Goal: Entertainment & Leisure: Browse casually

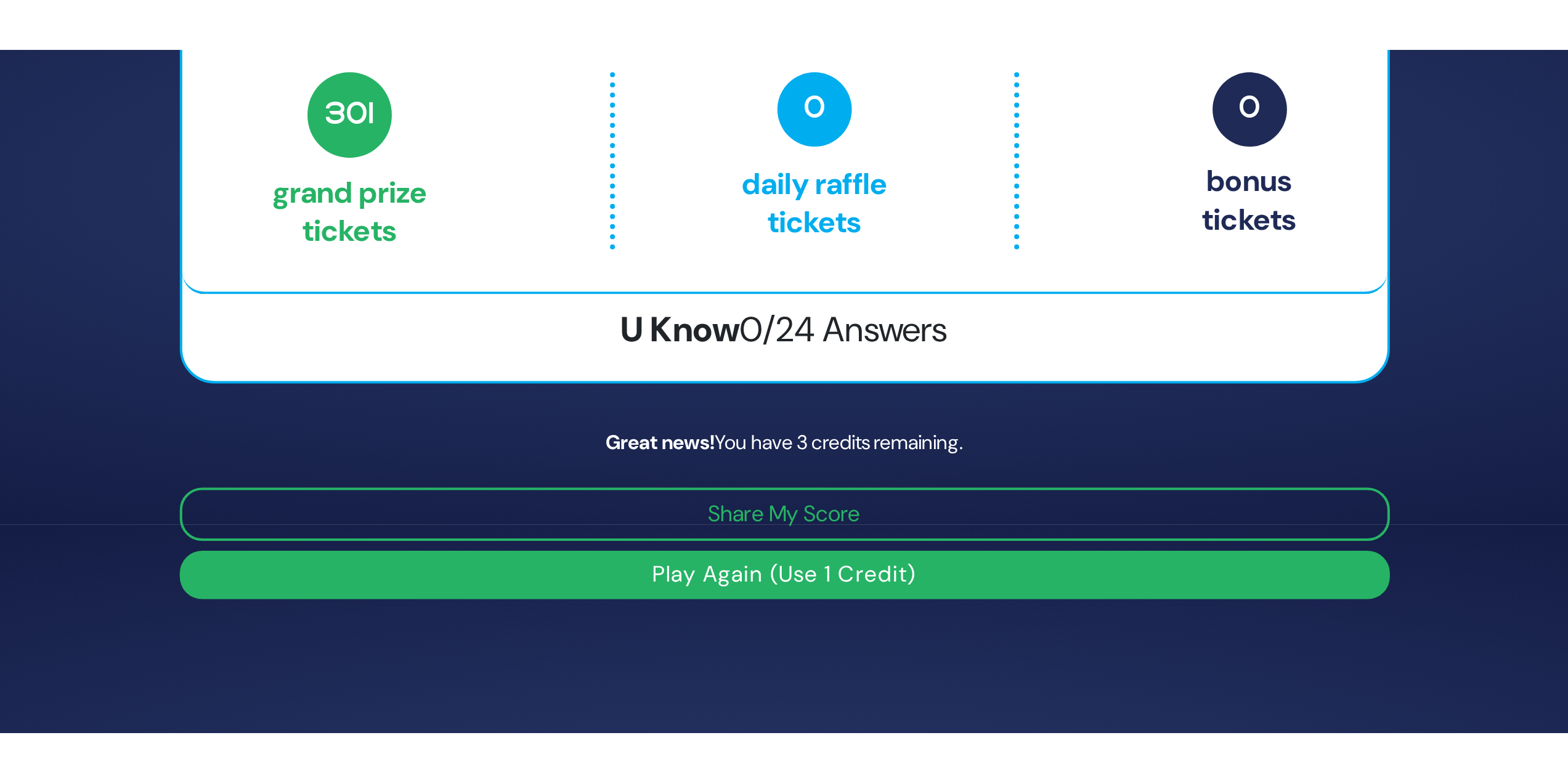
scroll to position [123, 0]
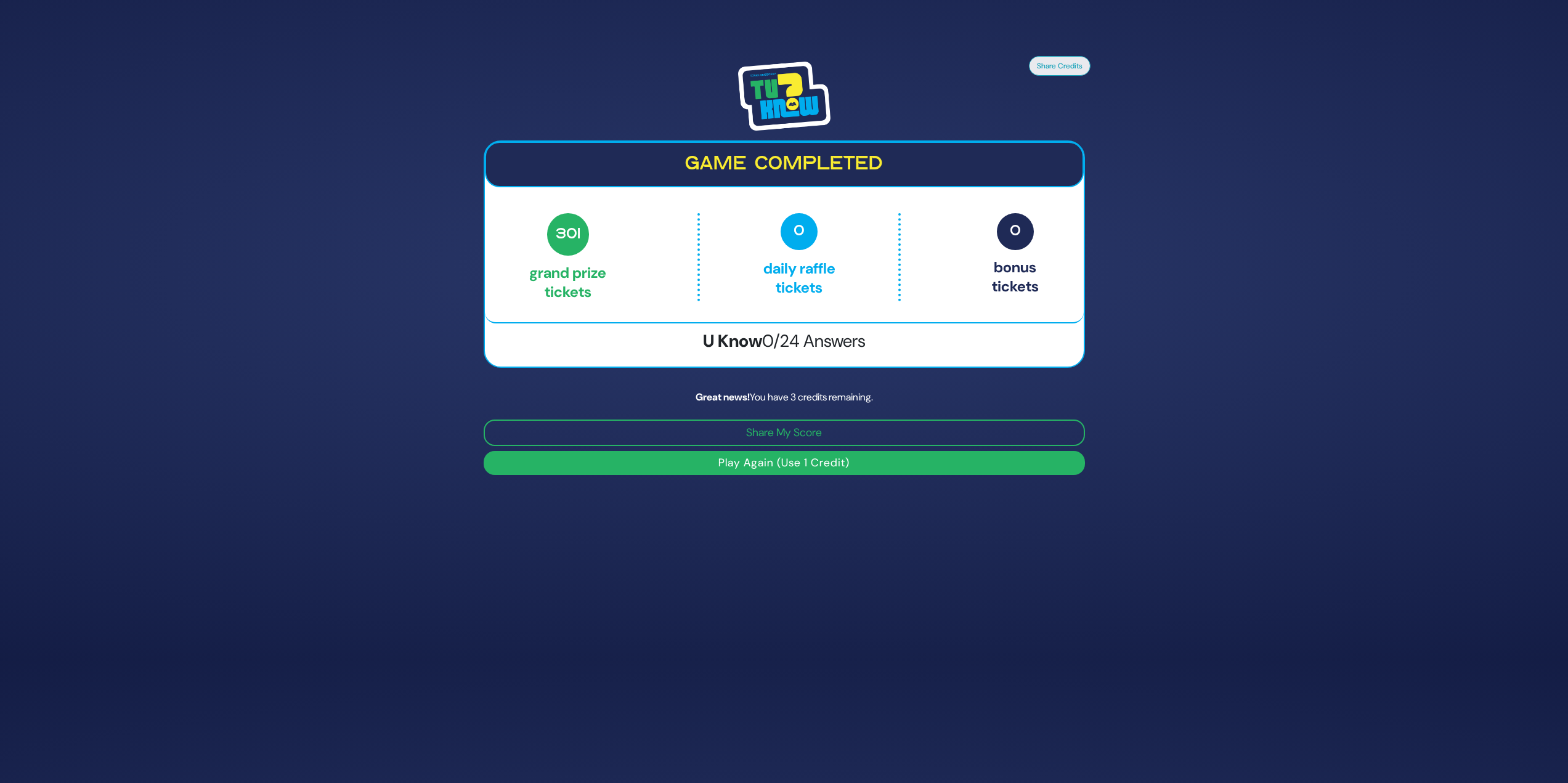
click at [674, 339] on button "Play Again (Use 1 Credit)" at bounding box center [784, 463] width 601 height 24
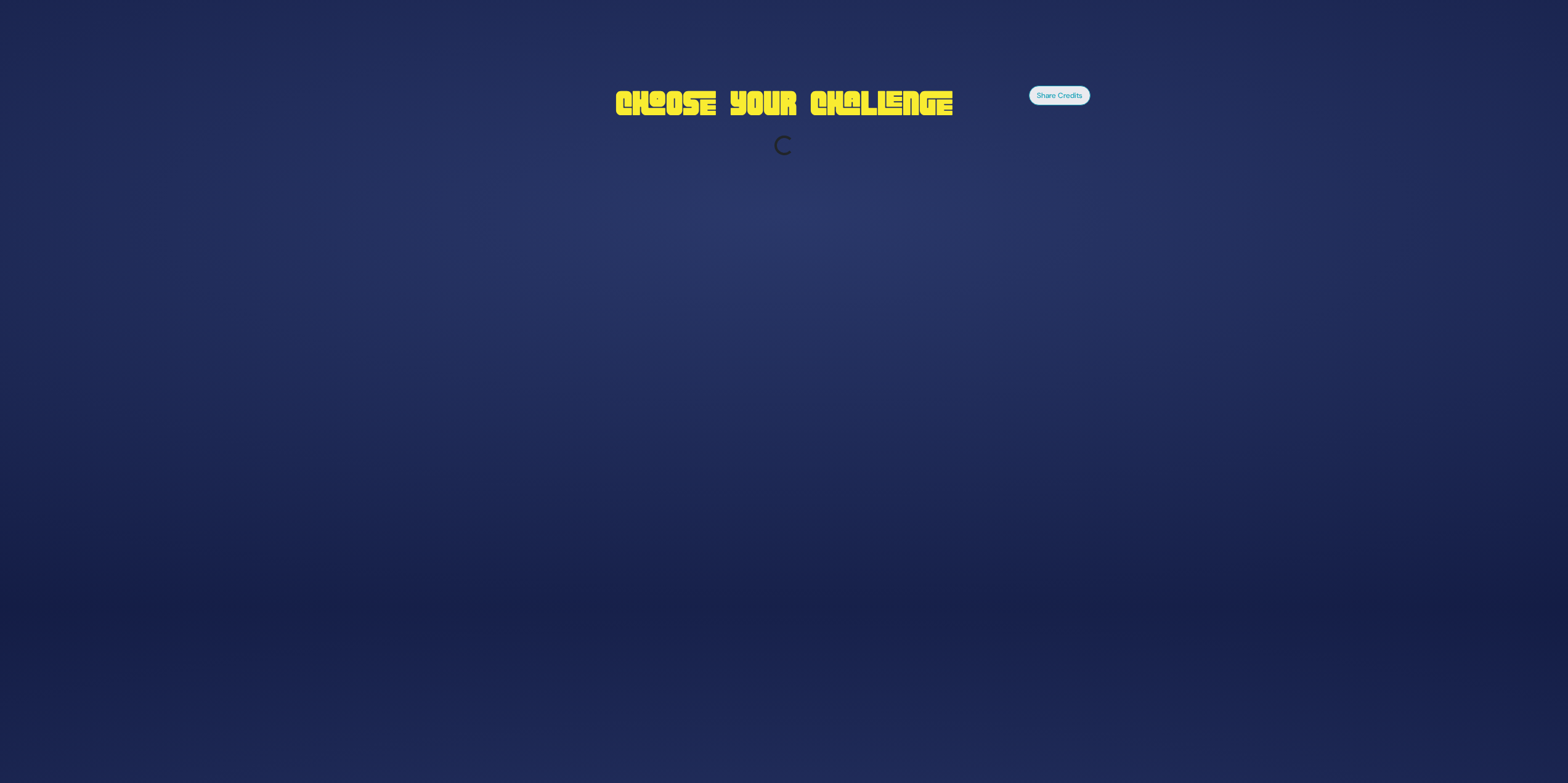
scroll to position [174, 0]
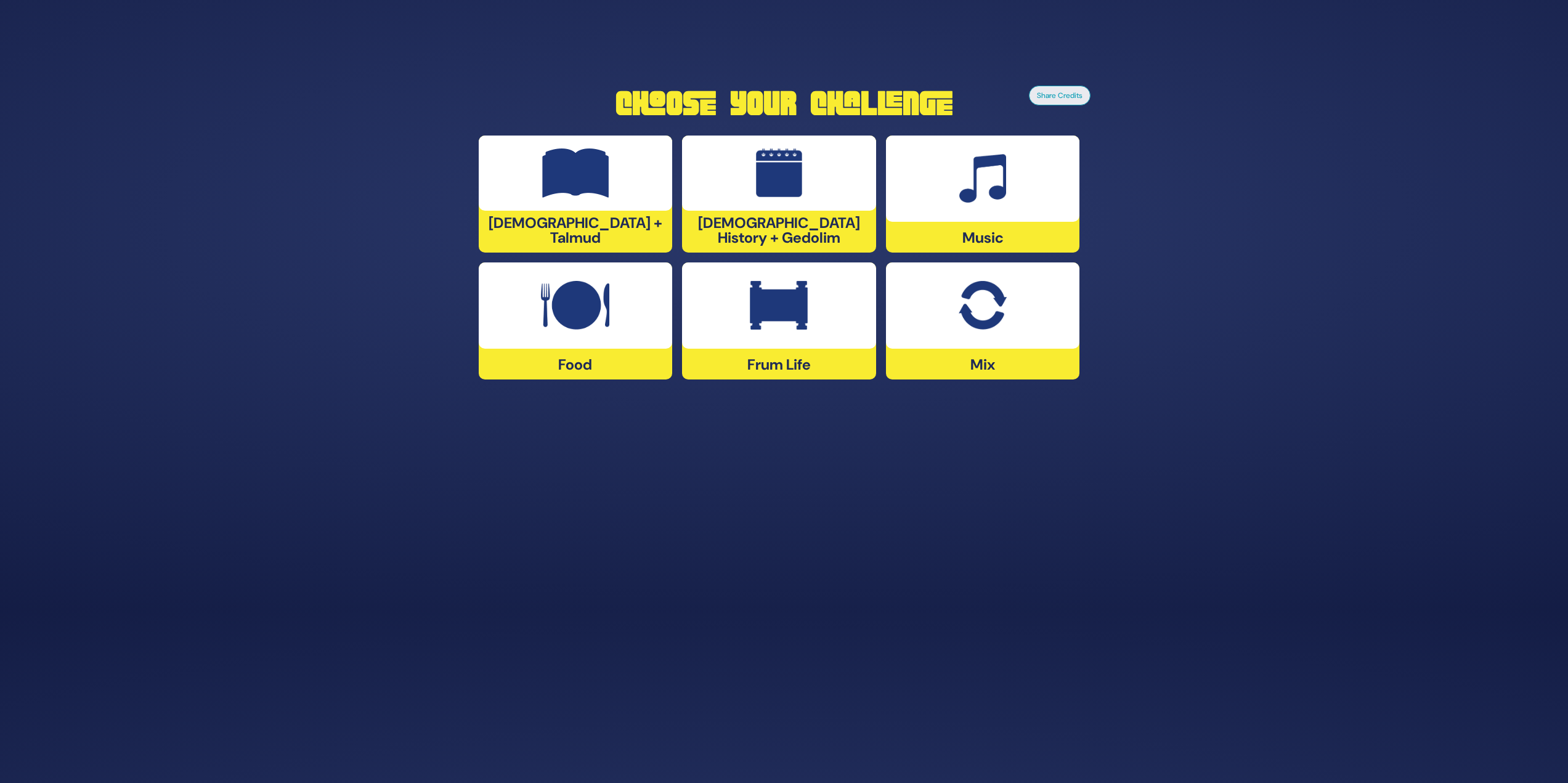
click at [579, 339] on div at bounding box center [576, 306] width 194 height 86
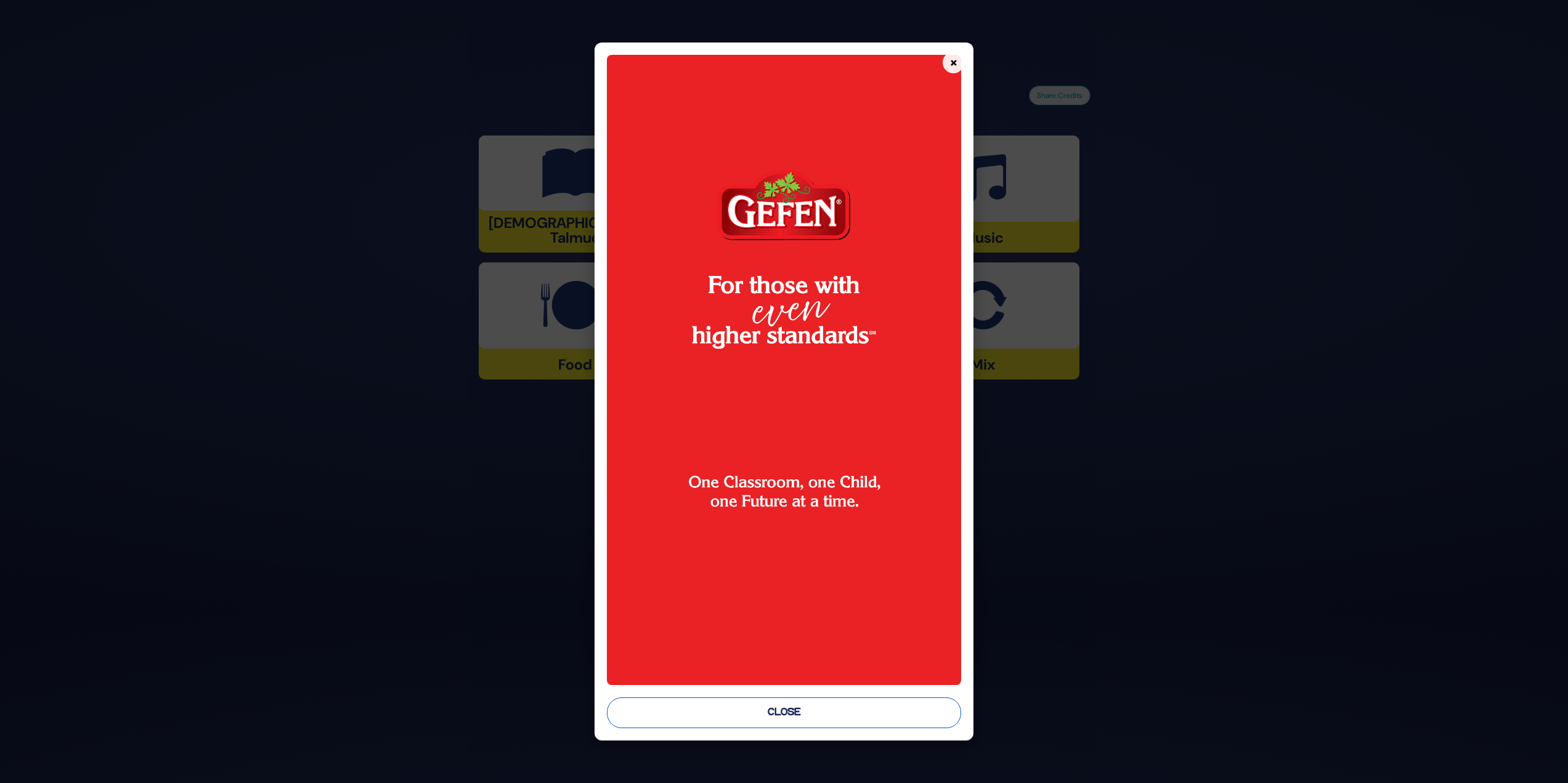
click at [702, 339] on button "Close" at bounding box center [784, 713] width 355 height 31
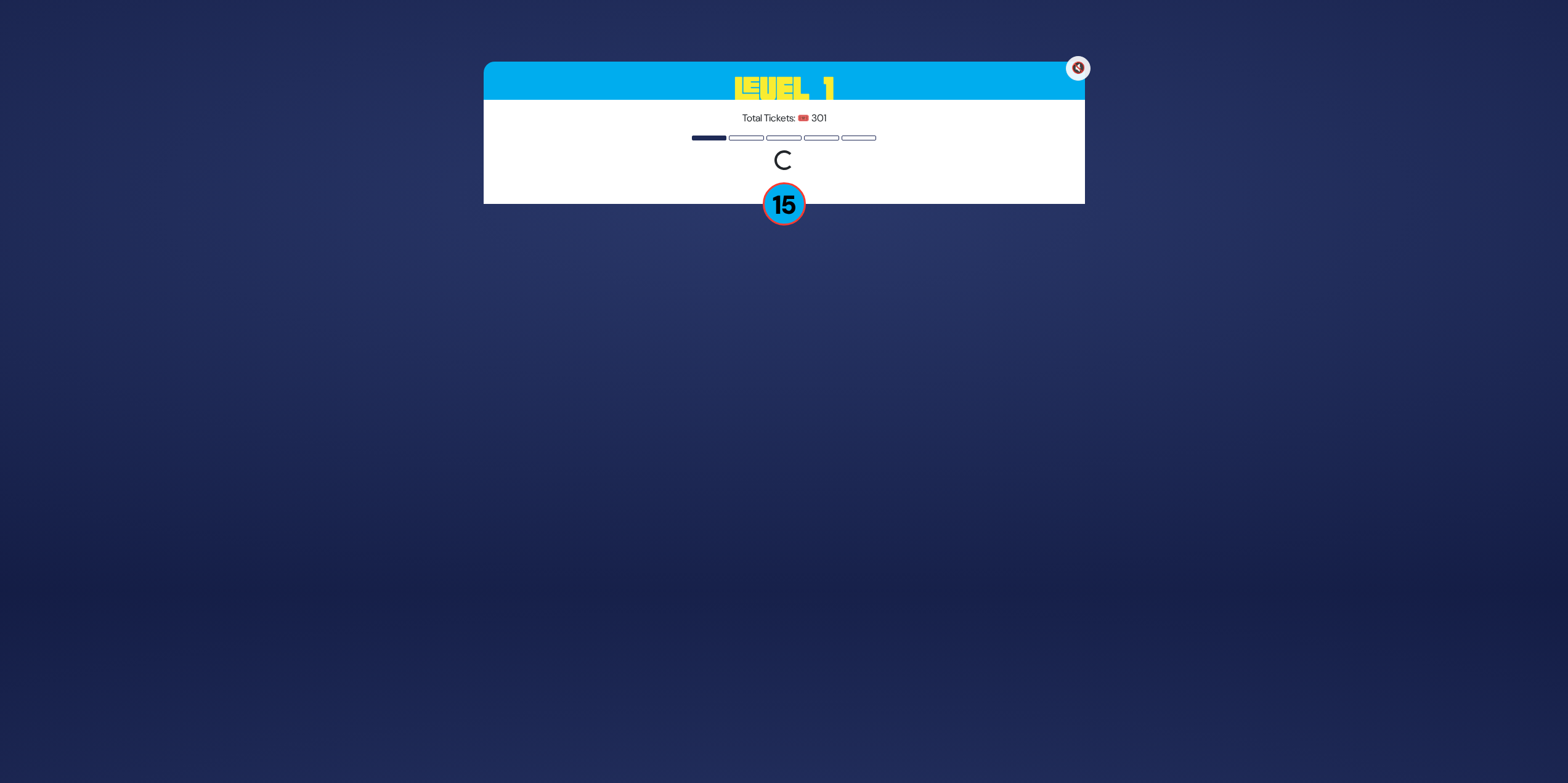
scroll to position [152, 0]
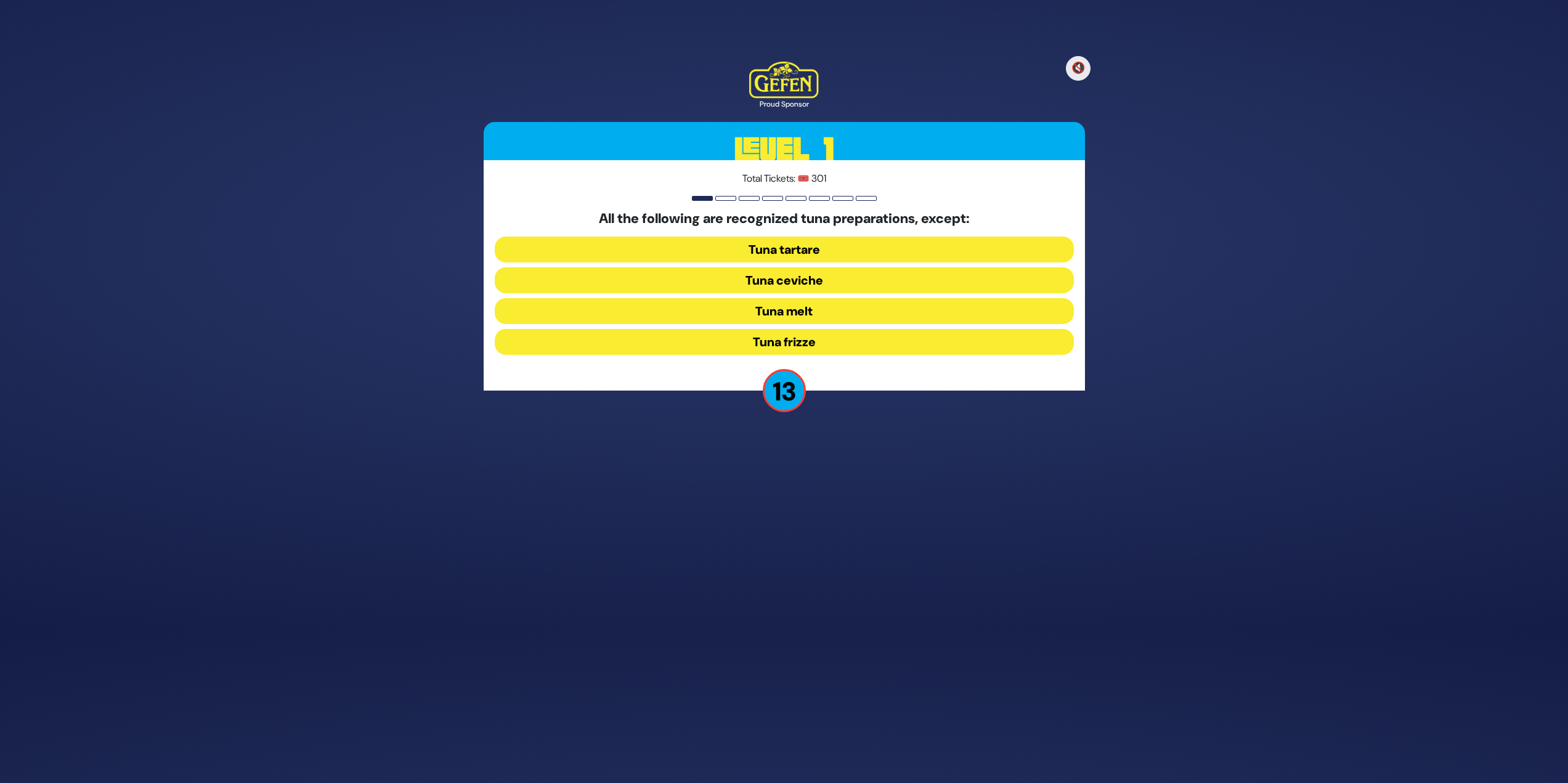
click at [747, 339] on button "Tuna frizze" at bounding box center [784, 342] width 579 height 26
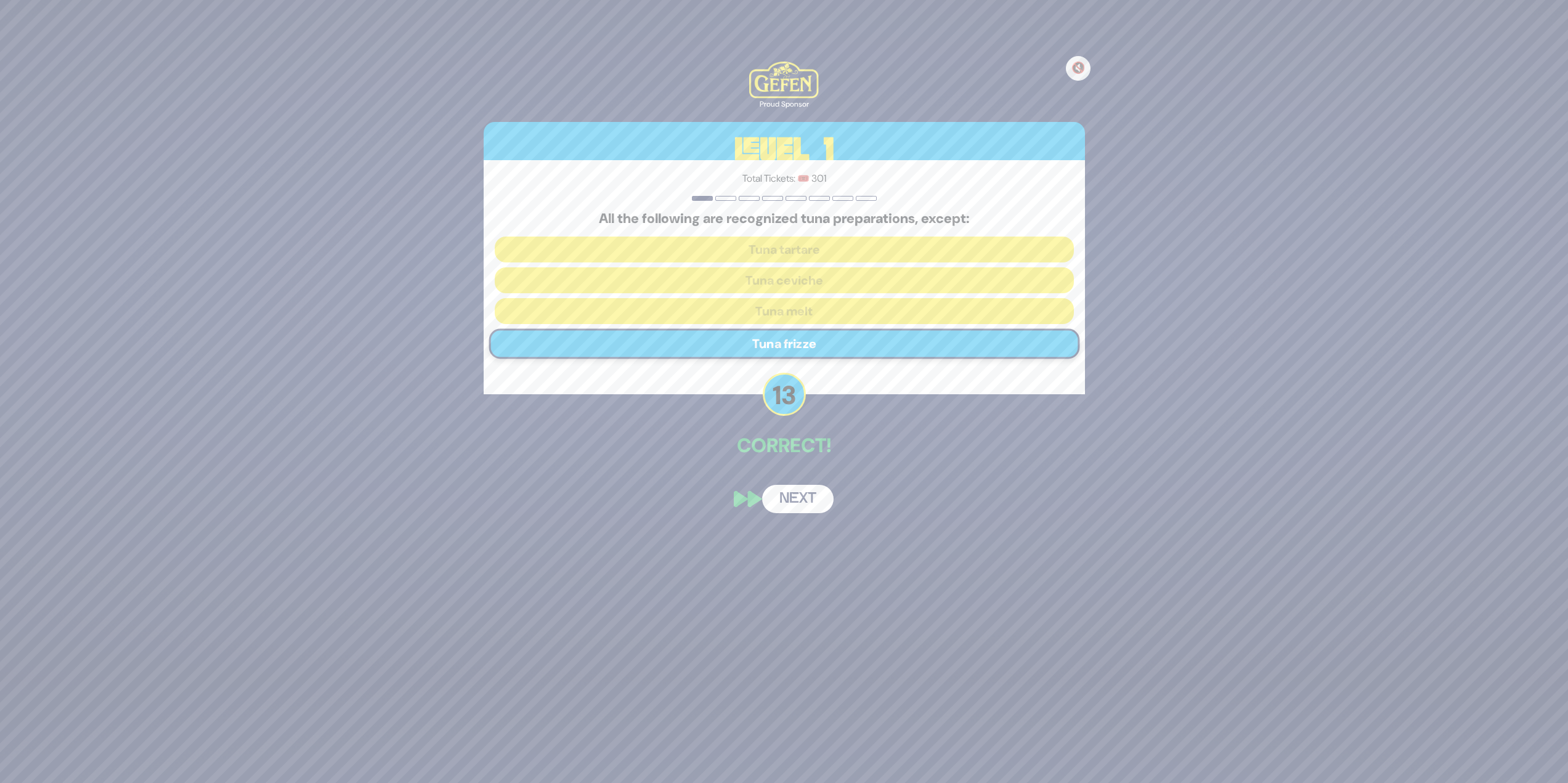
click at [779, 339] on button "Next" at bounding box center [797, 499] width 71 height 29
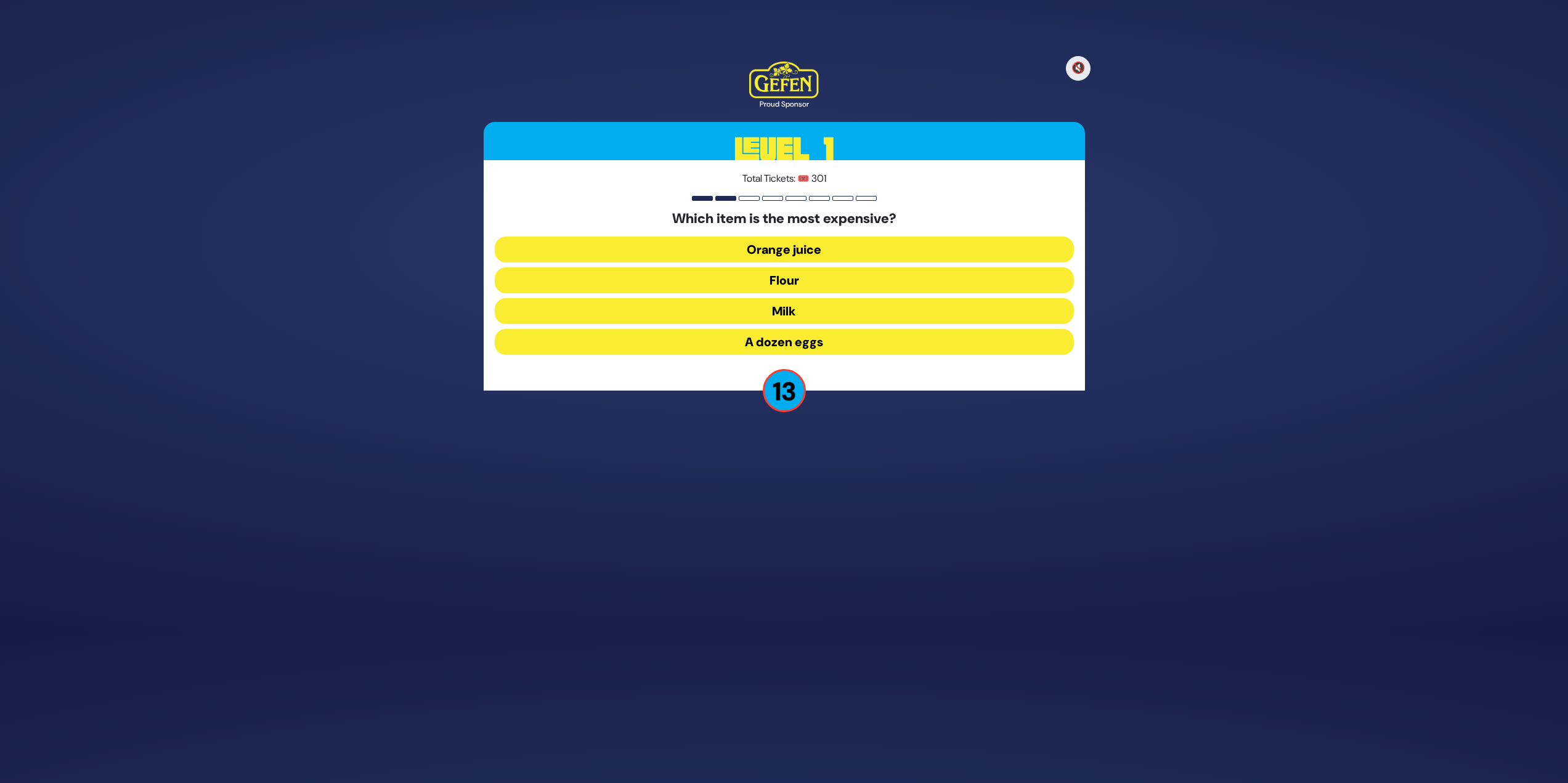
click at [779, 242] on button "Orange juice" at bounding box center [784, 250] width 579 height 26
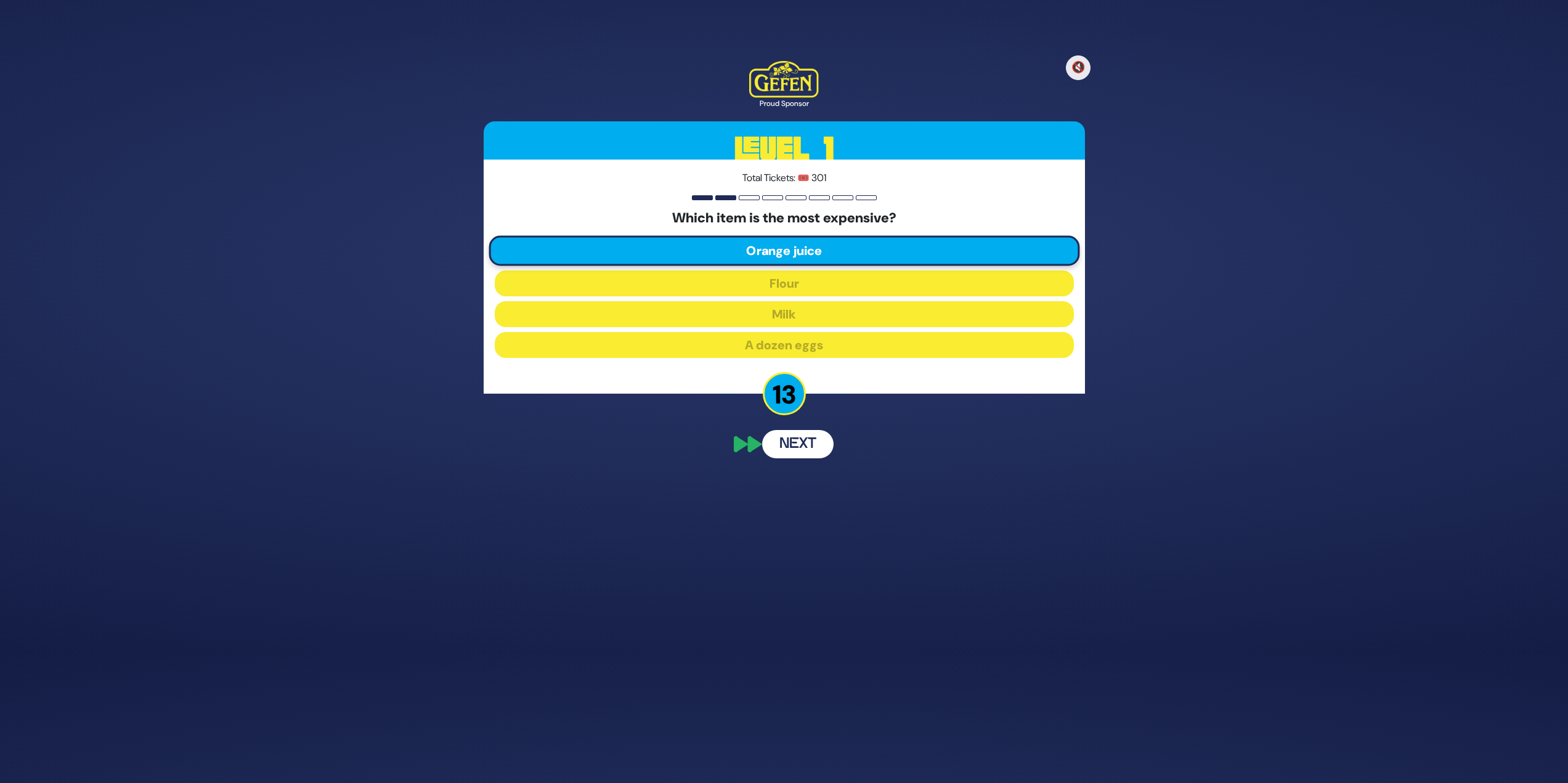
scroll to position [104, 0]
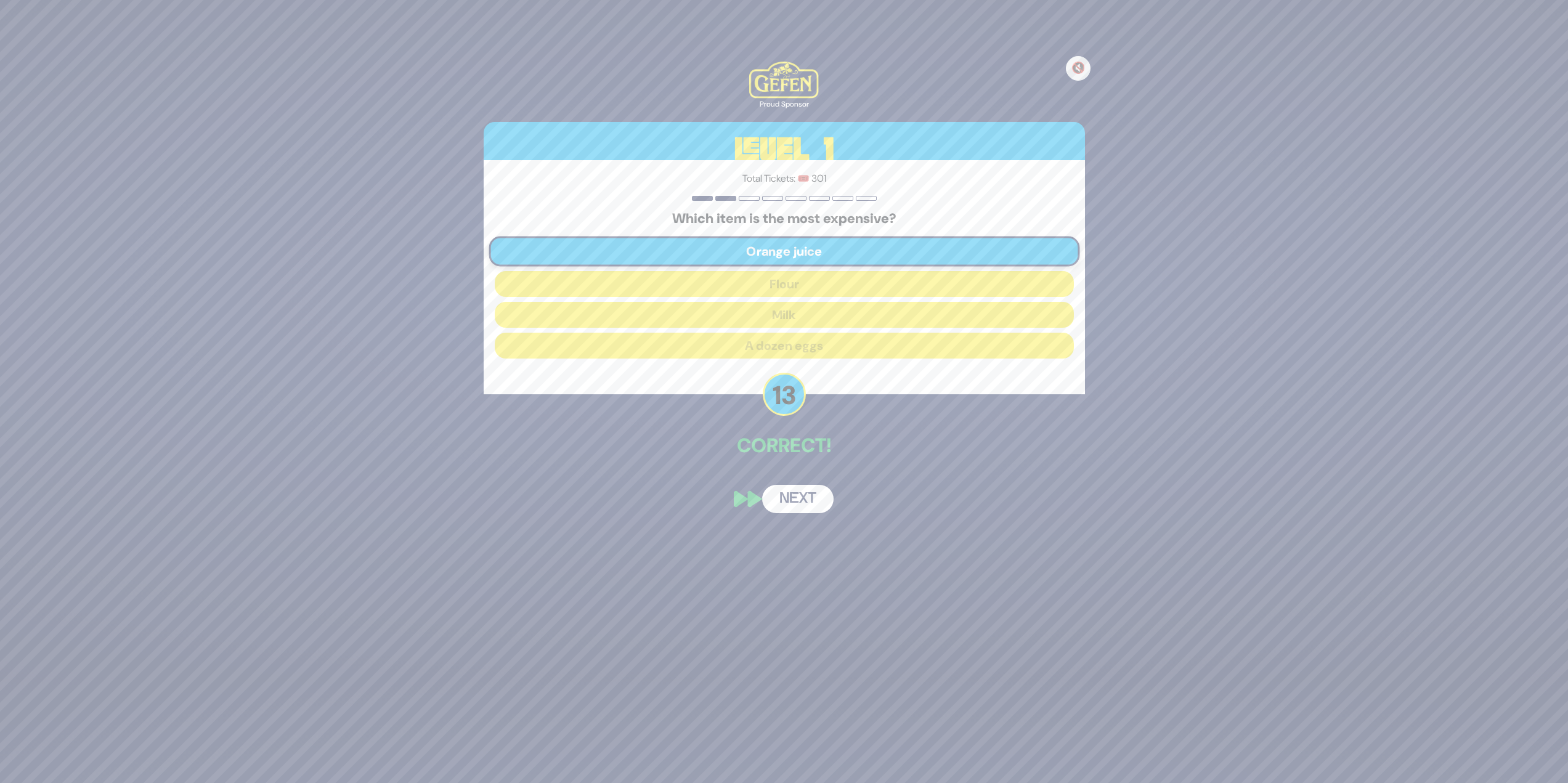
click at [779, 339] on button "Next" at bounding box center [797, 499] width 71 height 29
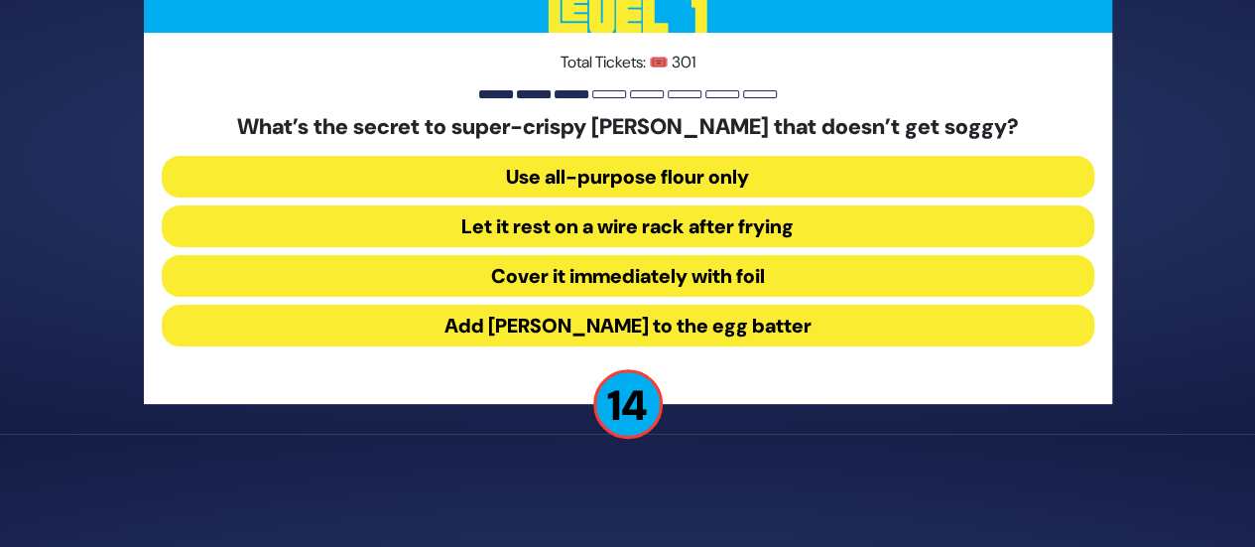
scroll to position [0, 0]
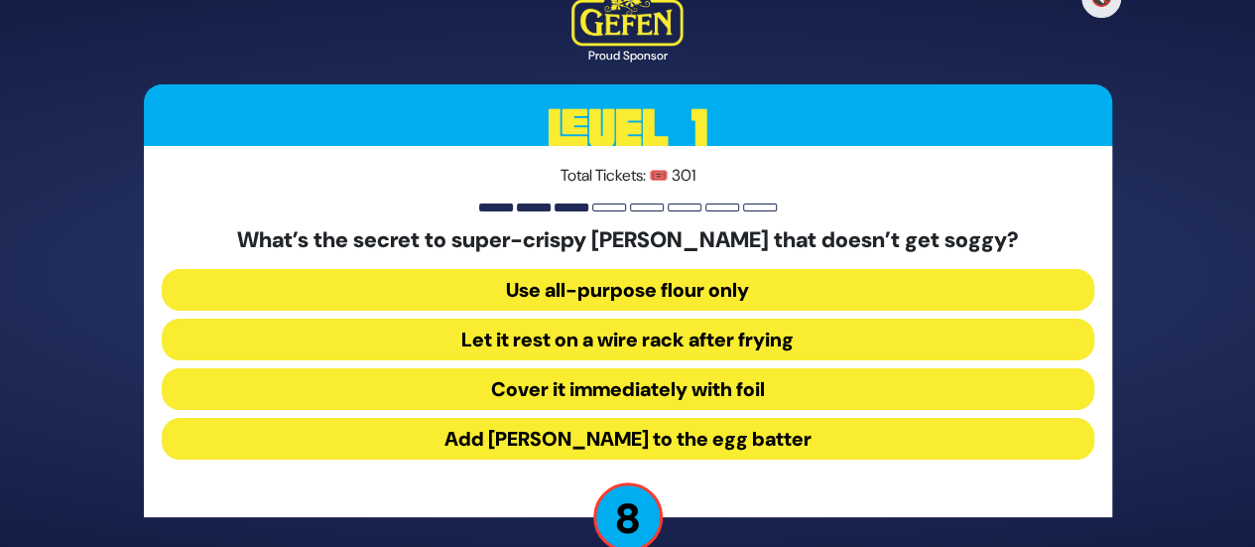
click at [869, 344] on button "Let it rest on a wire rack after frying" at bounding box center [628, 339] width 933 height 42
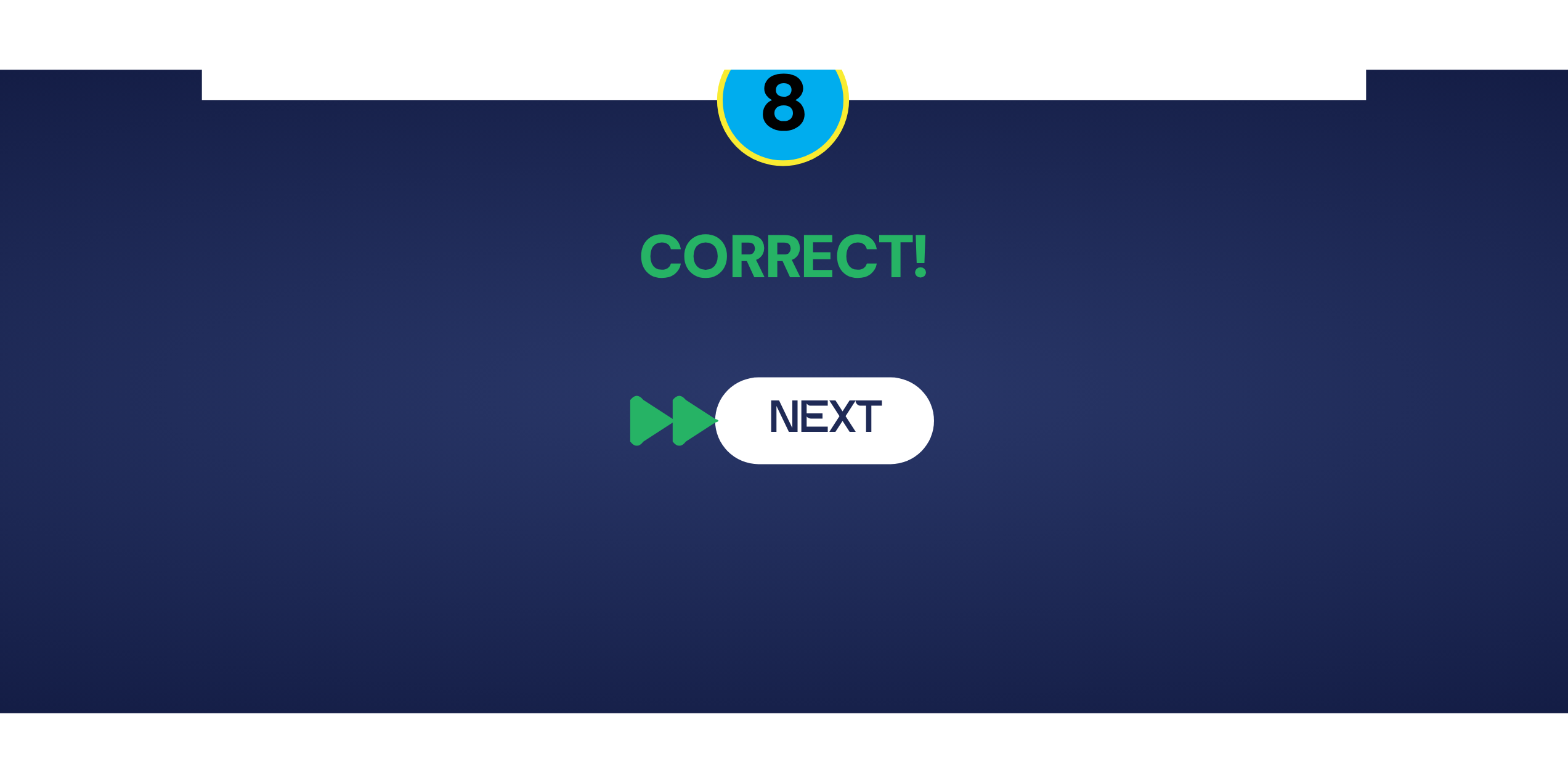
scroll to position [209, 0]
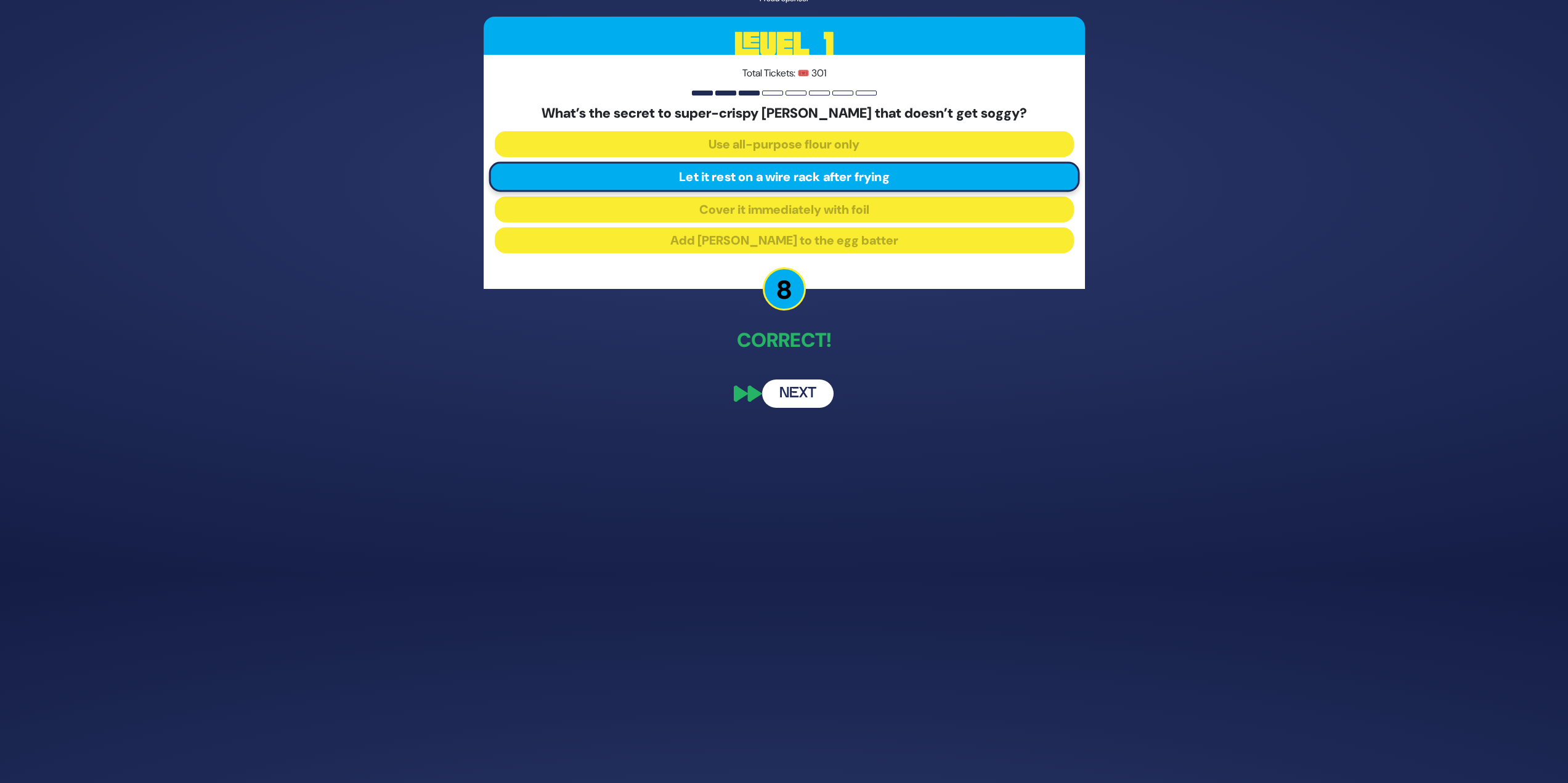
click at [776, 339] on button "Next" at bounding box center [797, 394] width 71 height 29
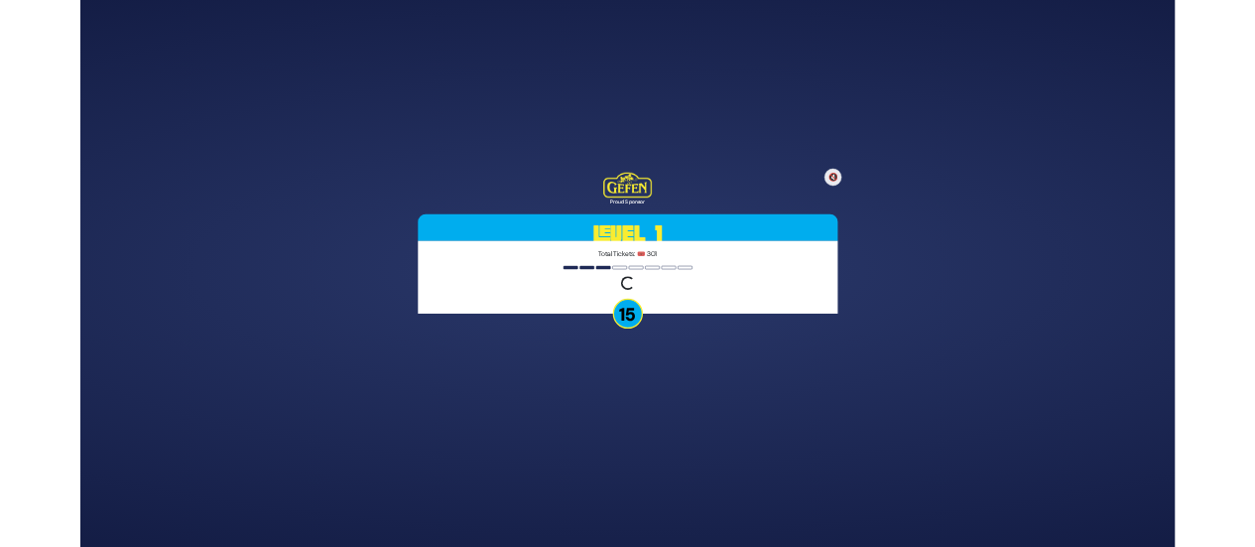
scroll to position [0, 0]
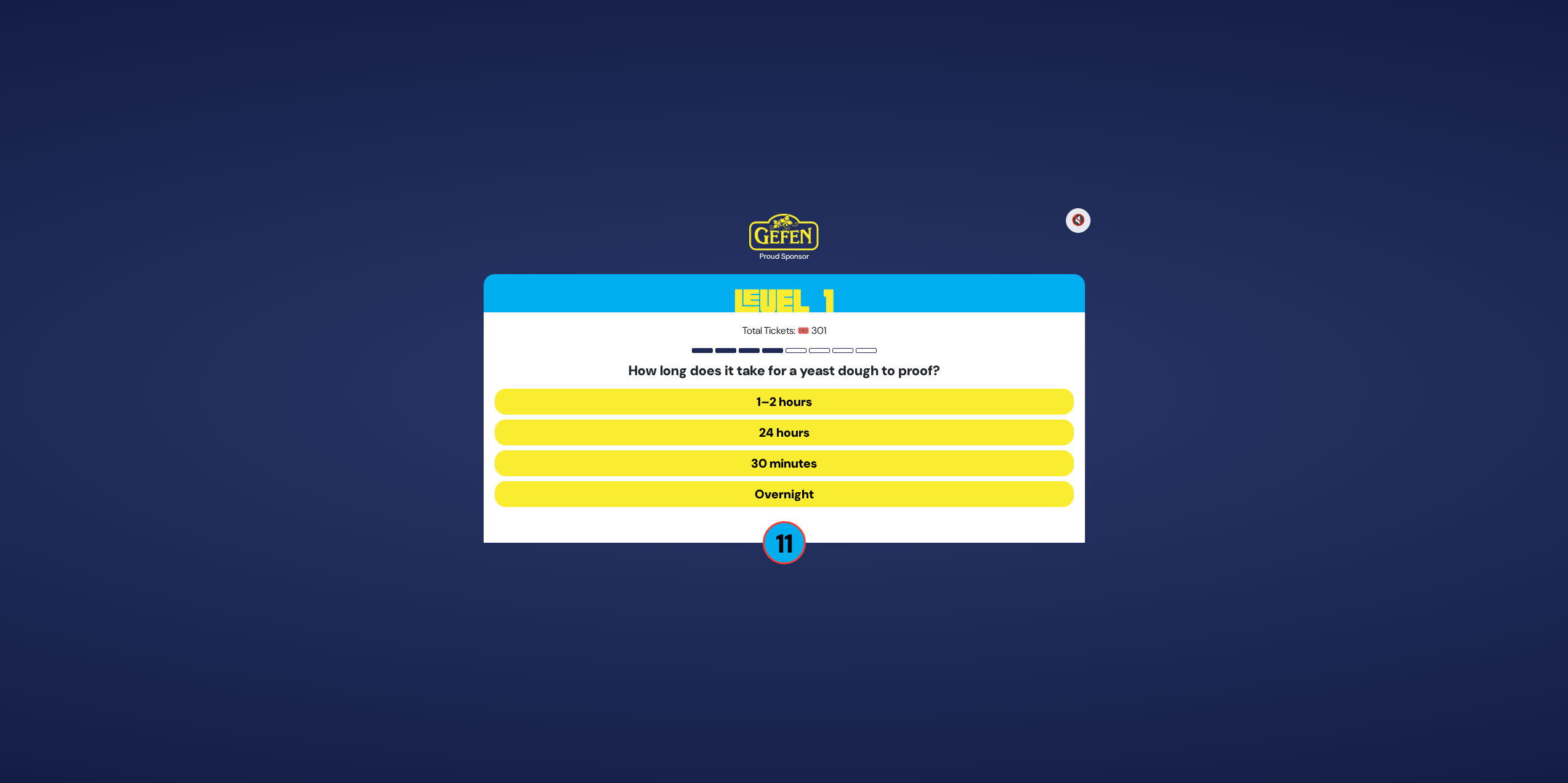
click at [779, 339] on button "1–2 hours" at bounding box center [784, 402] width 579 height 26
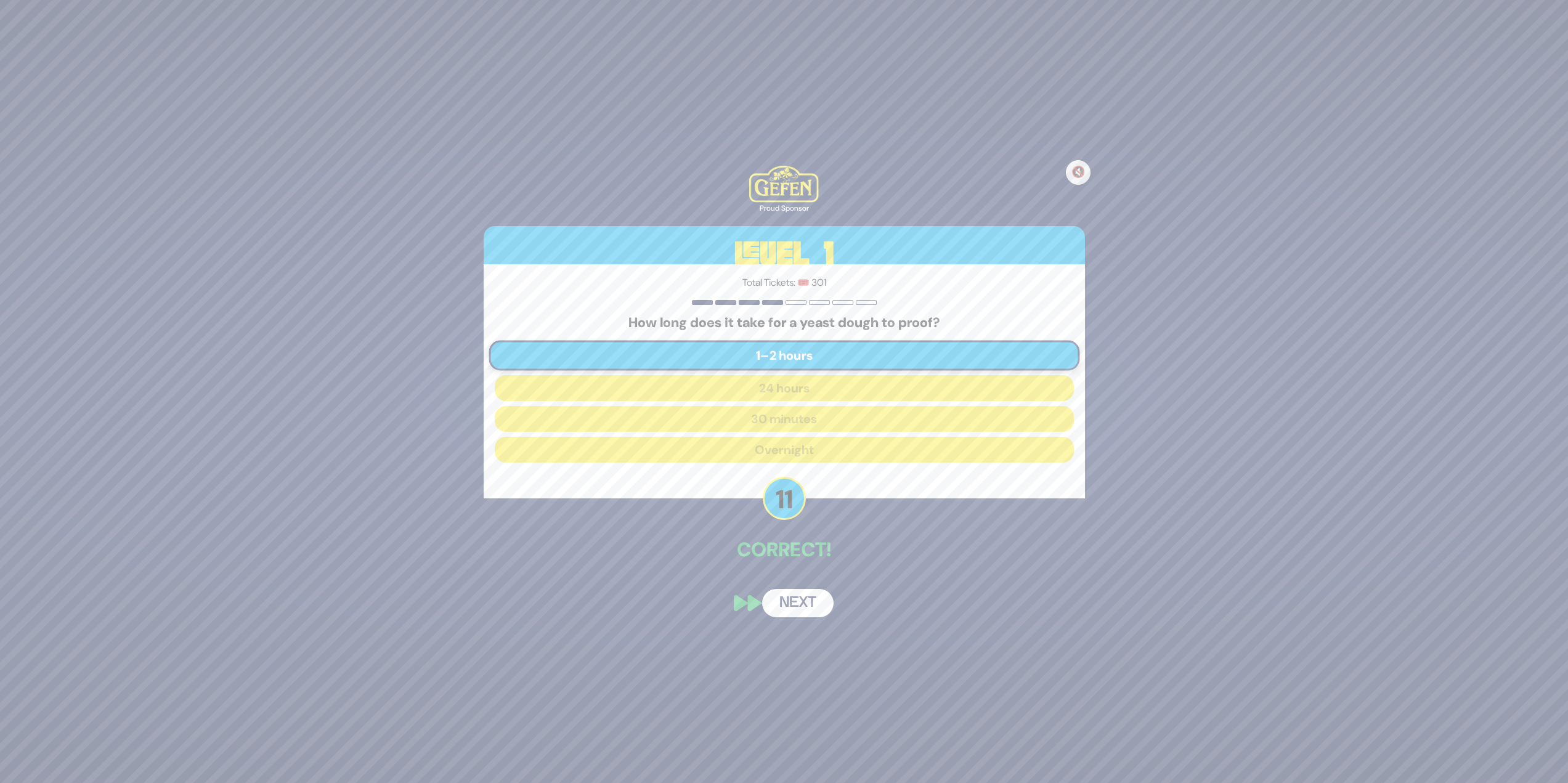
click at [779, 339] on button "Next" at bounding box center [797, 604] width 71 height 29
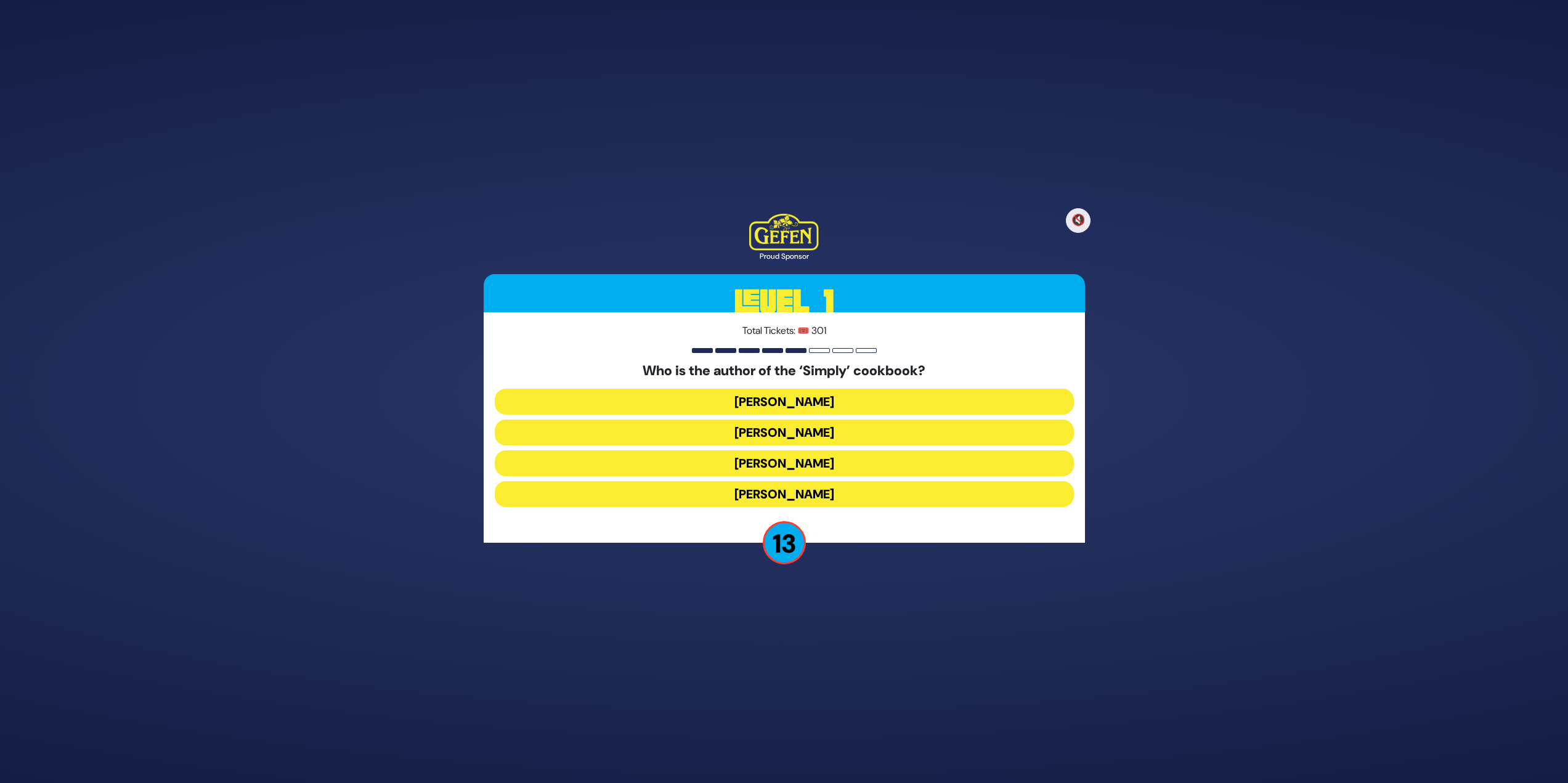
click at [779, 339] on button "[PERSON_NAME]" at bounding box center [784, 494] width 579 height 26
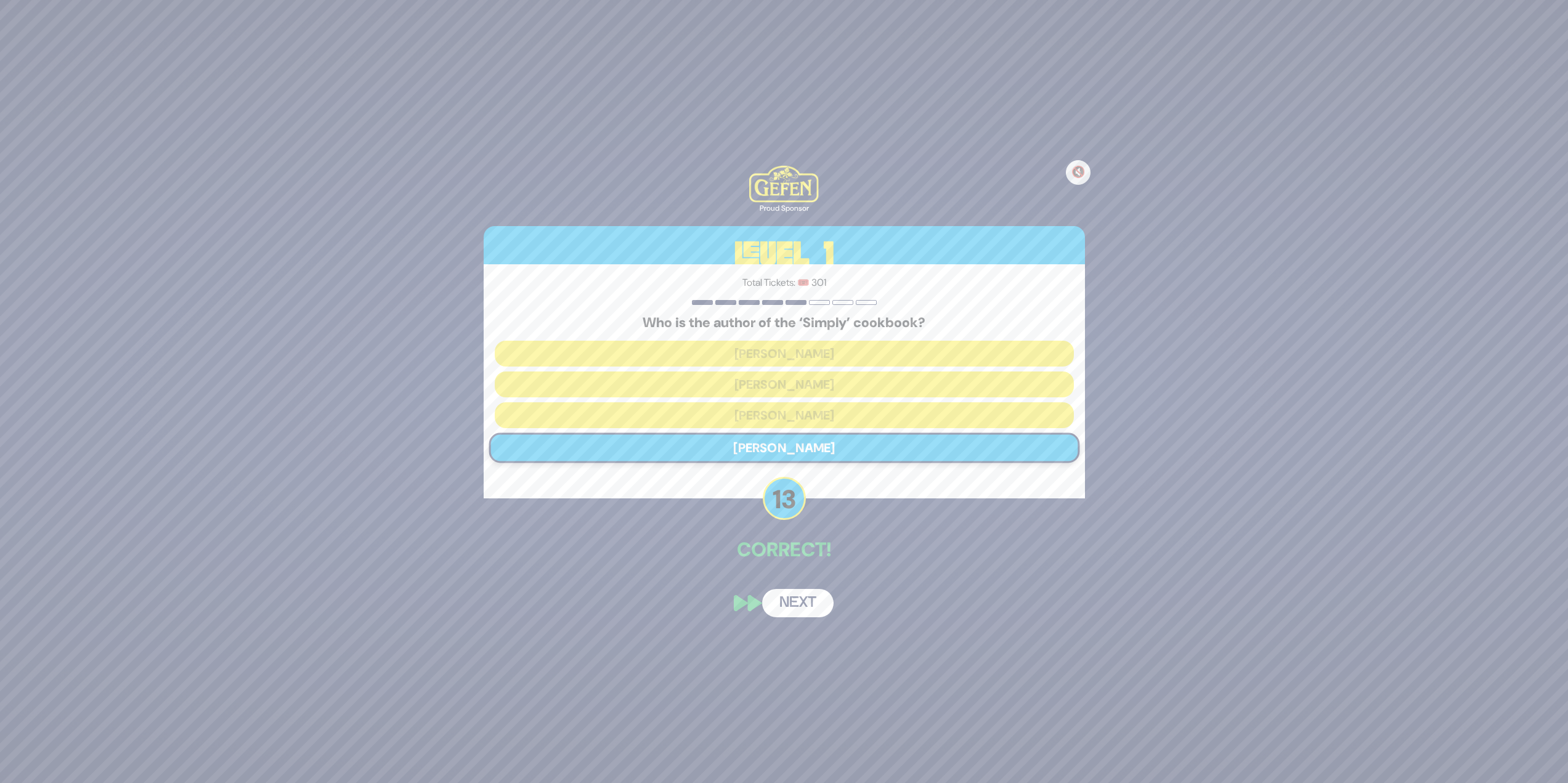
click at [779, 339] on button "Next" at bounding box center [797, 604] width 71 height 29
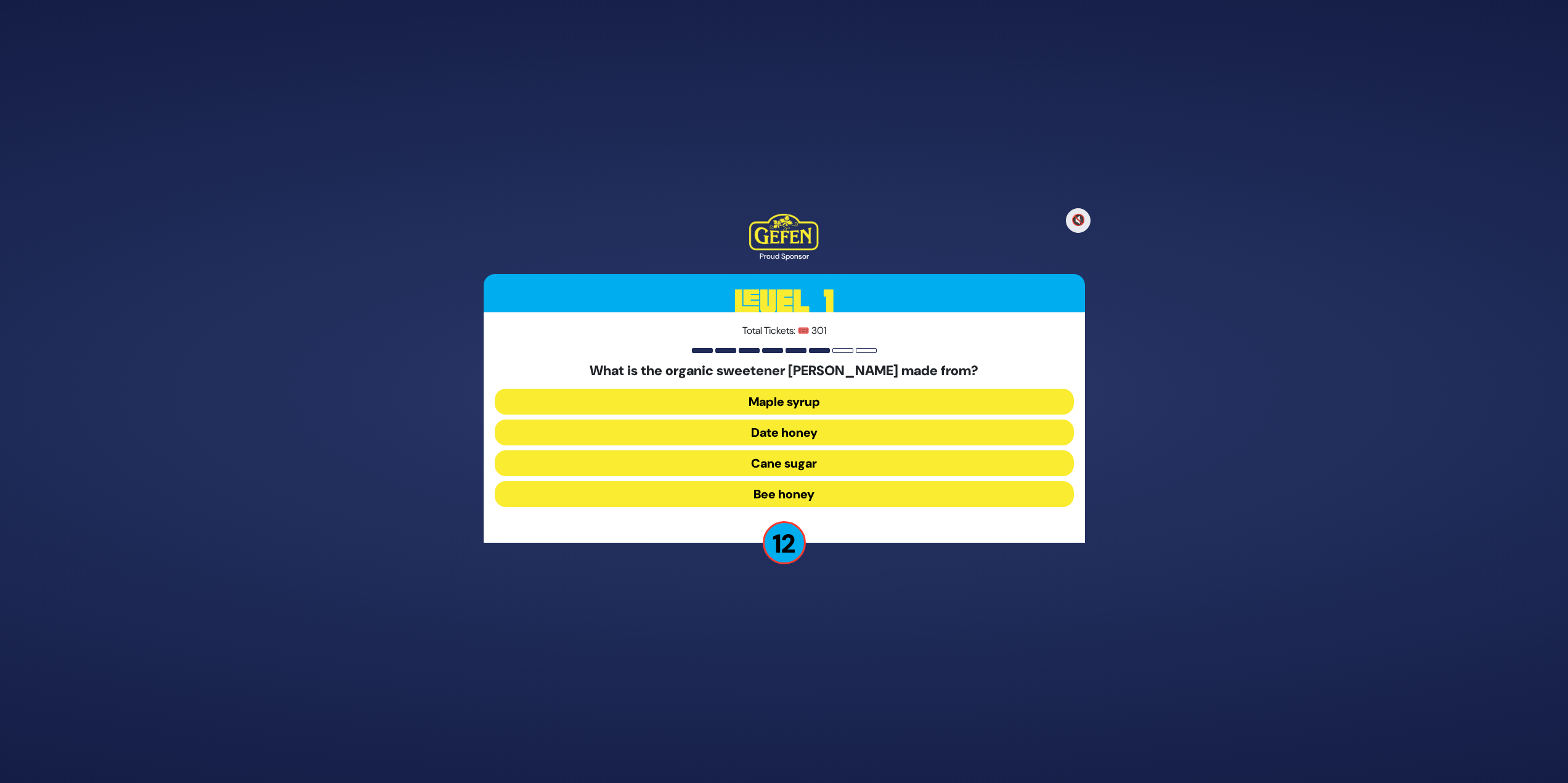
click at [779, 339] on button "Date honey" at bounding box center [784, 433] width 579 height 26
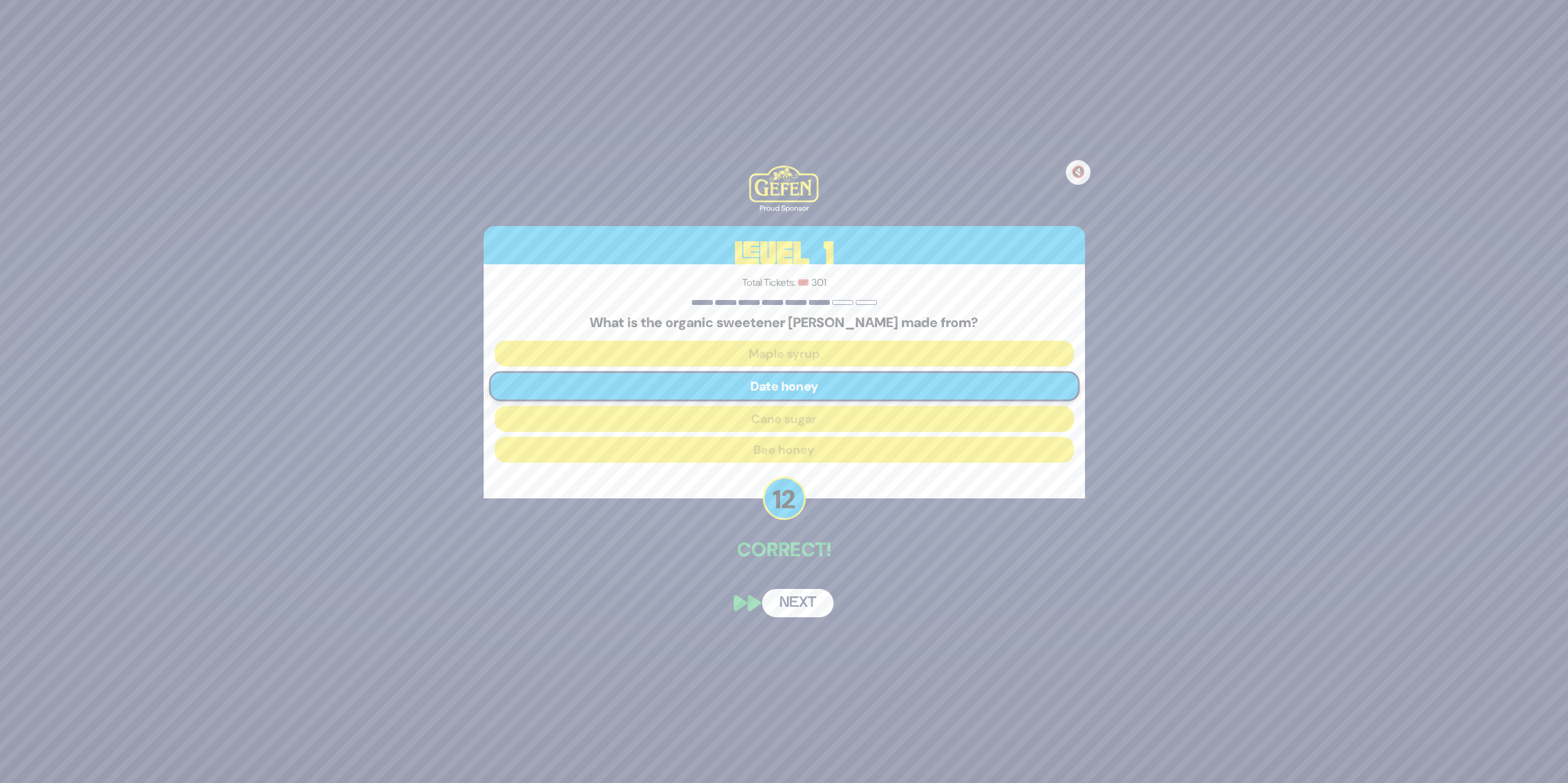
click at [779, 339] on div "🔇 Proud Sponsor Level 1 Total Tickets: 🎟️ 301 What is the organic sweetener [PE…" at bounding box center [784, 391] width 631 height 481
click at [779, 339] on button "Next" at bounding box center [797, 604] width 71 height 29
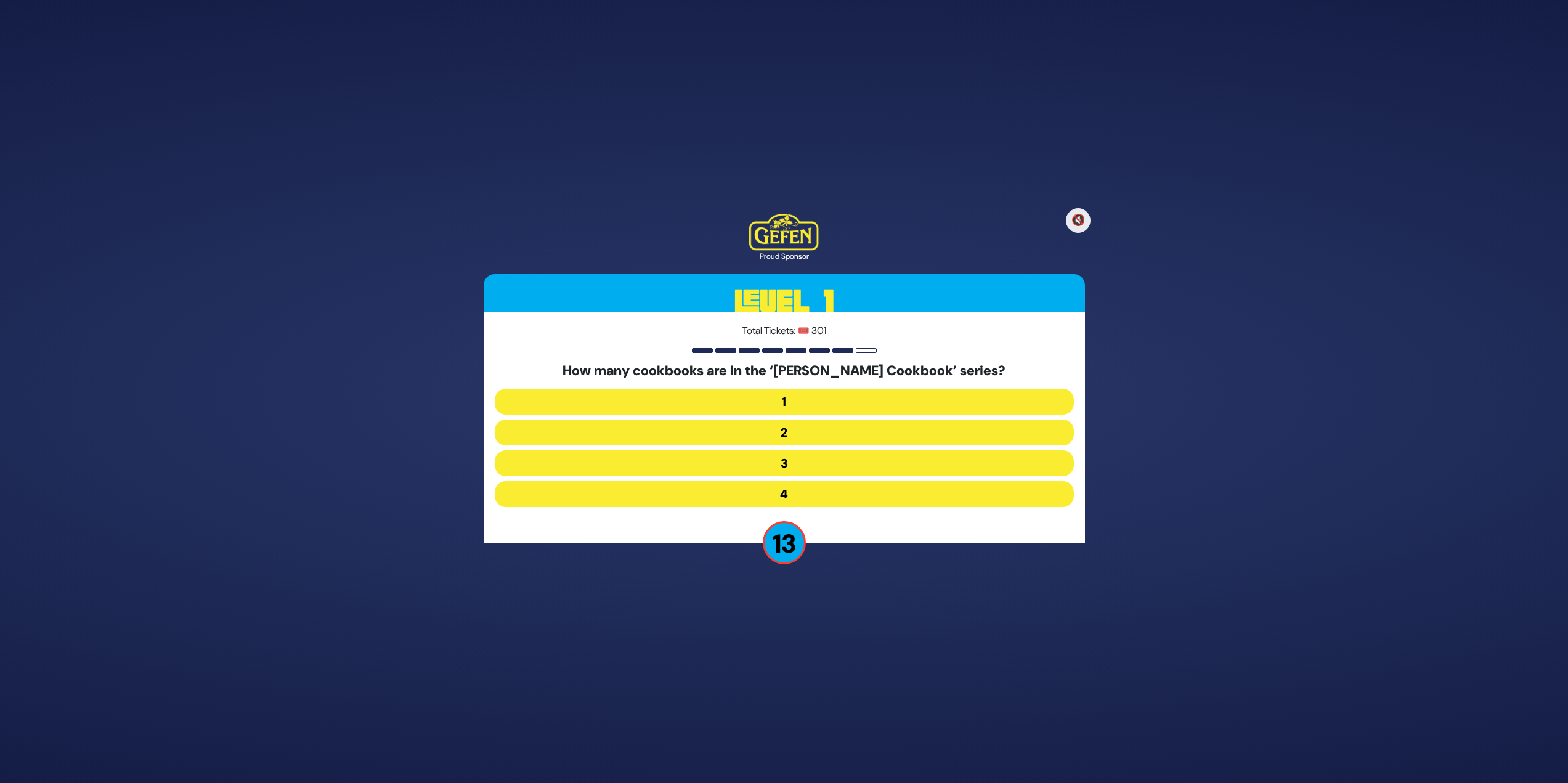
click at [779, 339] on button "2" at bounding box center [784, 433] width 579 height 26
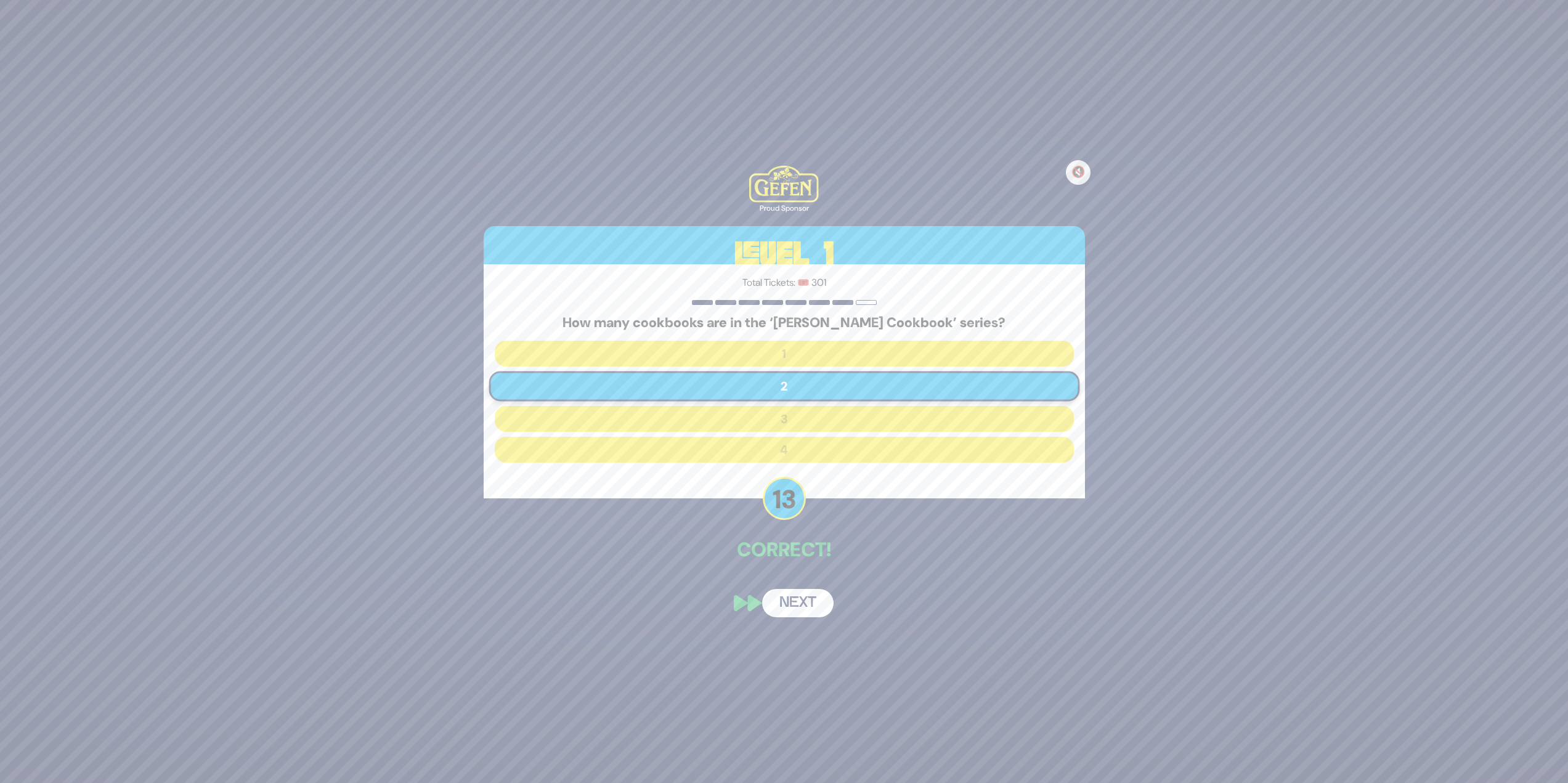
click at [779, 339] on div "🔇 Proud Sponsor Level 1 Total Tickets: 🎟️ 301 How many cookbooks are in the ‘[P…" at bounding box center [784, 391] width 631 height 481
click at [779, 339] on button "Next" at bounding box center [797, 604] width 71 height 29
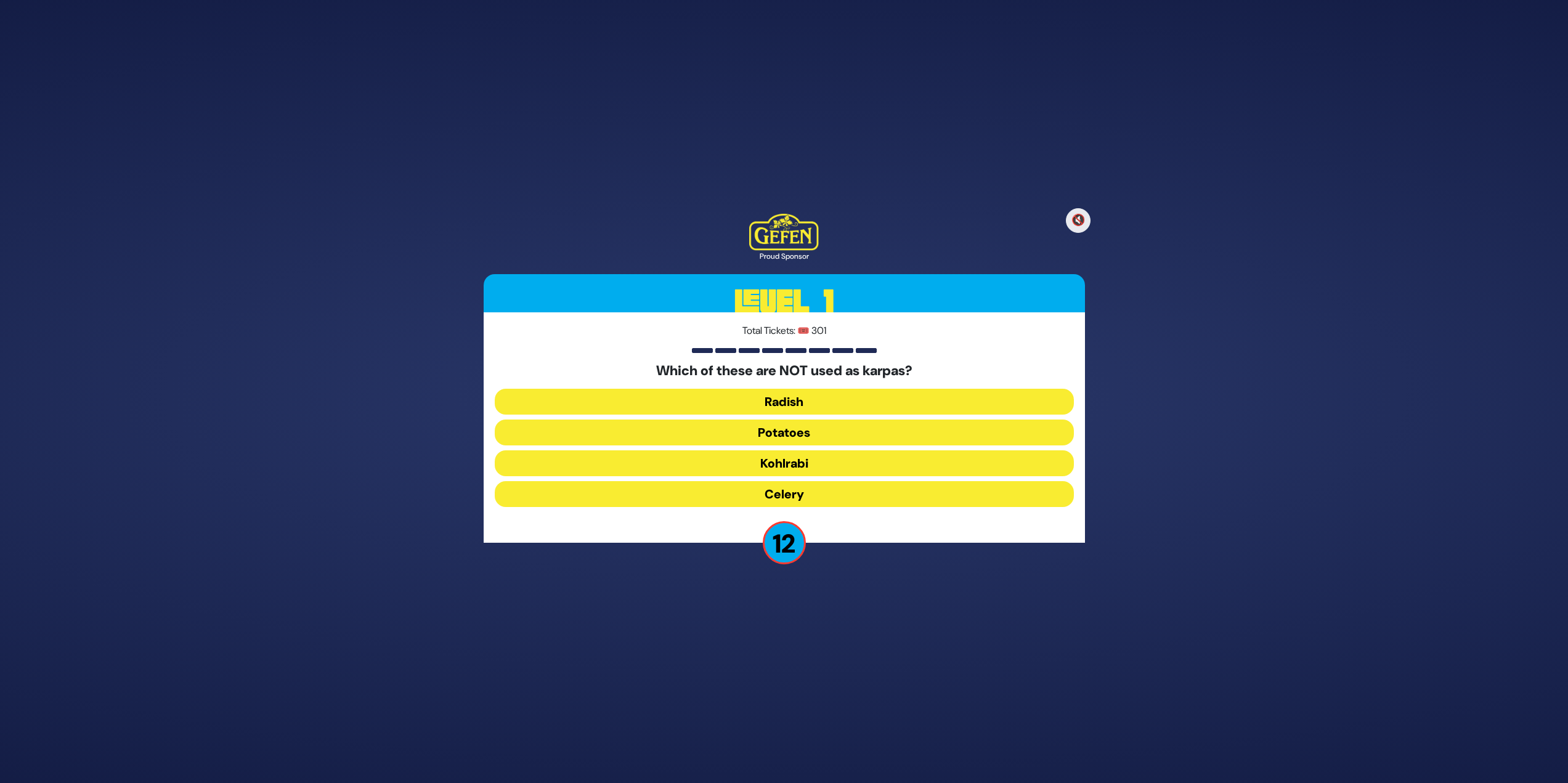
click at [759, 339] on button "Kohlrabi" at bounding box center [784, 463] width 579 height 26
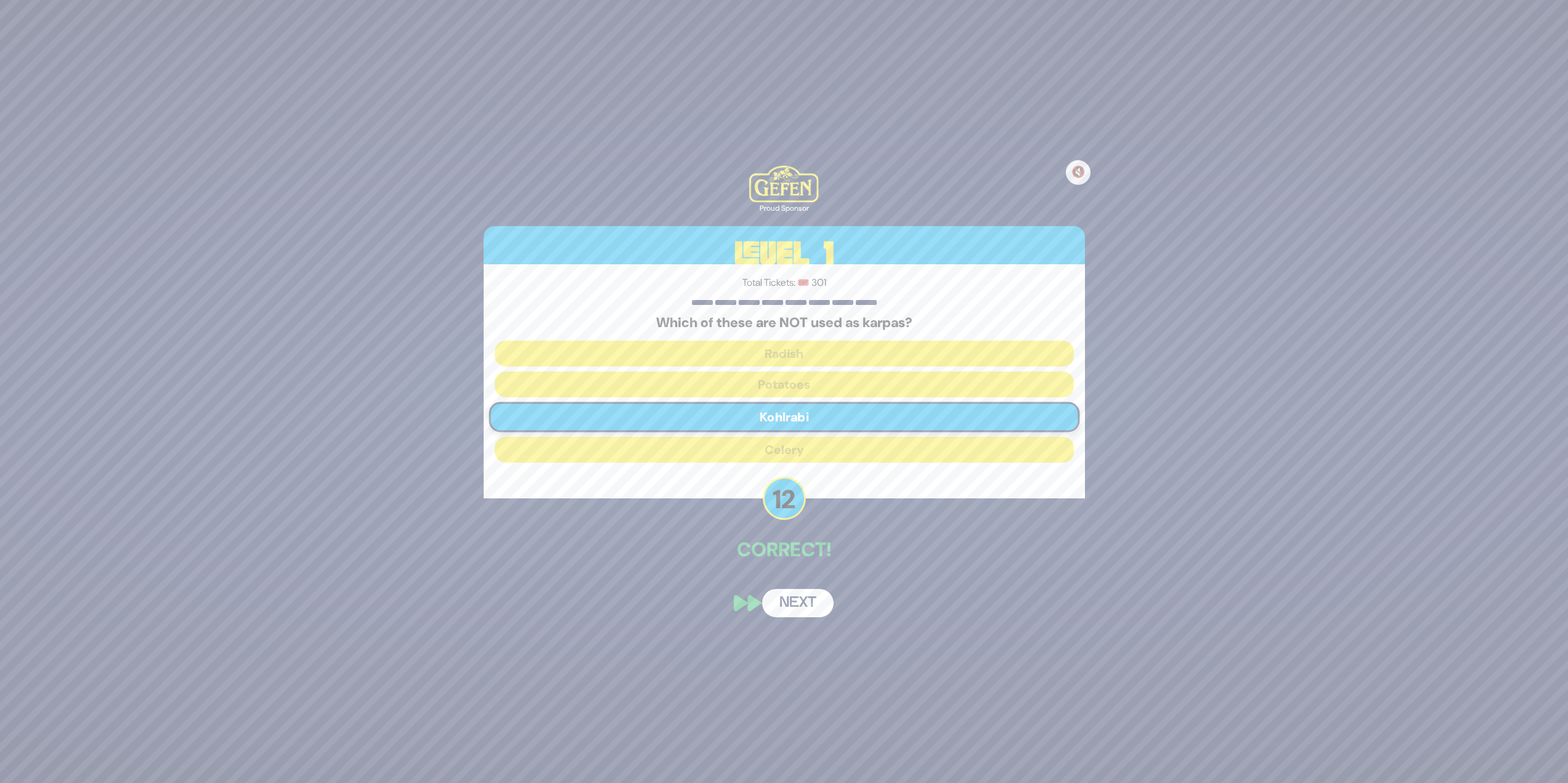
click at [779, 339] on button "Next" at bounding box center [797, 604] width 71 height 29
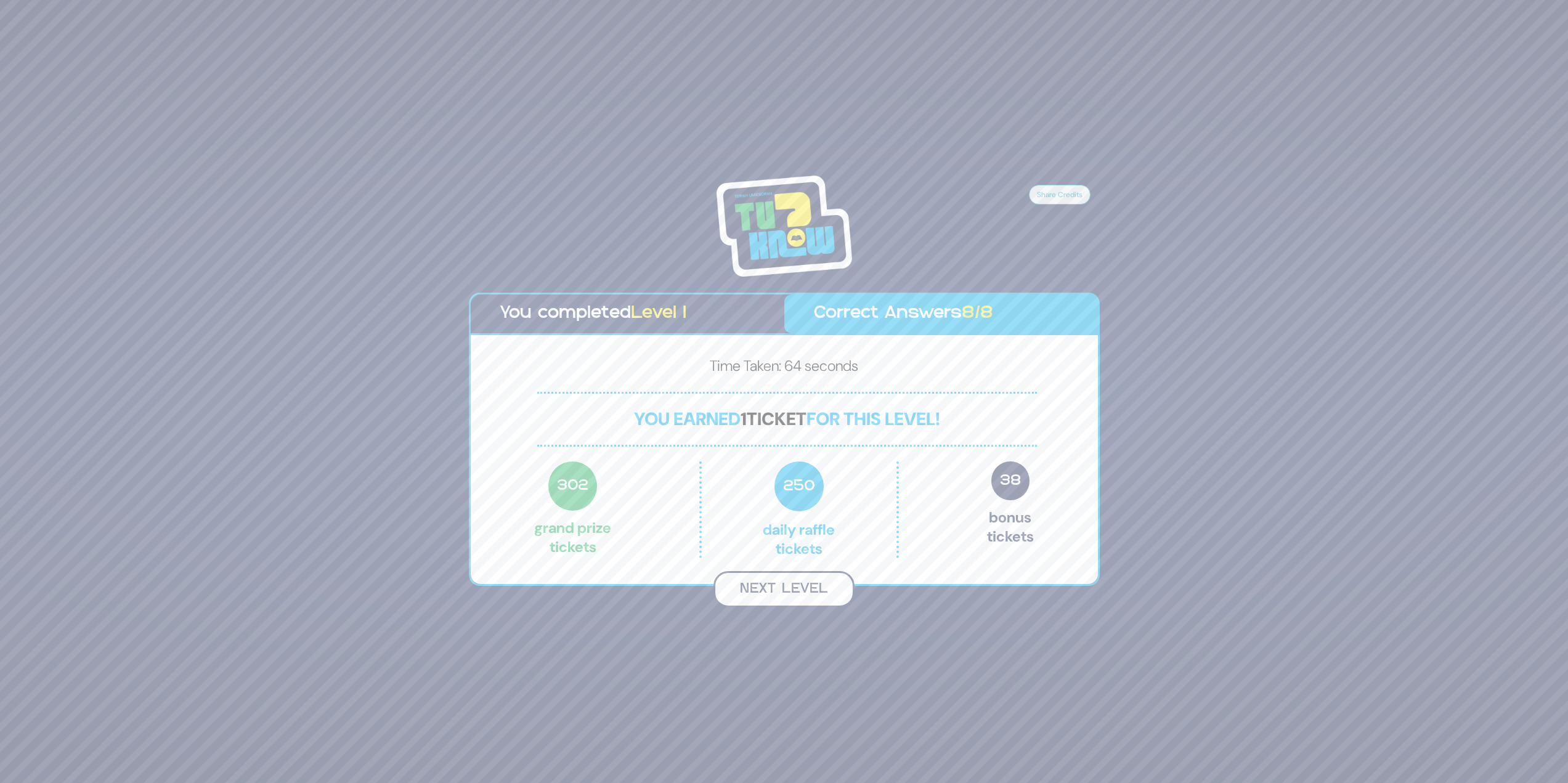
click at [733, 339] on button "Next Level" at bounding box center [784, 589] width 141 height 37
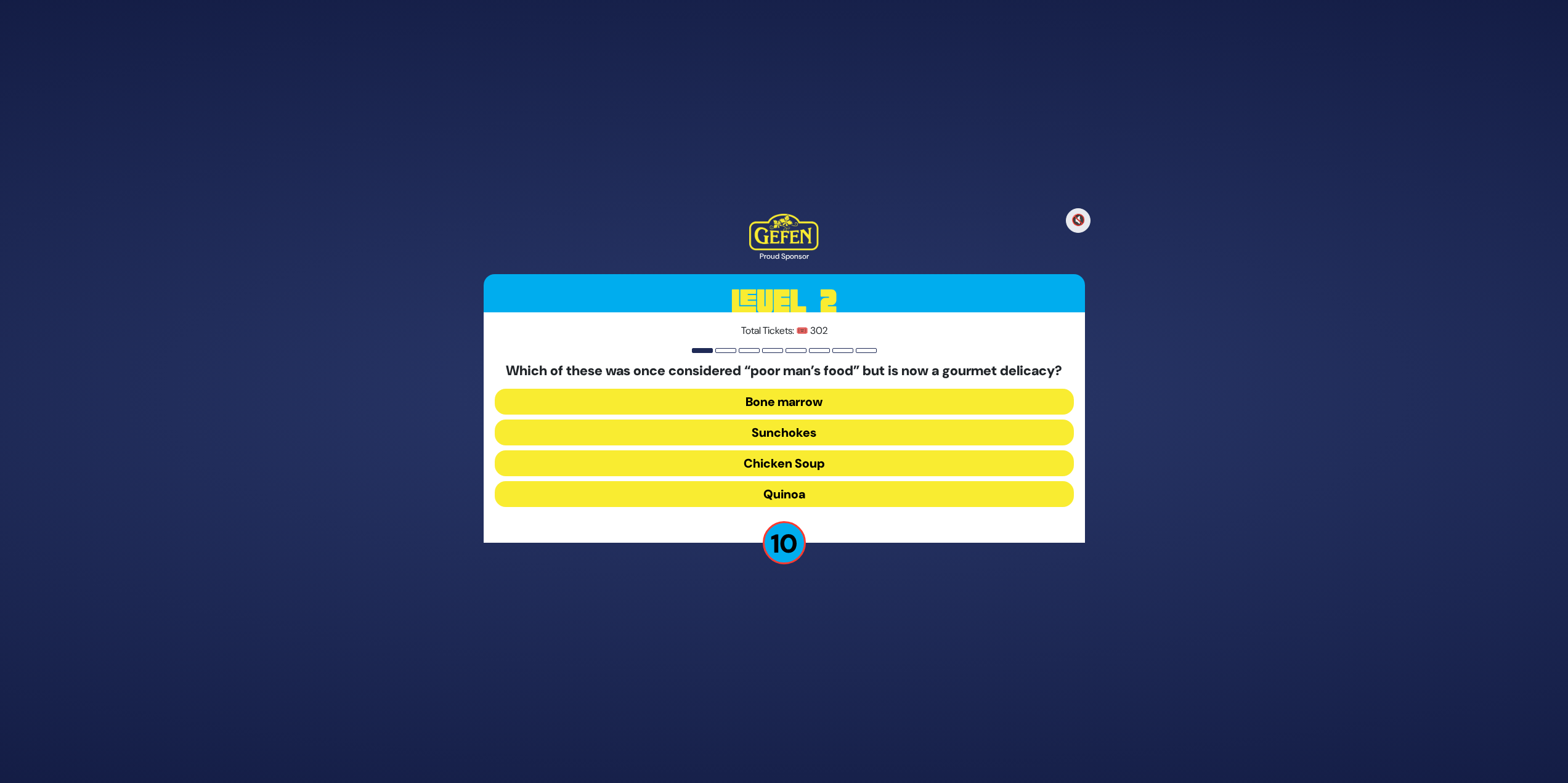
click at [753, 339] on button "Bone marrow" at bounding box center [784, 402] width 579 height 26
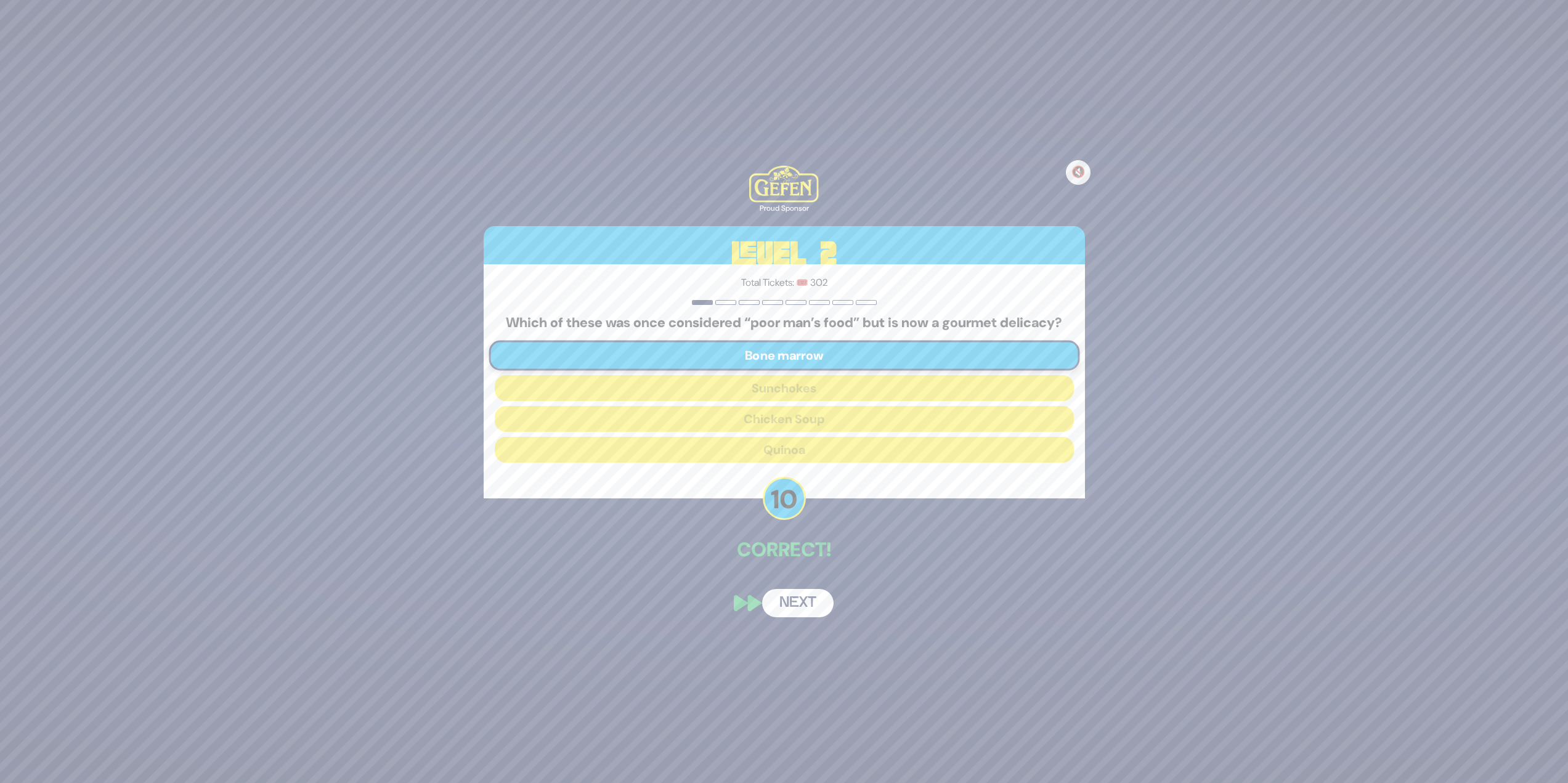
click at [779, 339] on button "Next" at bounding box center [797, 604] width 71 height 29
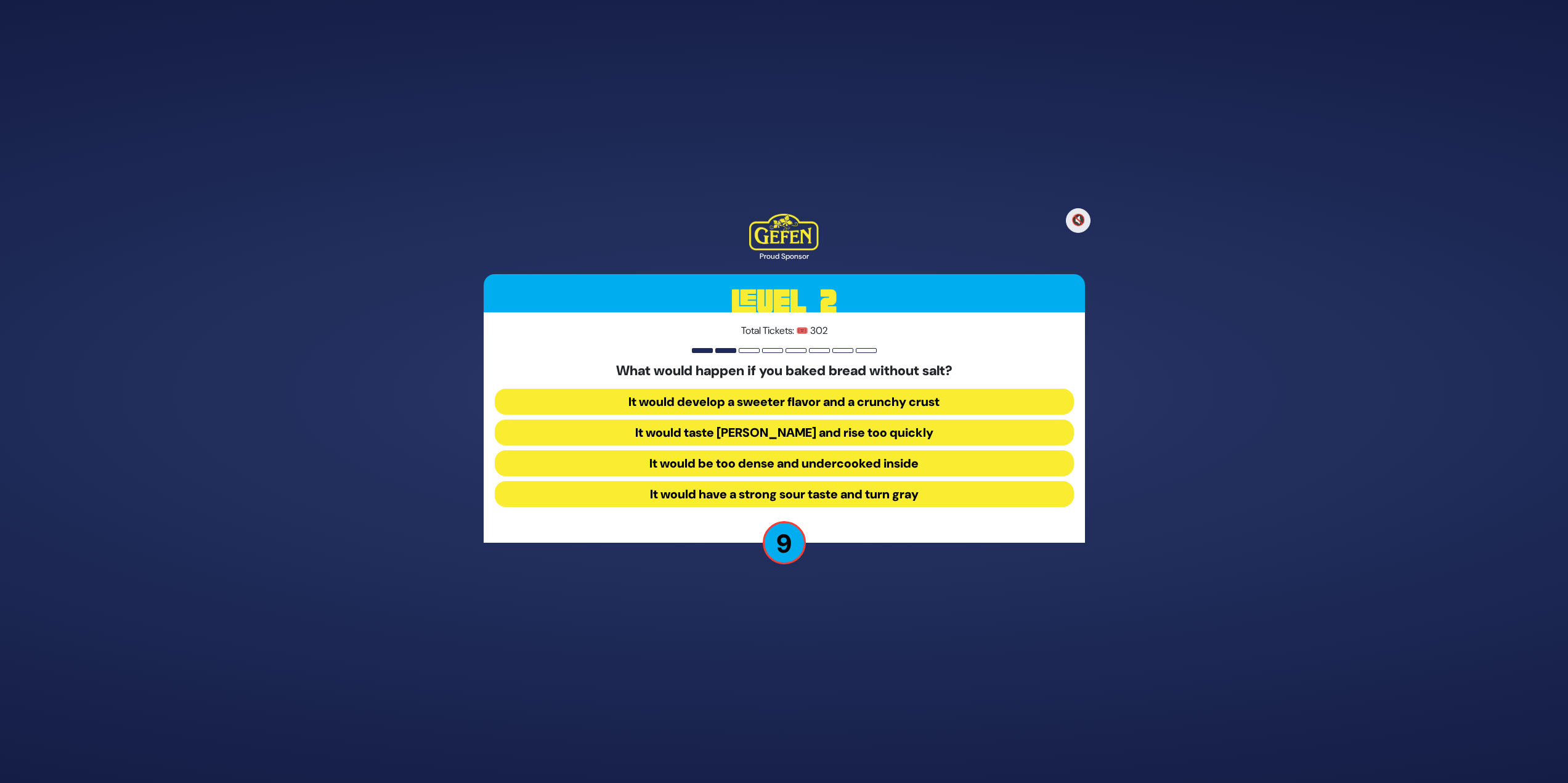
click at [779, 339] on button "It would taste [PERSON_NAME] and rise too quickly" at bounding box center [784, 433] width 579 height 26
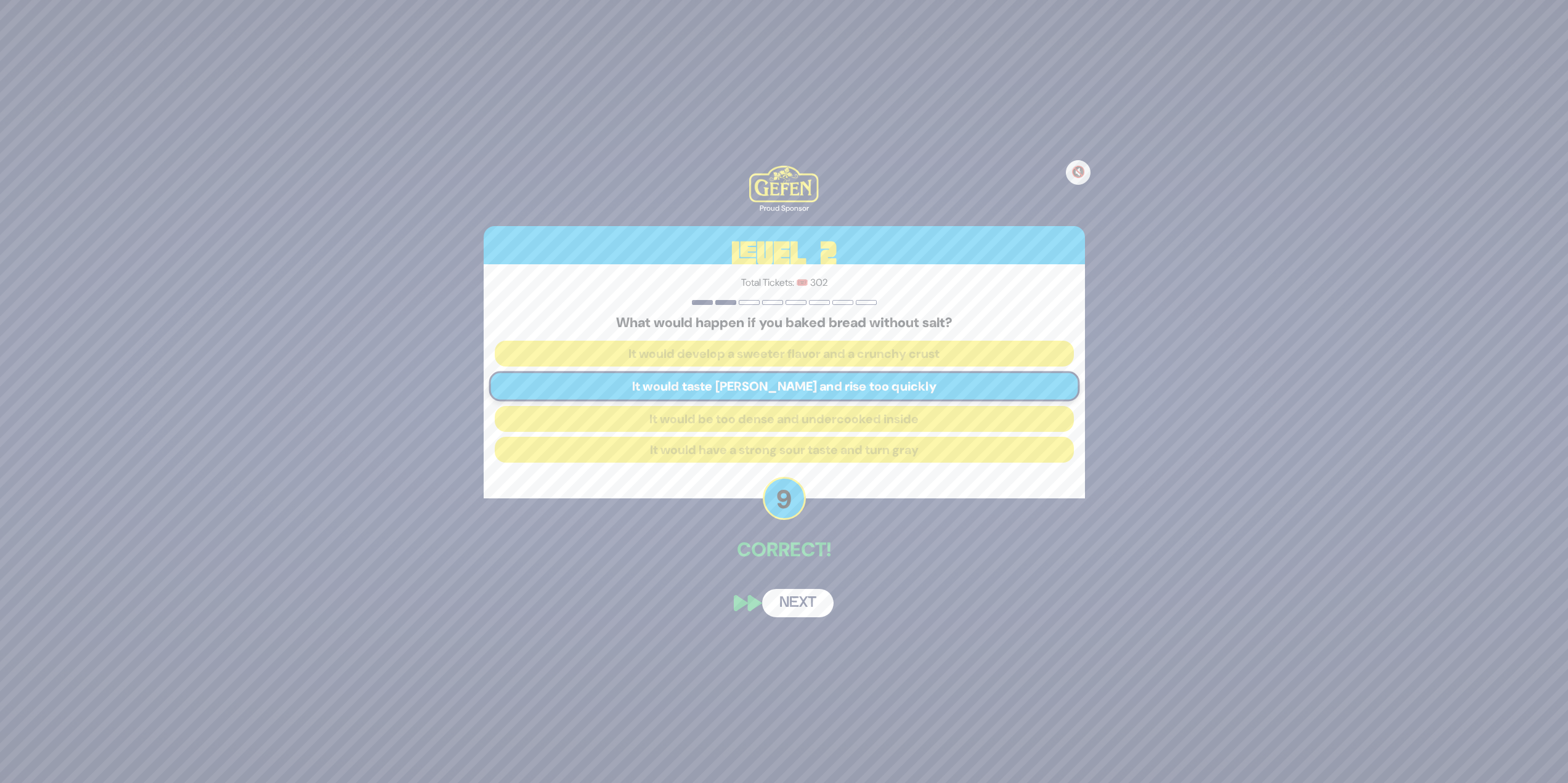
click at [779, 339] on button "Next" at bounding box center [797, 604] width 71 height 29
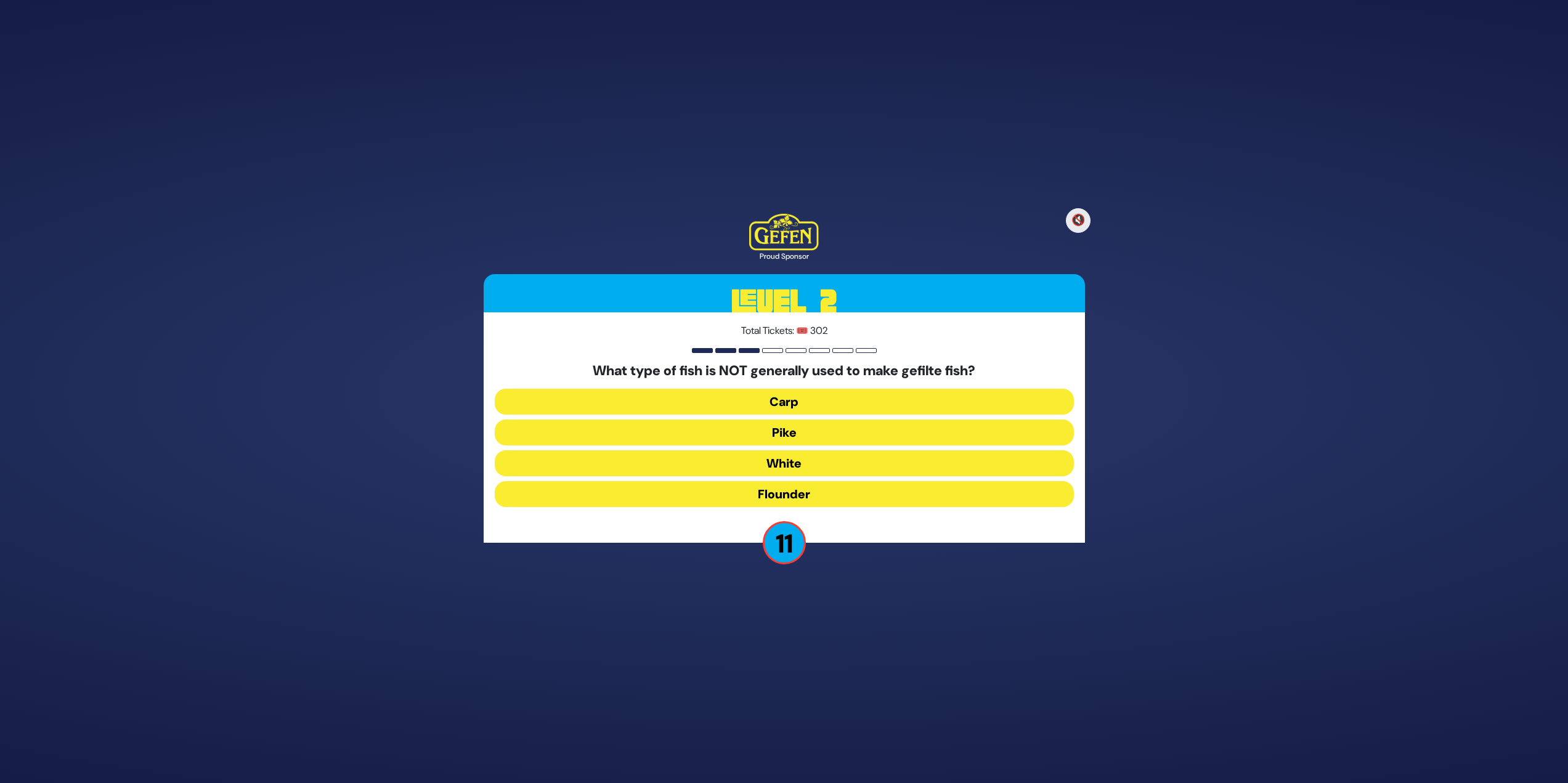
click at [779, 339] on button "Flounder" at bounding box center [784, 494] width 579 height 26
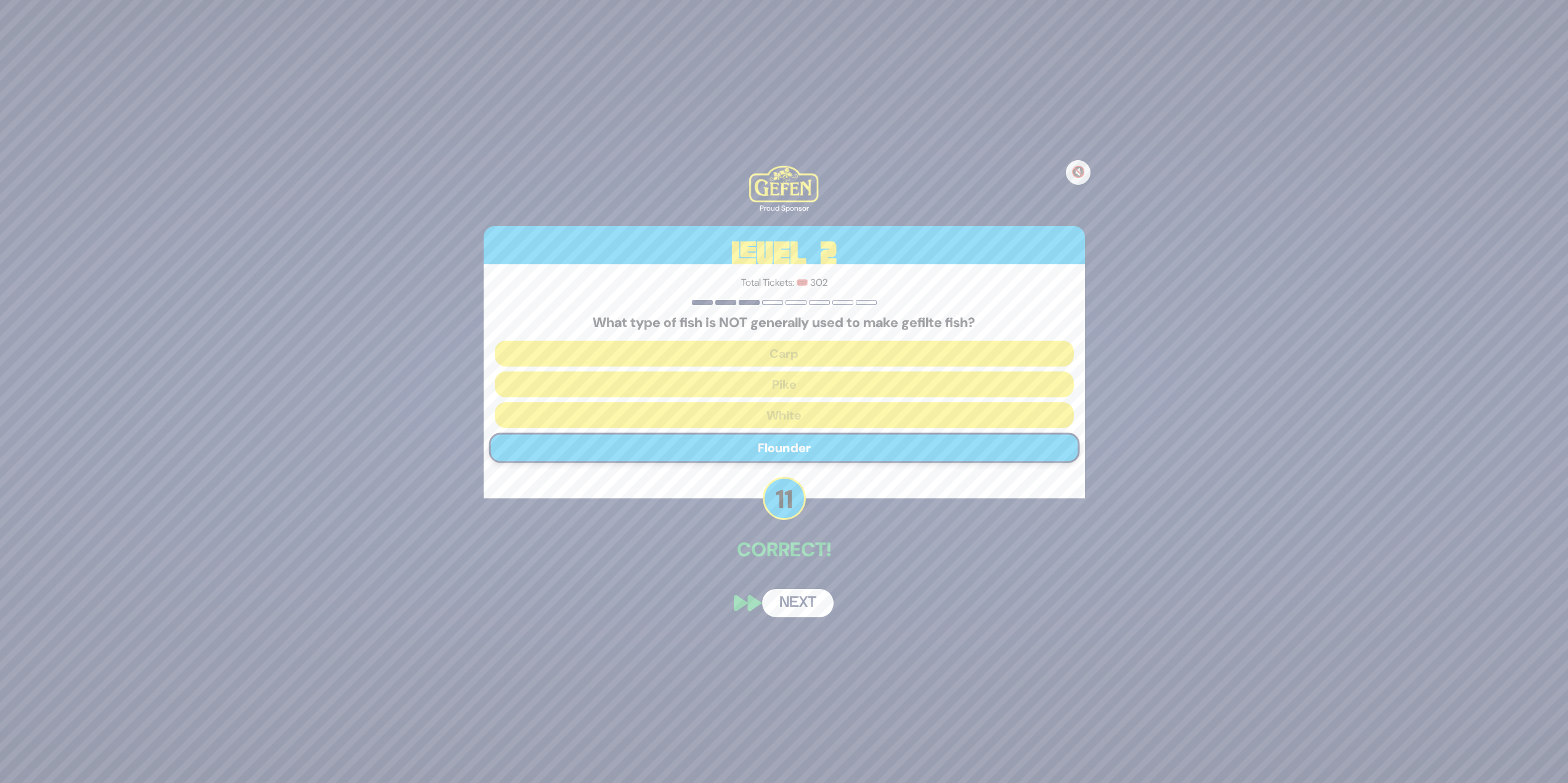
click at [779, 339] on button "Next" at bounding box center [797, 604] width 71 height 29
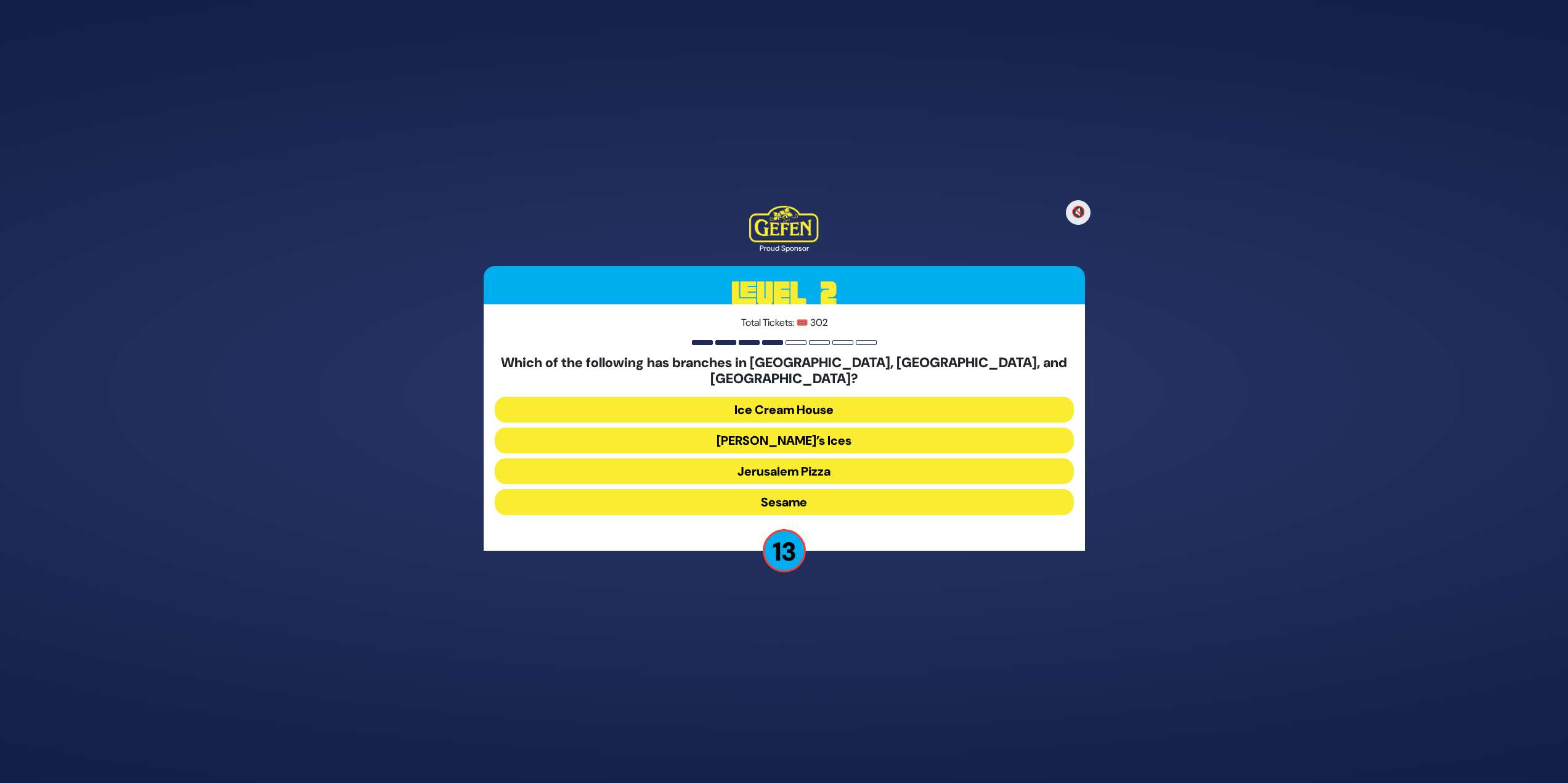
click at [779, 339] on button "[PERSON_NAME]’s Ices" at bounding box center [784, 441] width 579 height 26
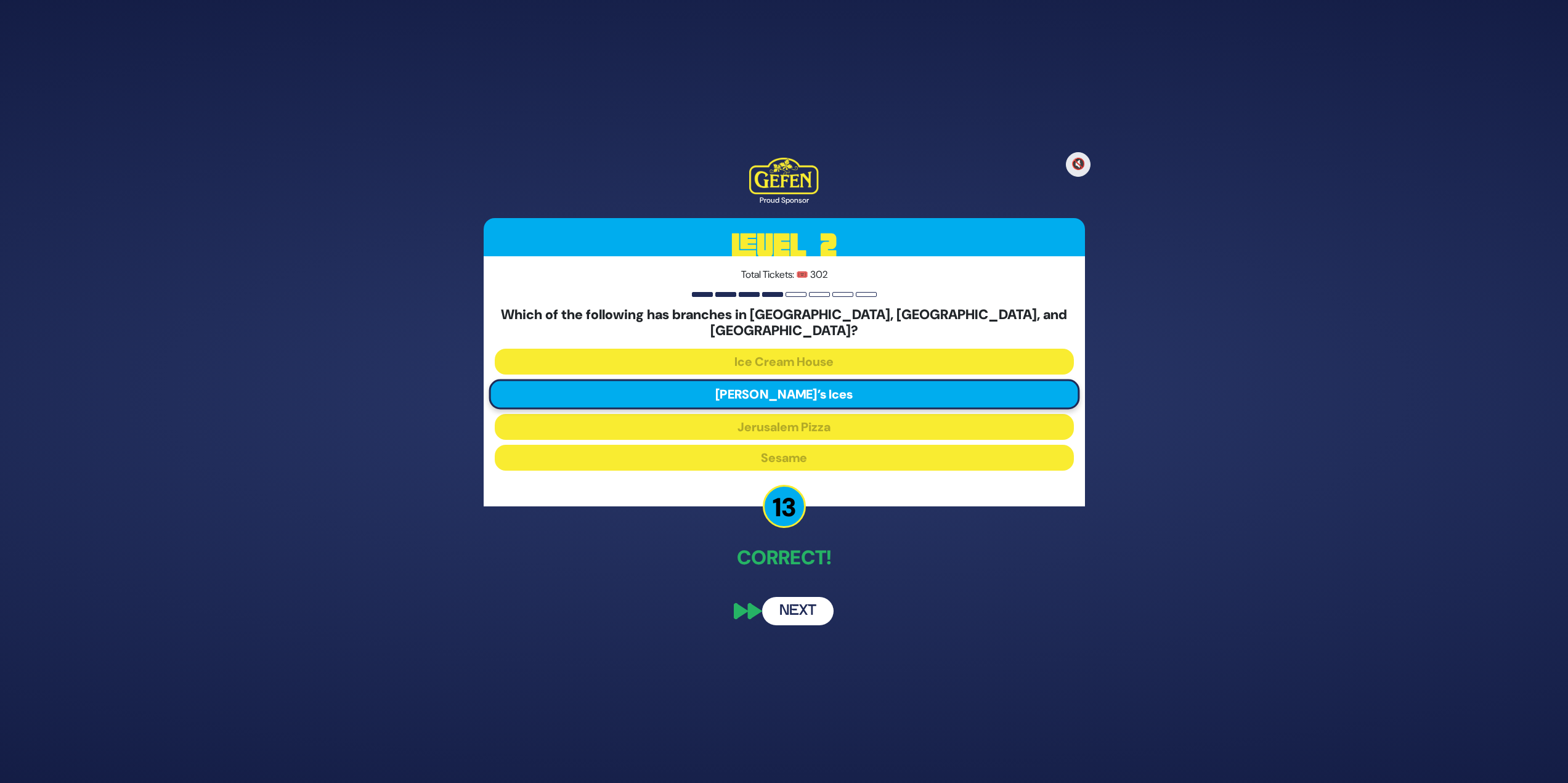
click at [779, 339] on button "Next" at bounding box center [797, 611] width 71 height 29
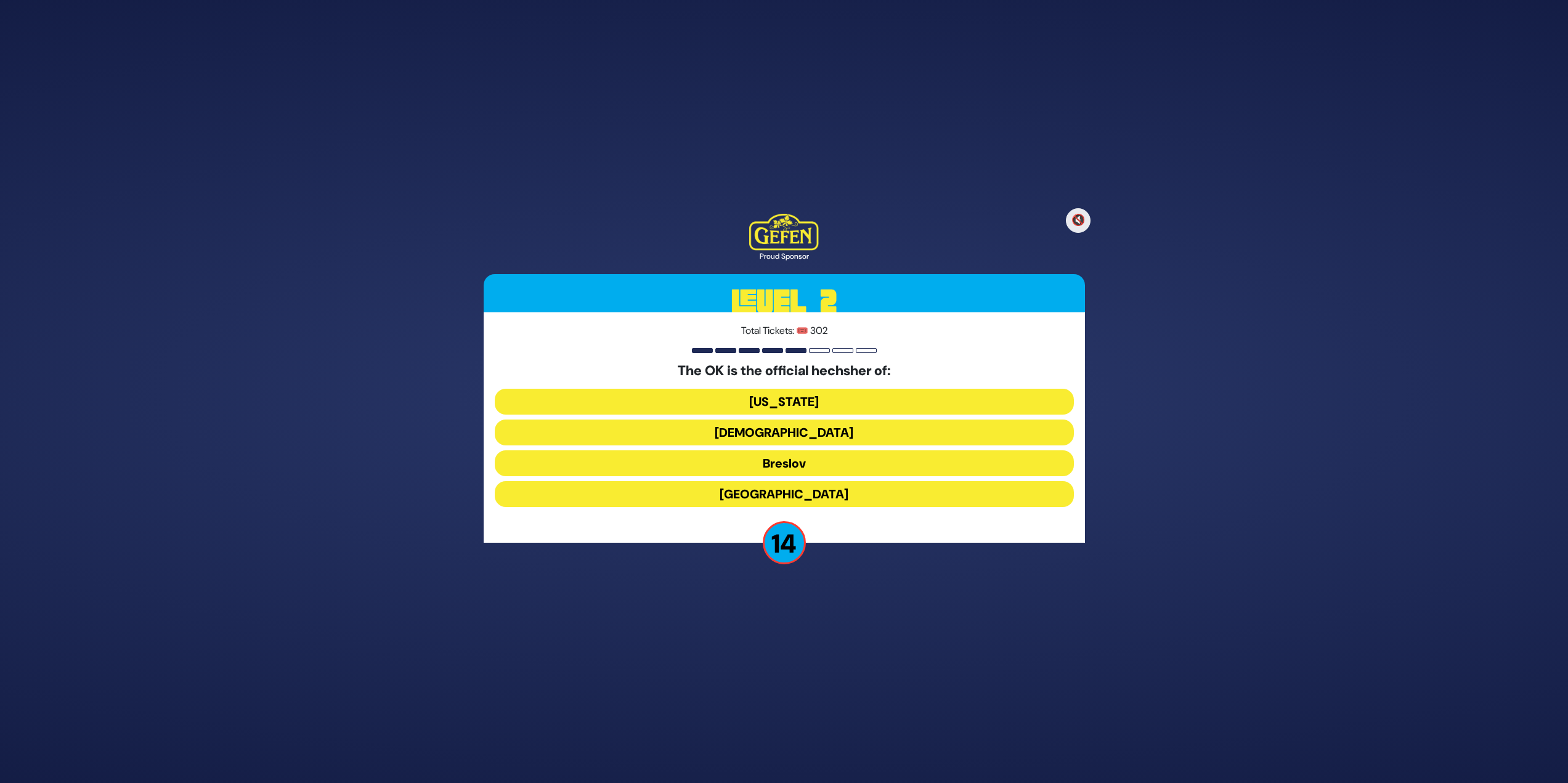
click at [774, 339] on button "[DEMOGRAPHIC_DATA]" at bounding box center [784, 433] width 579 height 26
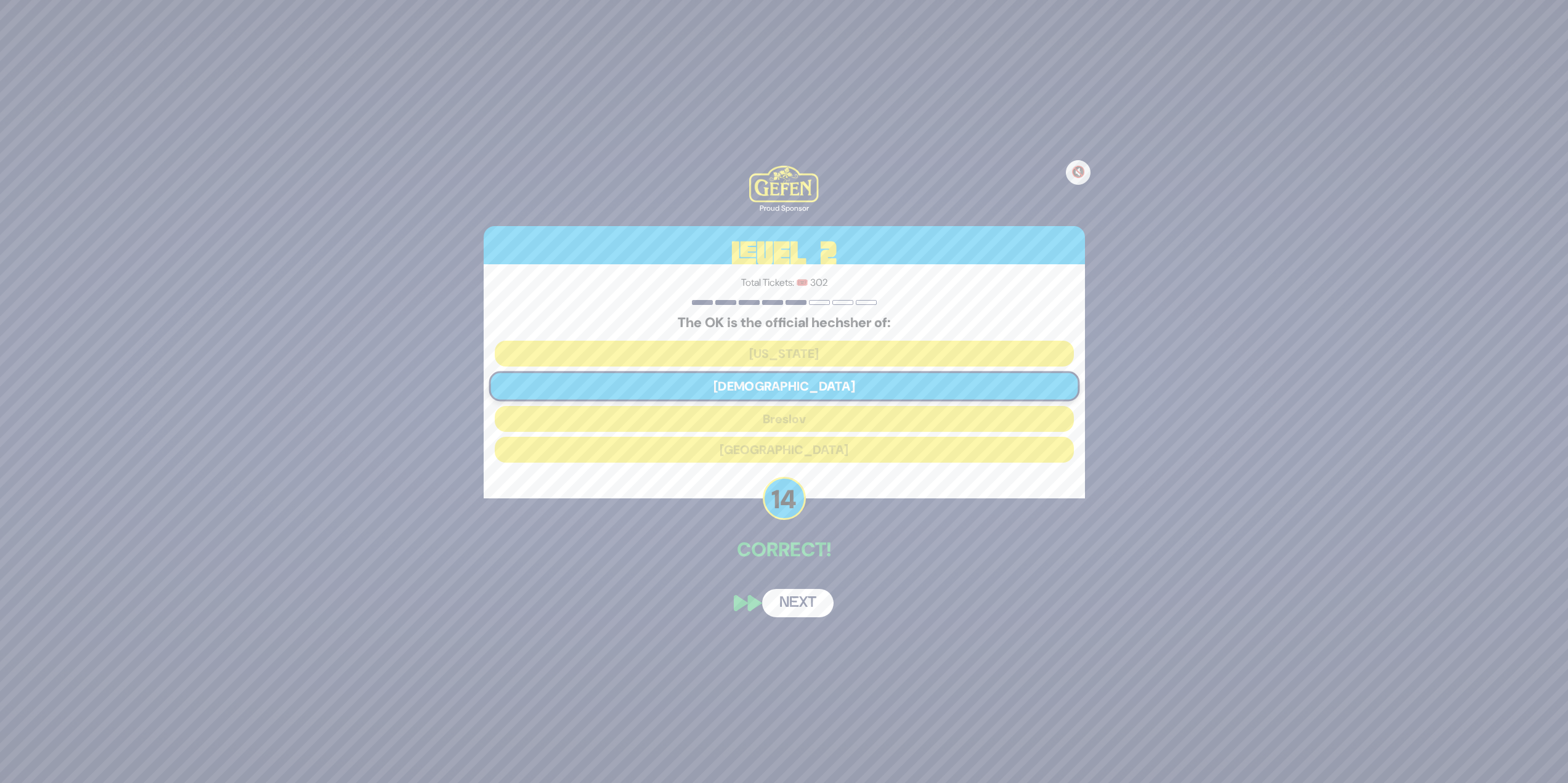
click at [779, 339] on button "Next" at bounding box center [797, 604] width 71 height 29
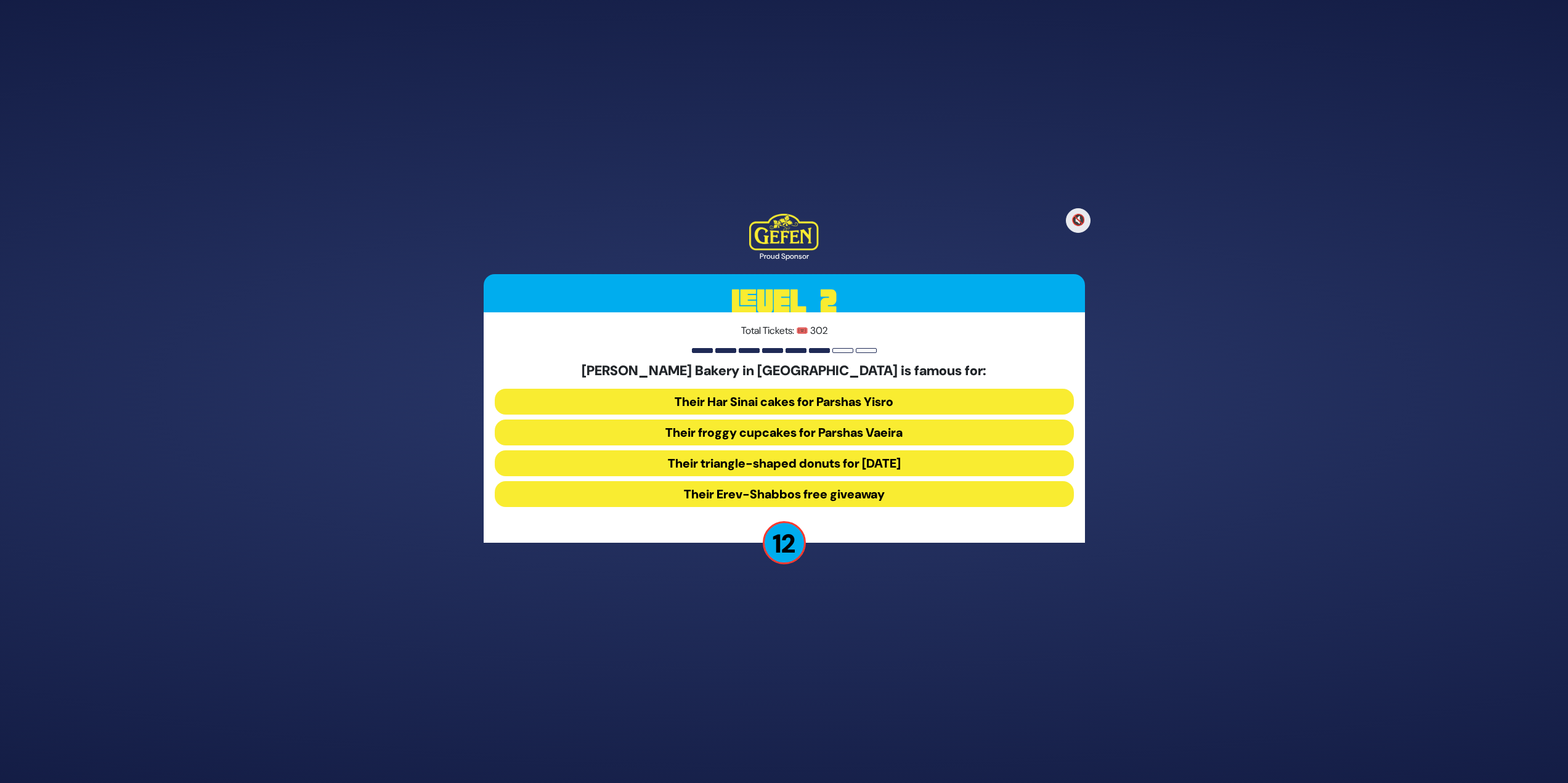
click at [779, 339] on button "Their froggy cupcakes for Parshas Vaeira" at bounding box center [784, 433] width 579 height 26
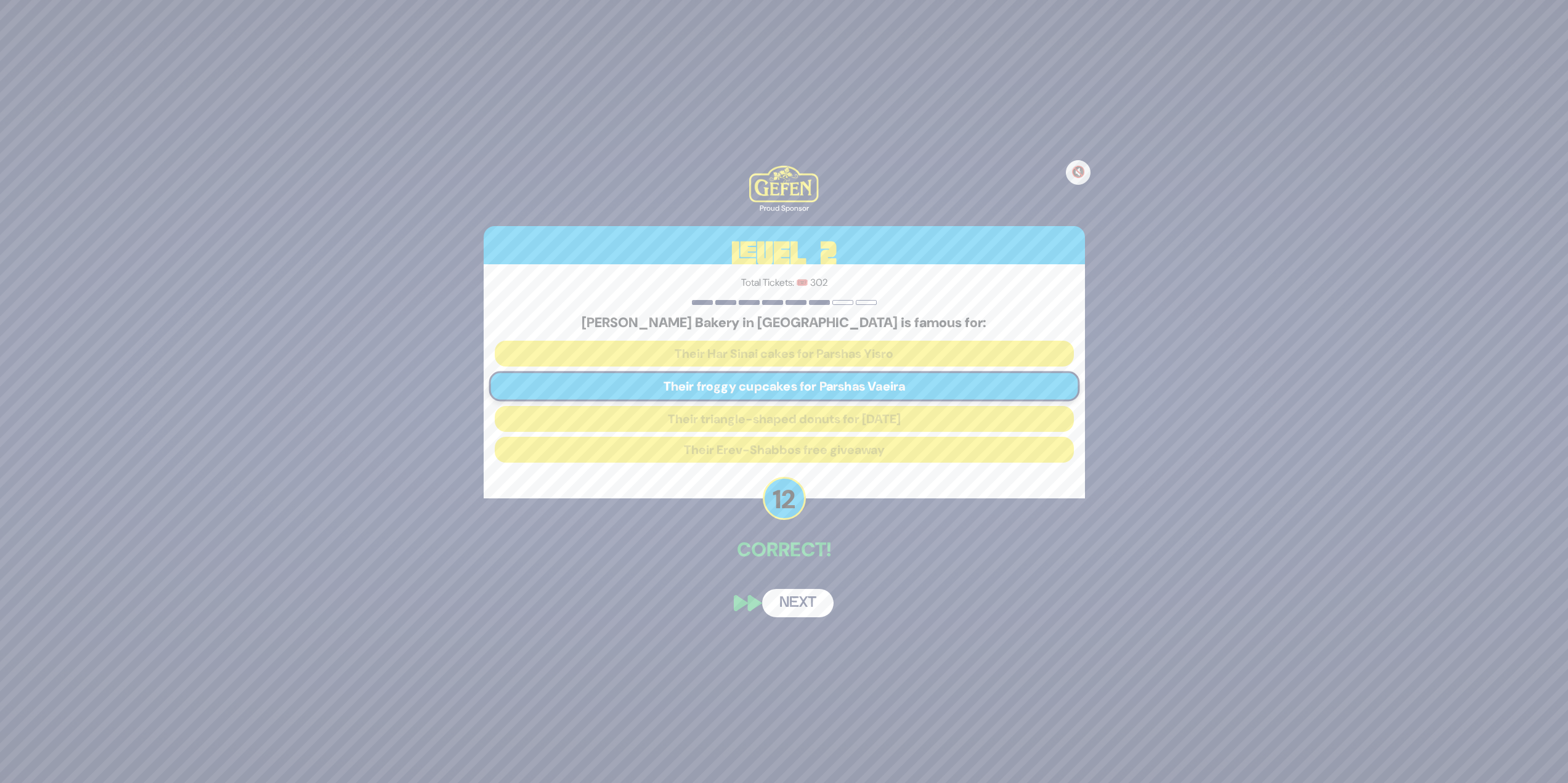
click at [779, 339] on button "Next" at bounding box center [797, 604] width 71 height 29
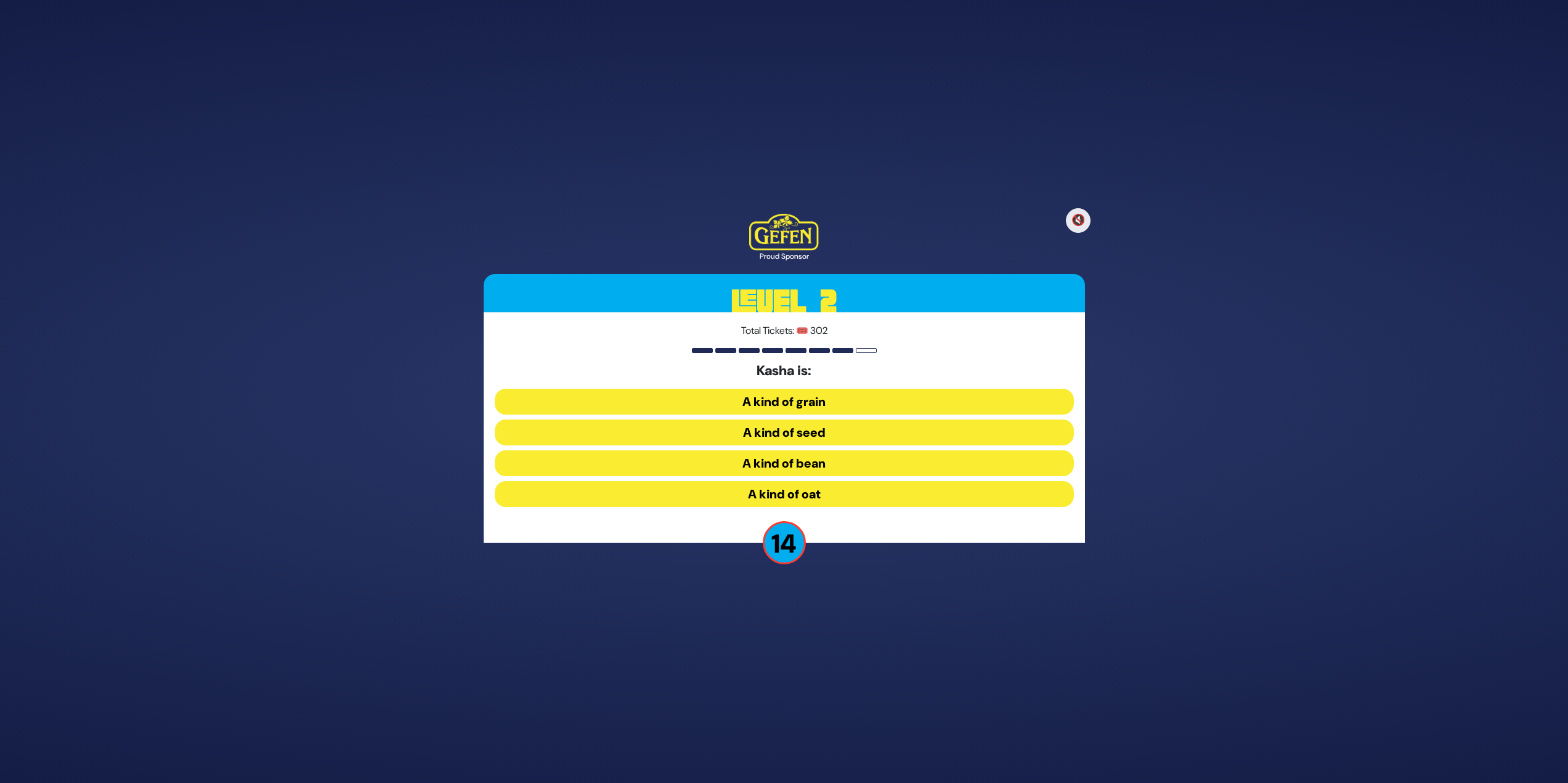
click at [779, 339] on button "A kind of seed" at bounding box center [784, 433] width 579 height 26
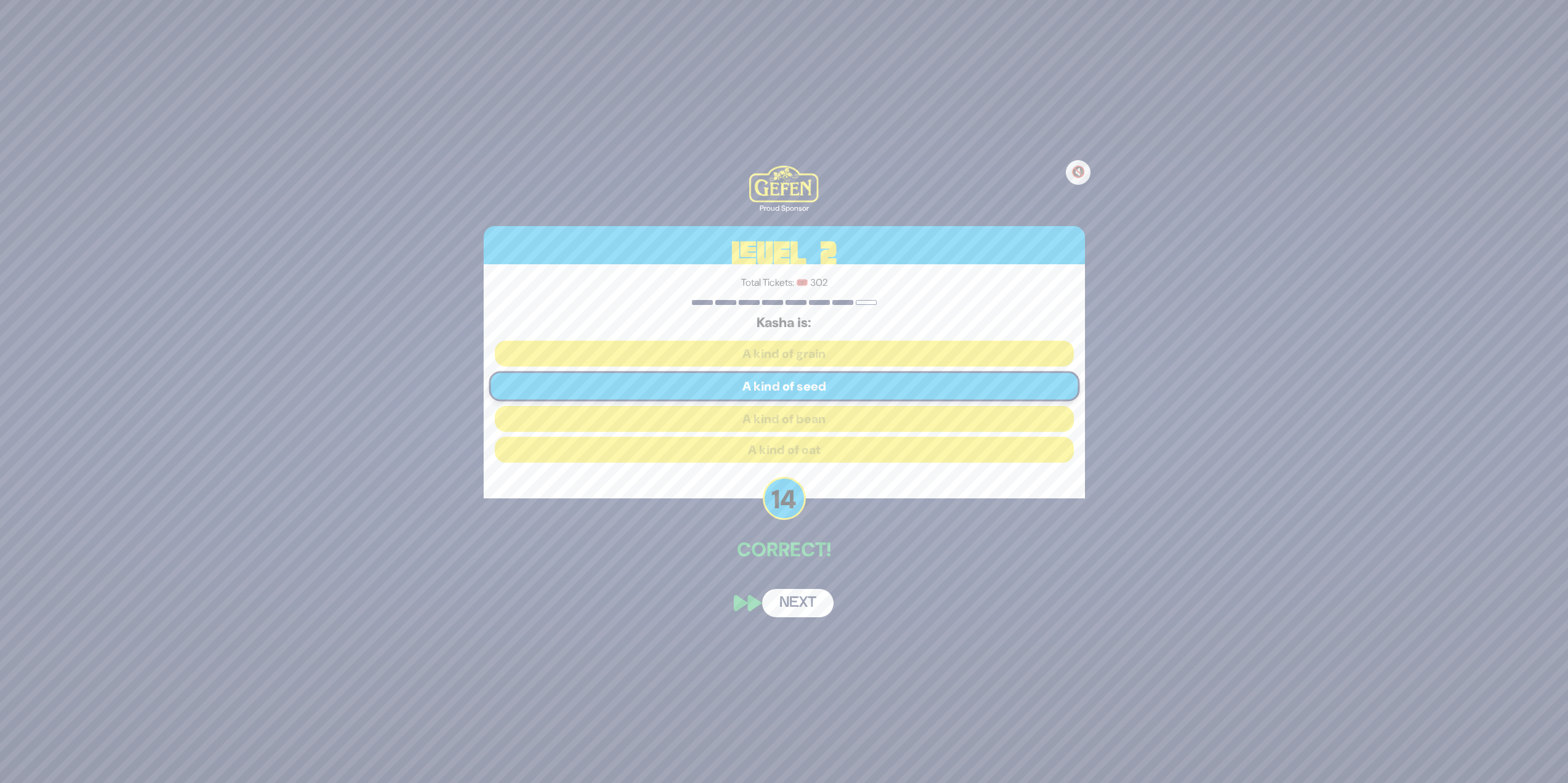
click at [779, 339] on button "Next" at bounding box center [797, 604] width 71 height 29
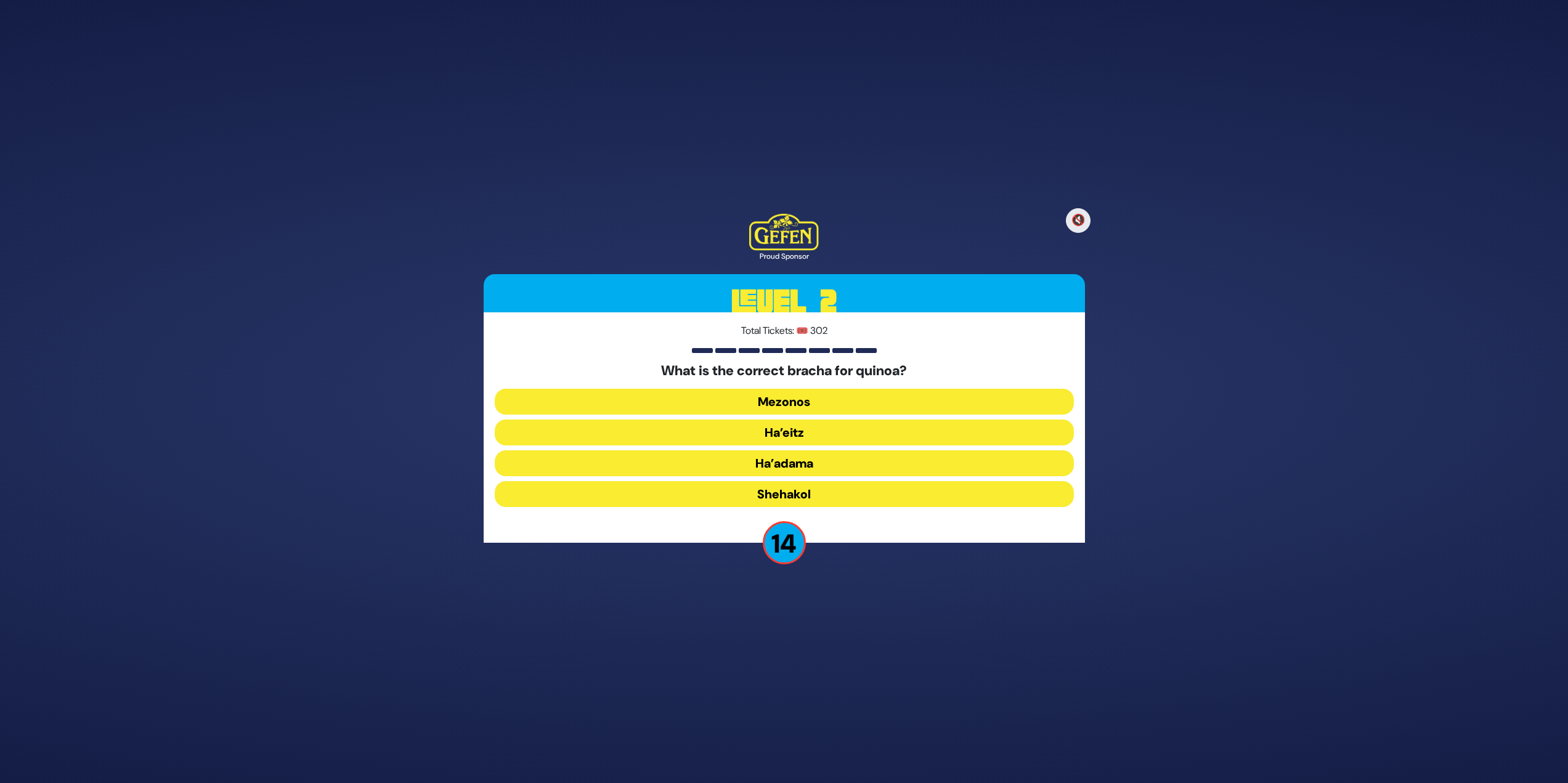
click at [779, 339] on button "Ha’adama" at bounding box center [784, 463] width 579 height 26
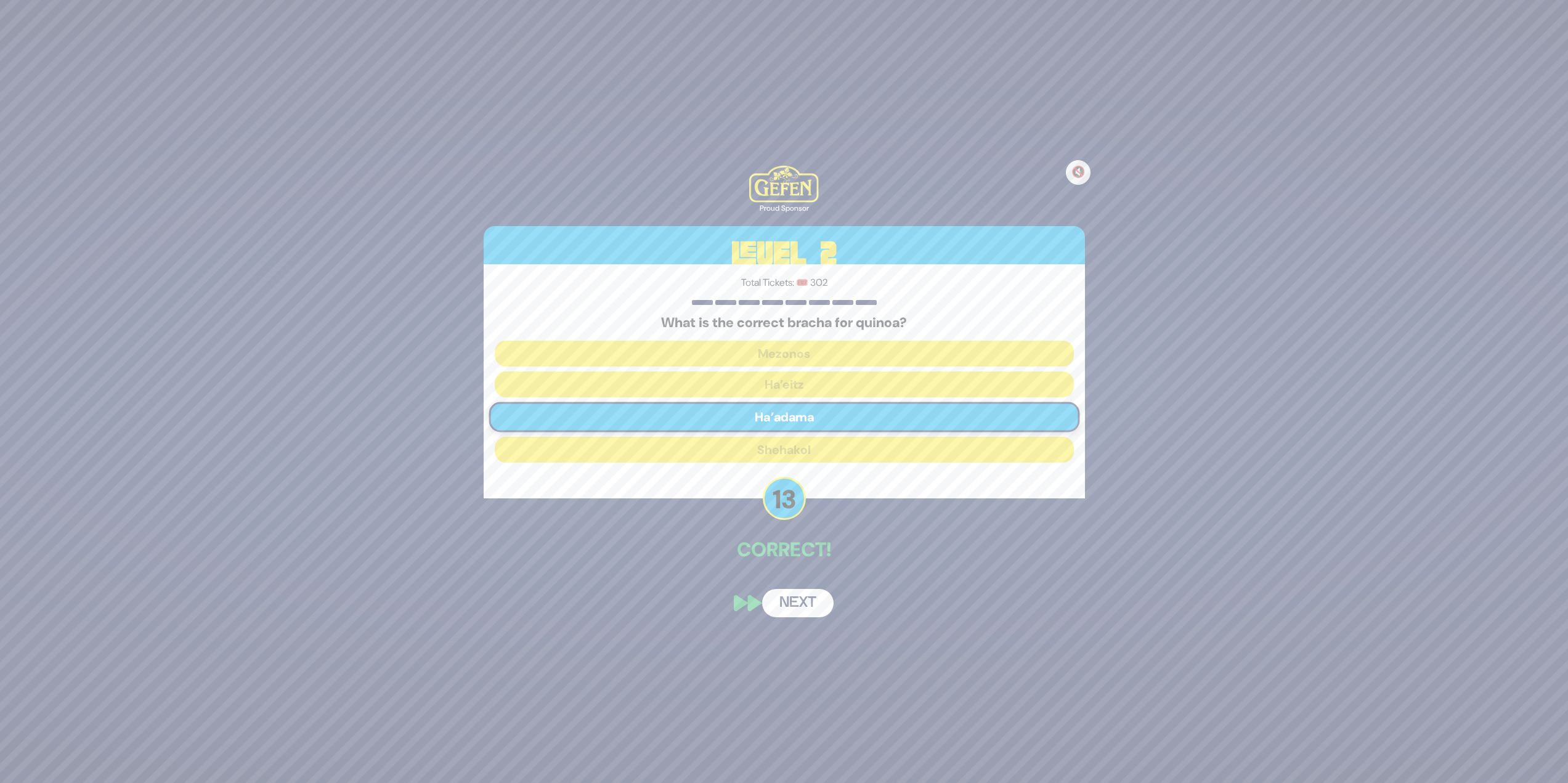
click at [779, 339] on button "Next" at bounding box center [797, 604] width 71 height 29
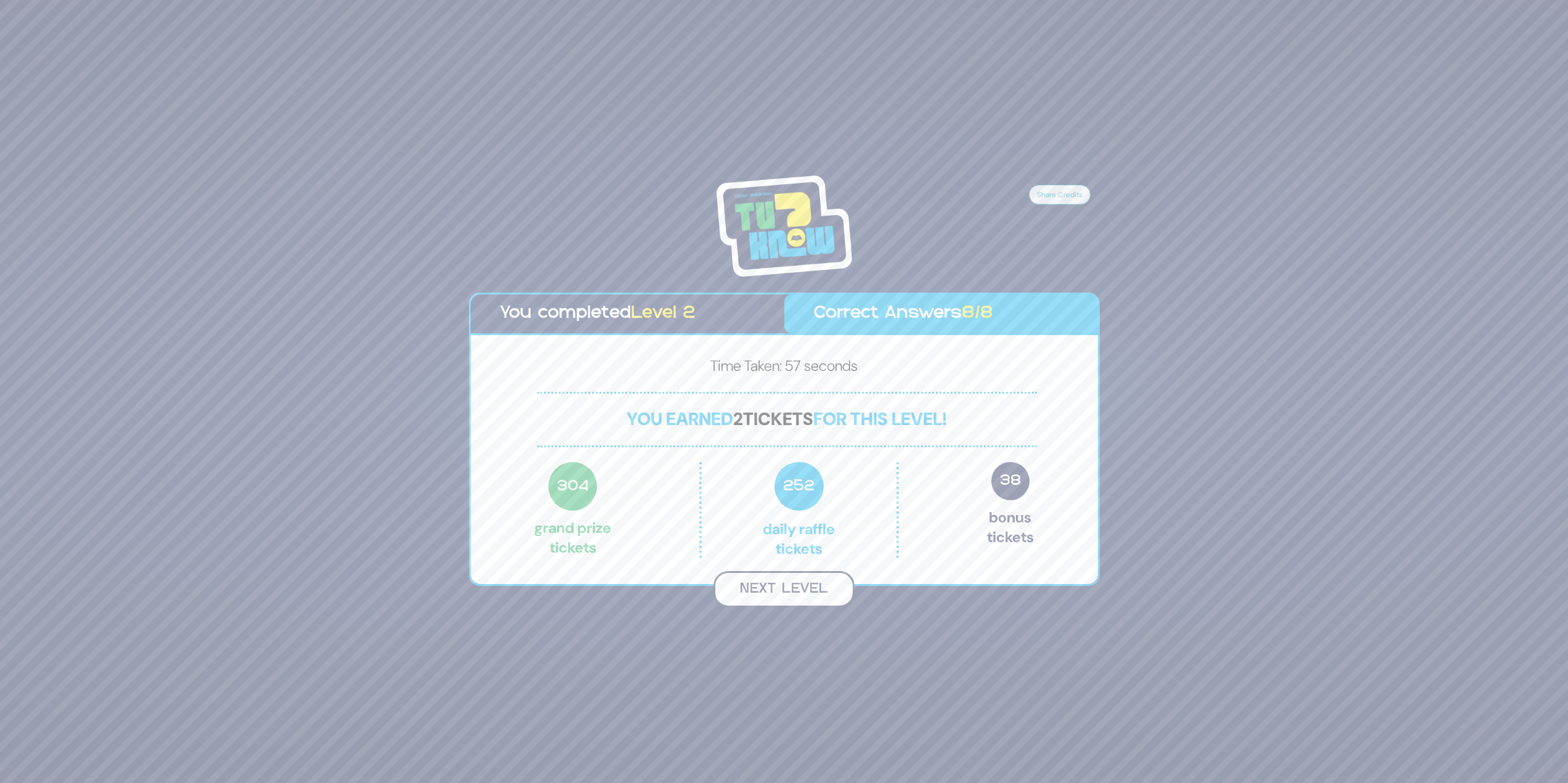
click at [779, 339] on button "Next Level" at bounding box center [784, 589] width 141 height 37
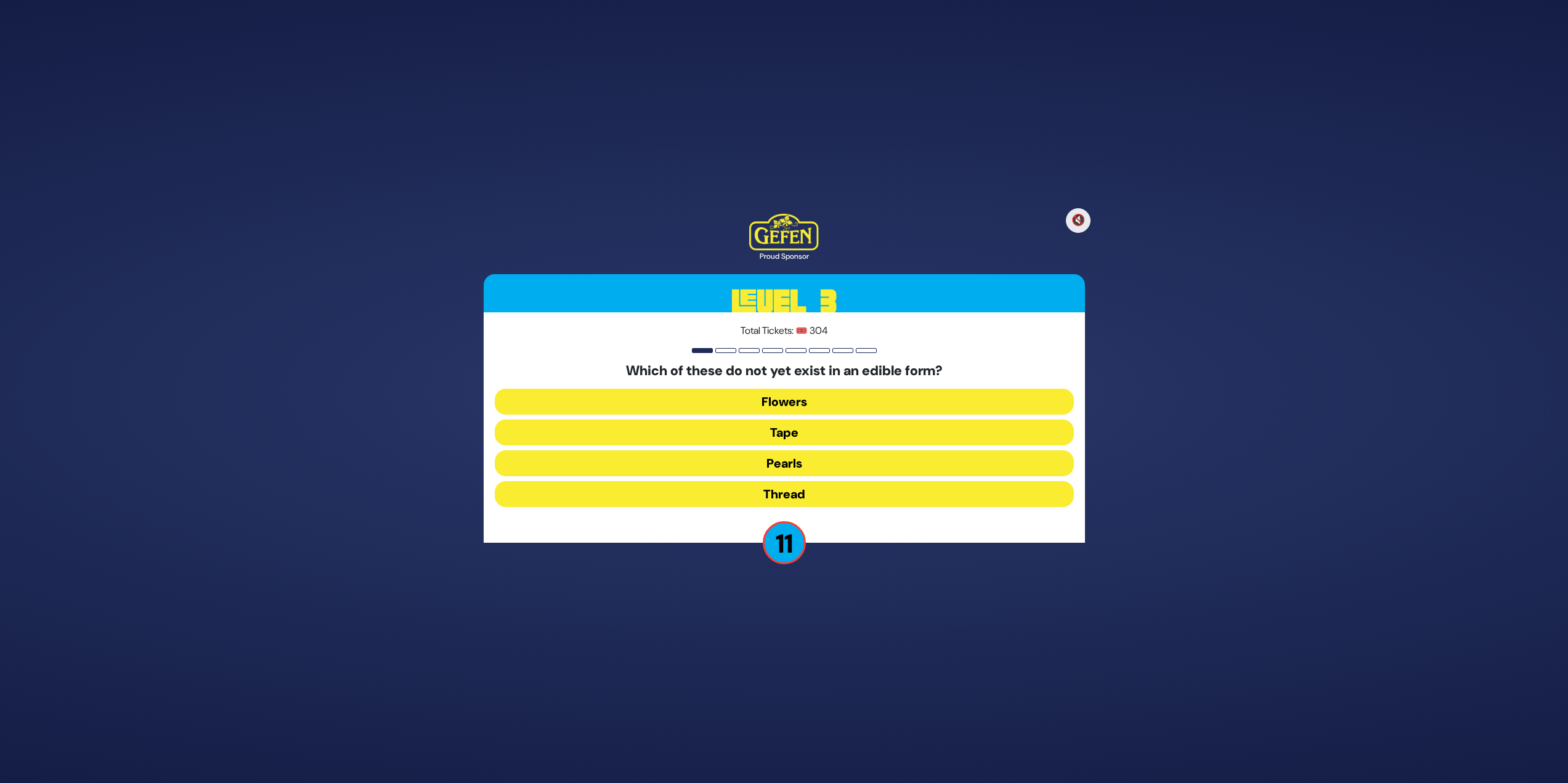
click at [779, 339] on button "Thread" at bounding box center [784, 494] width 579 height 26
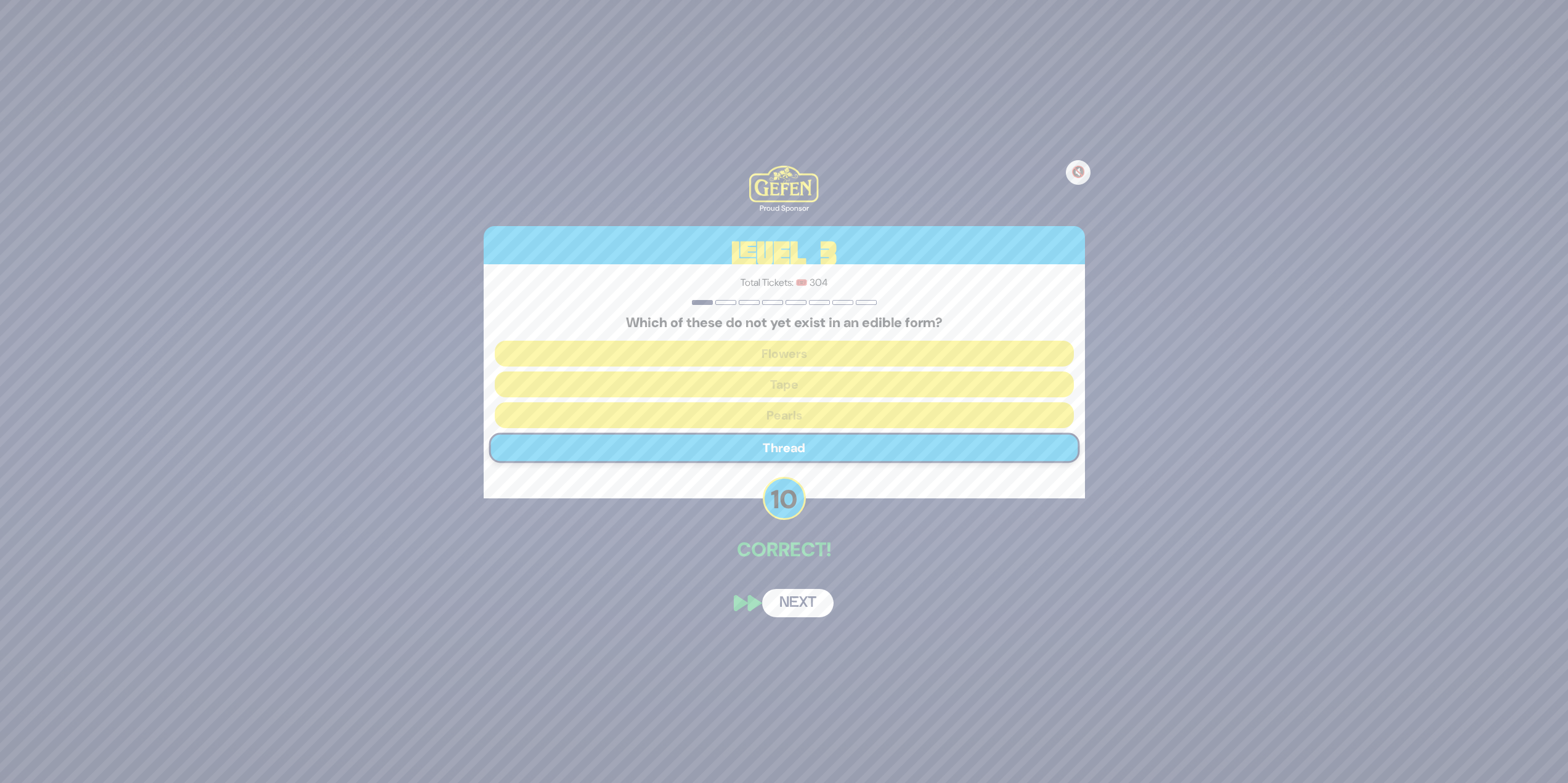
click at [779, 339] on button "Next" at bounding box center [797, 604] width 71 height 29
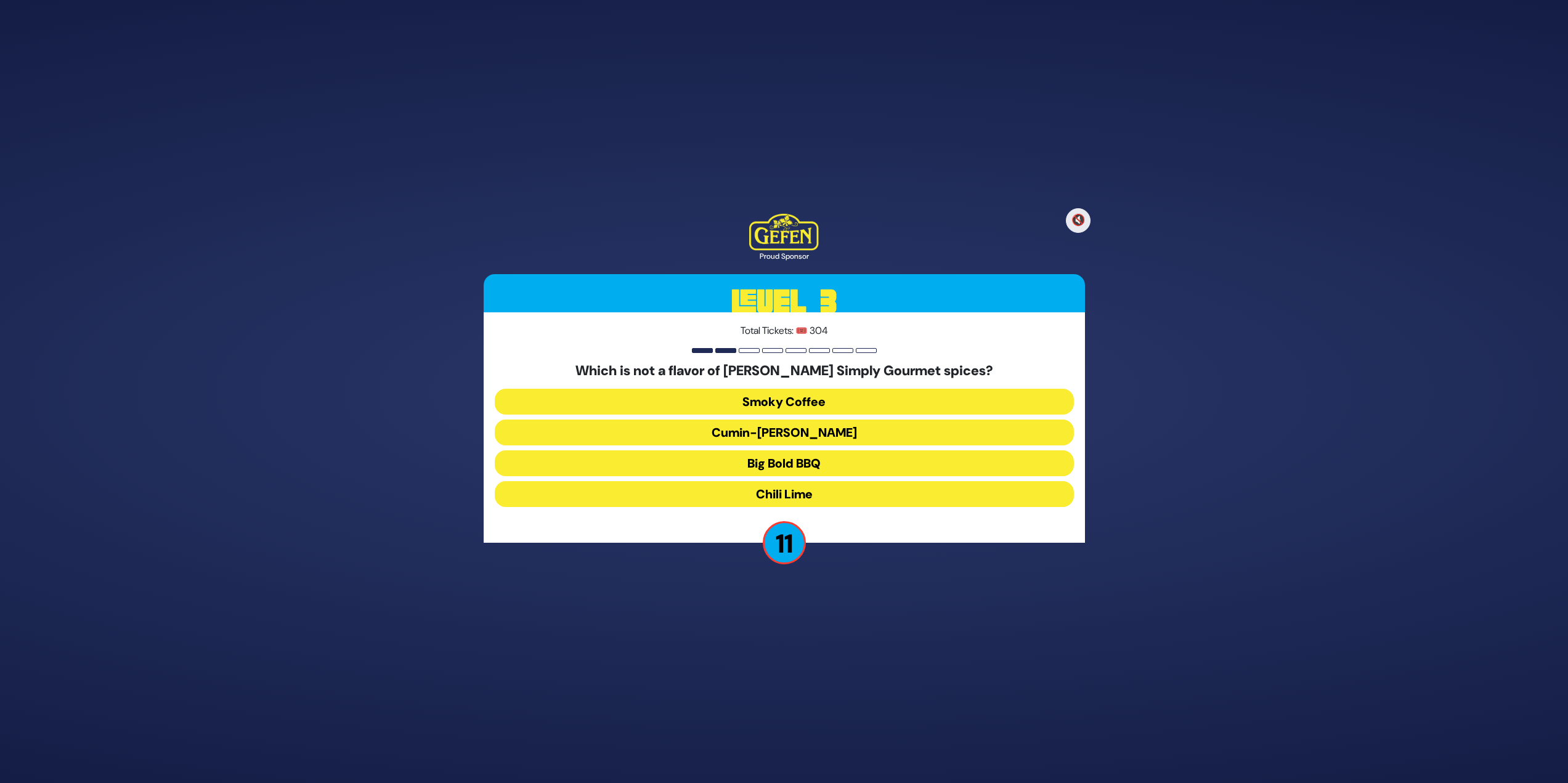
click at [779, 339] on button "Smoky Coffee" at bounding box center [784, 402] width 579 height 26
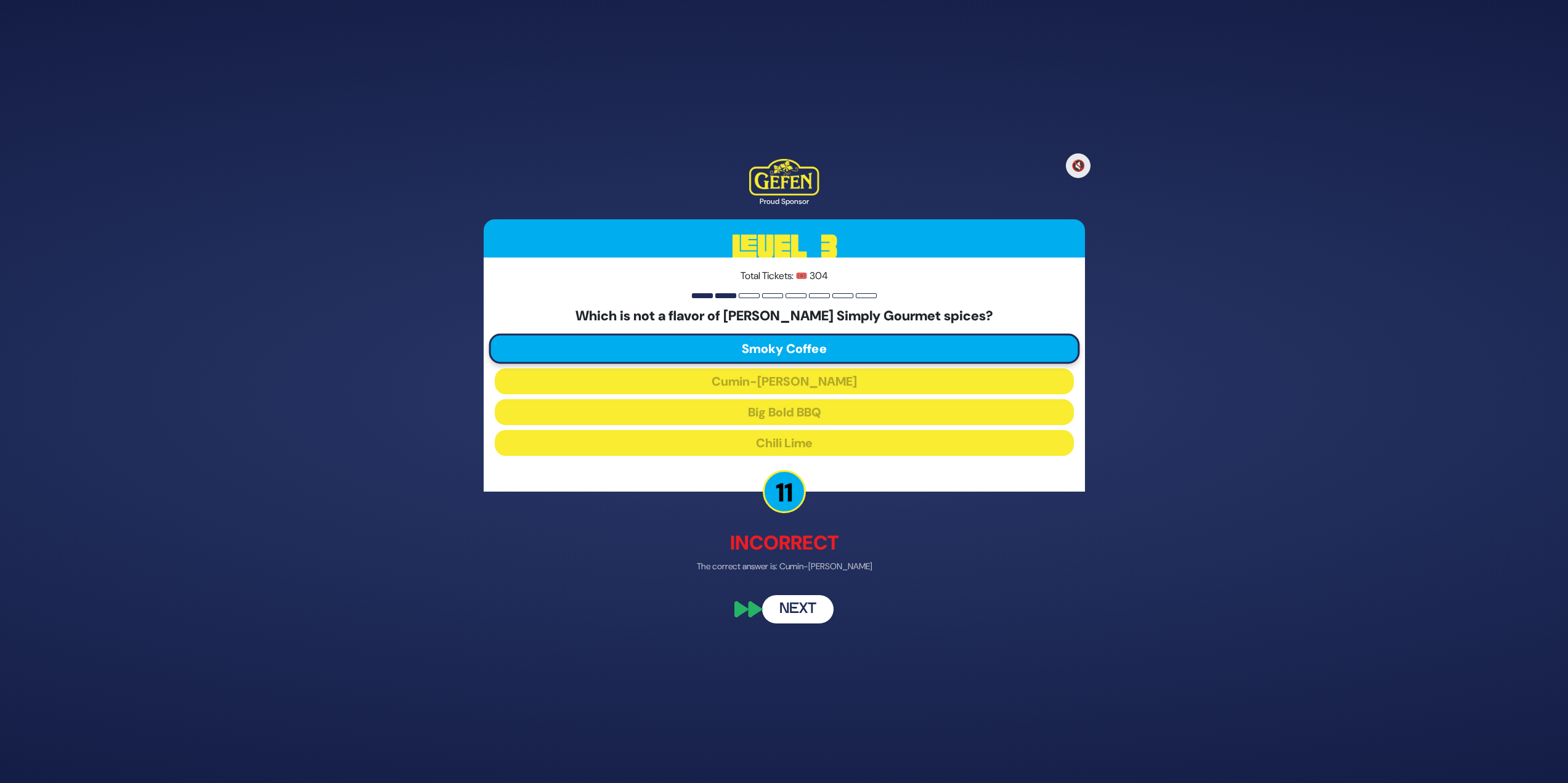
click at [779, 339] on button "Next" at bounding box center [797, 610] width 71 height 29
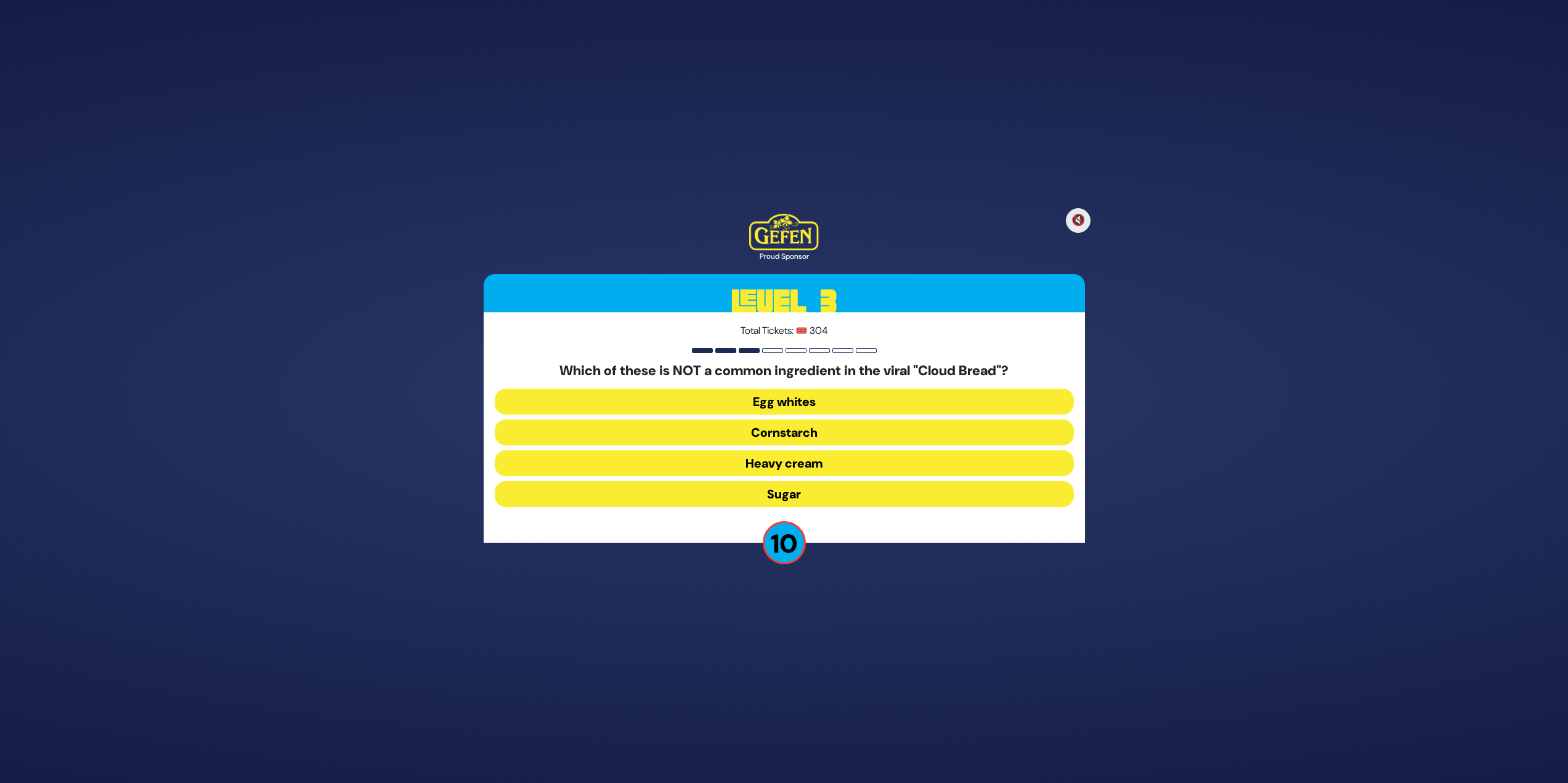
click at [779, 339] on button "Heavy cream" at bounding box center [784, 463] width 579 height 26
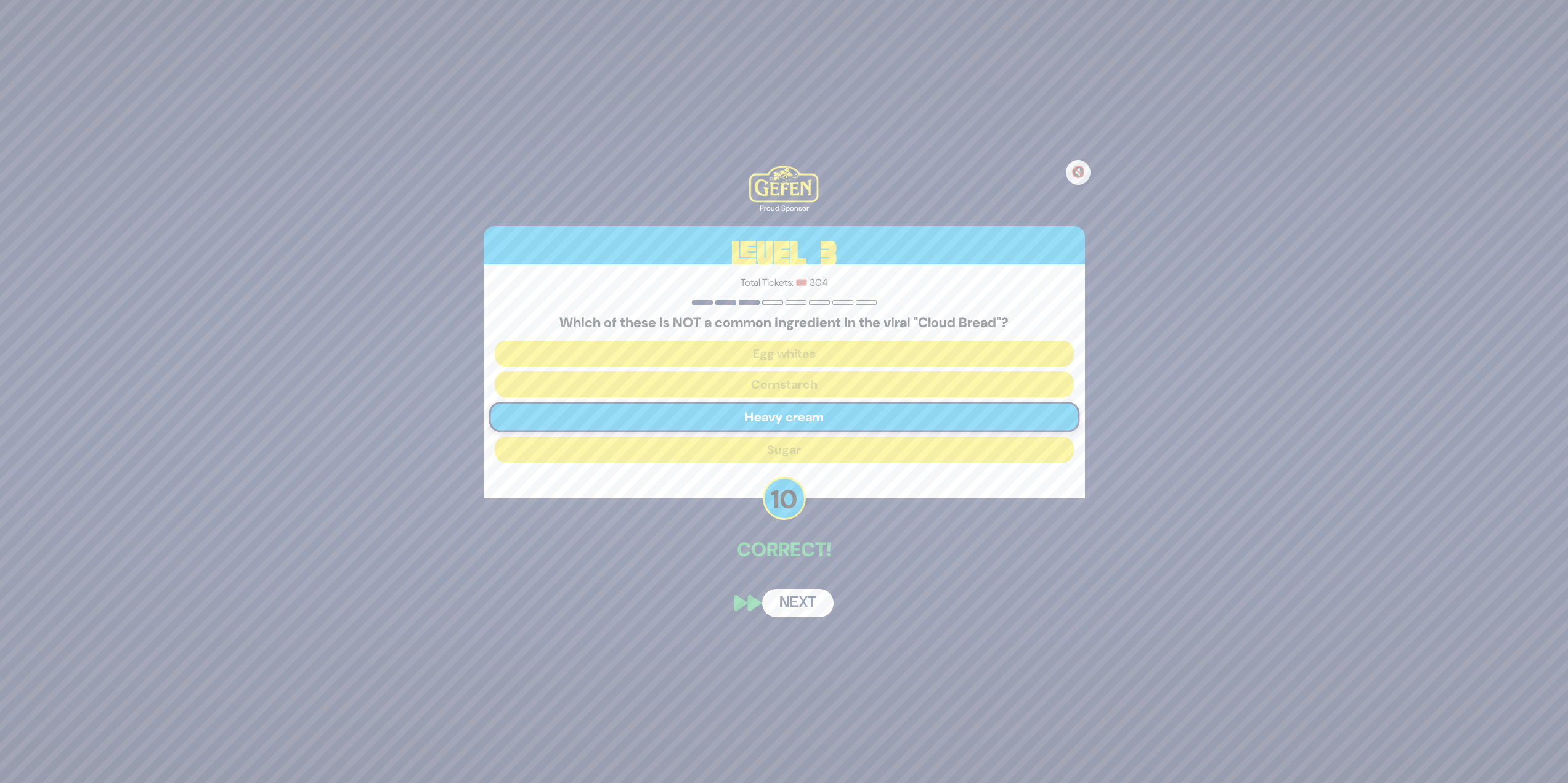
click at [779, 339] on button "Next" at bounding box center [797, 604] width 71 height 29
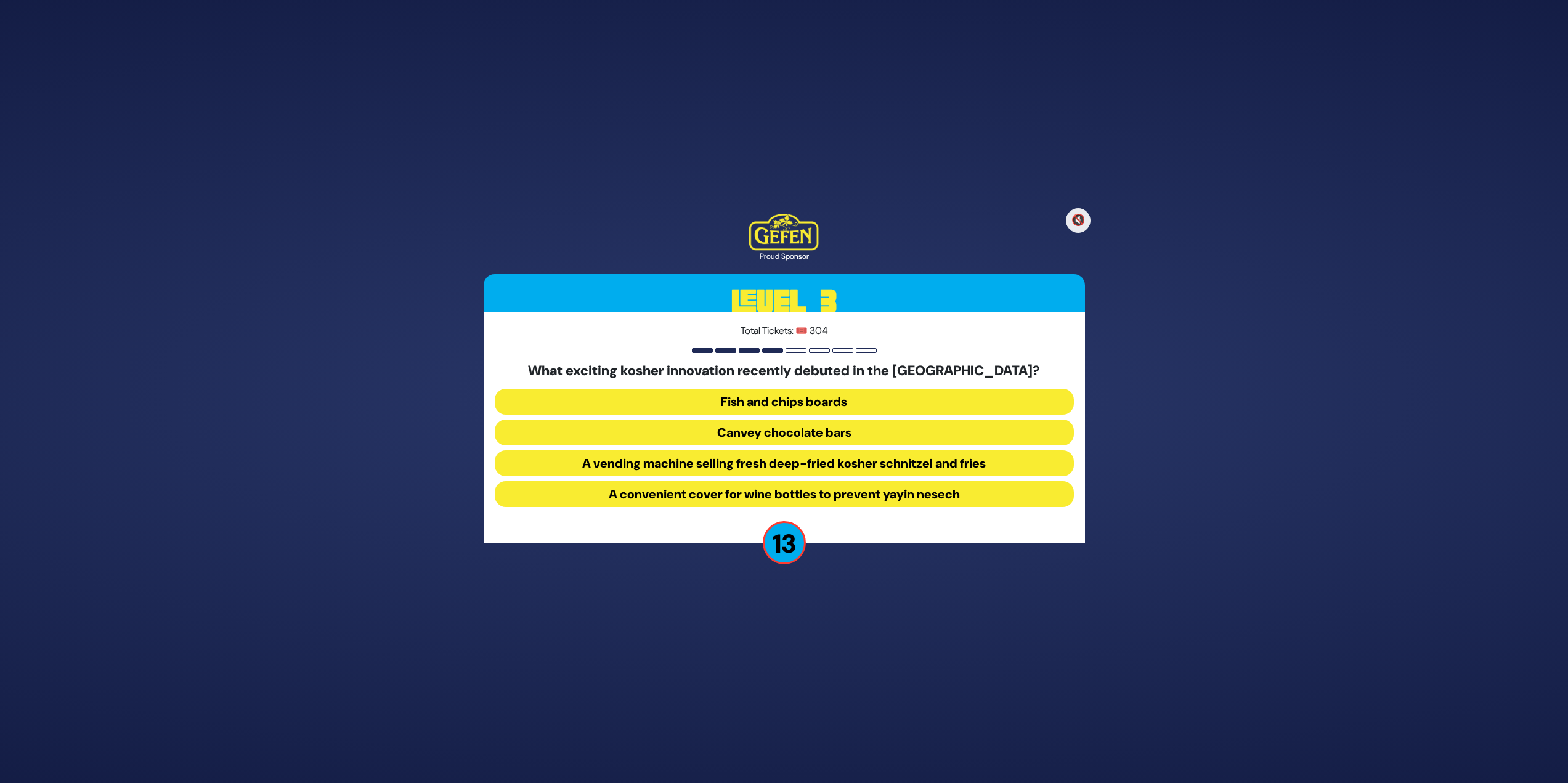
click at [779, 339] on button "A vending machine selling fresh deep-fried kosher schnitzel and fries" at bounding box center [784, 463] width 579 height 26
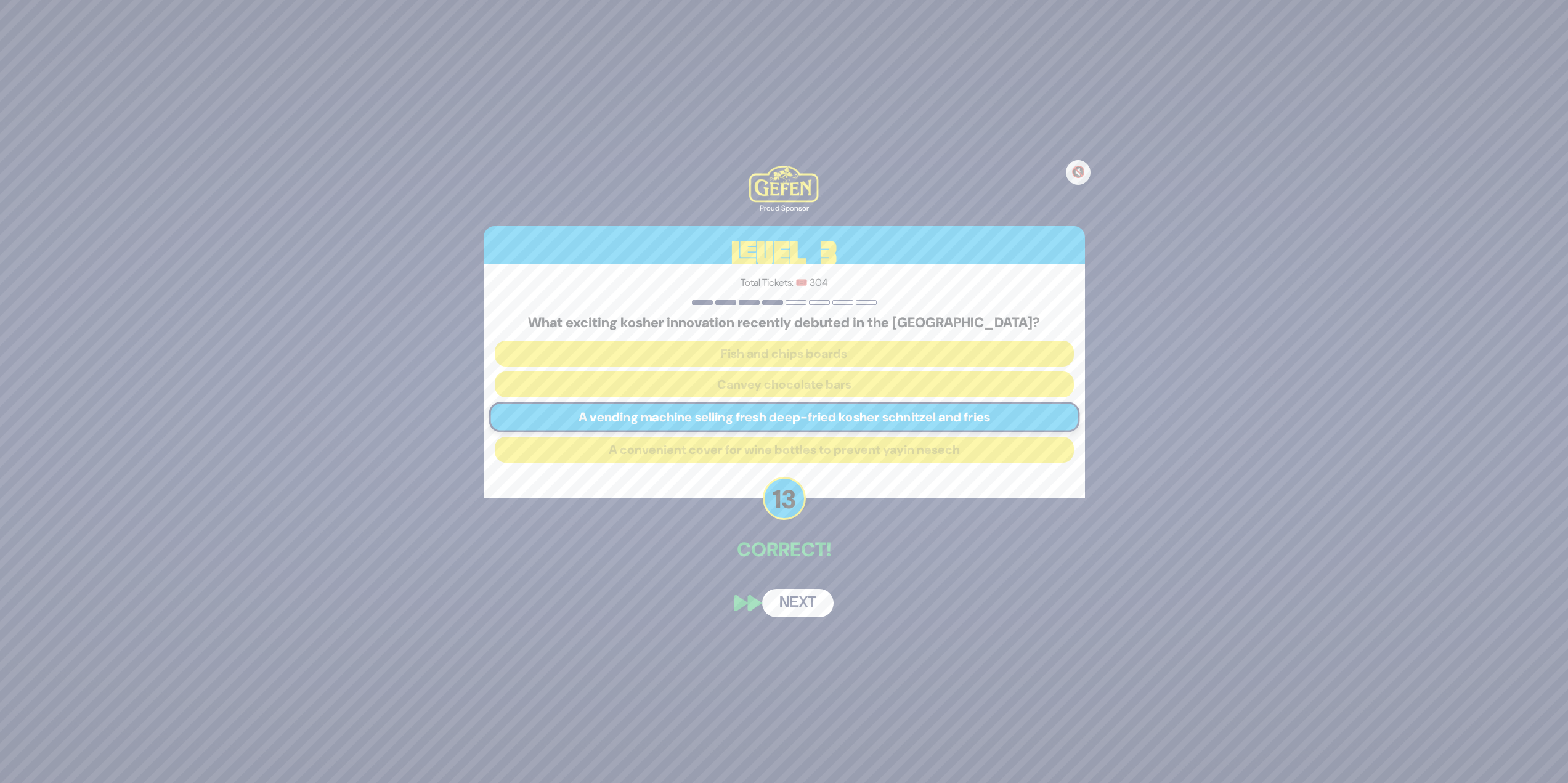
click at [779, 339] on button "Next" at bounding box center [797, 604] width 71 height 29
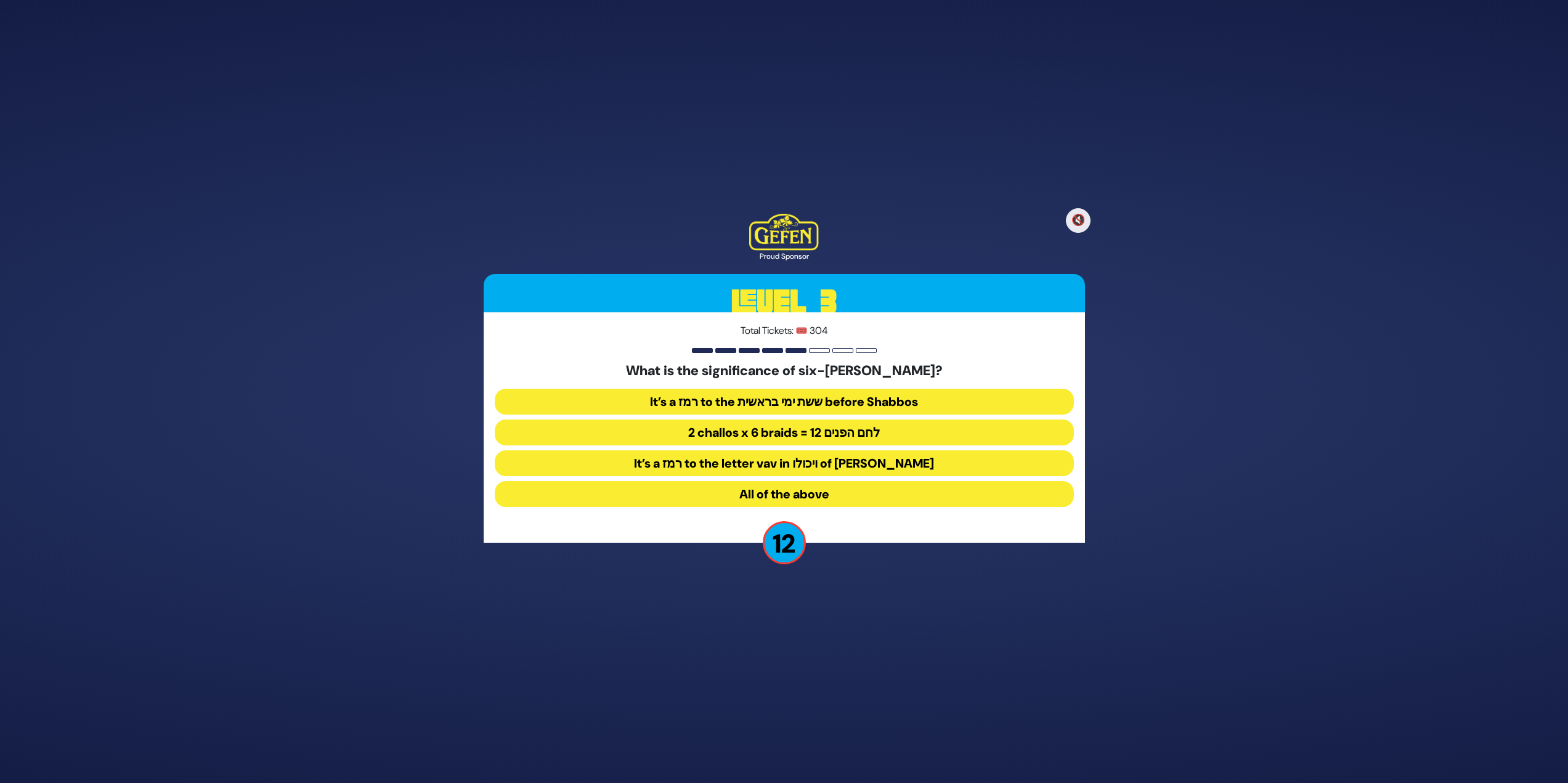
click at [779, 339] on button "2 challos x 6 braids = 12 לחם הפנים" at bounding box center [784, 433] width 579 height 26
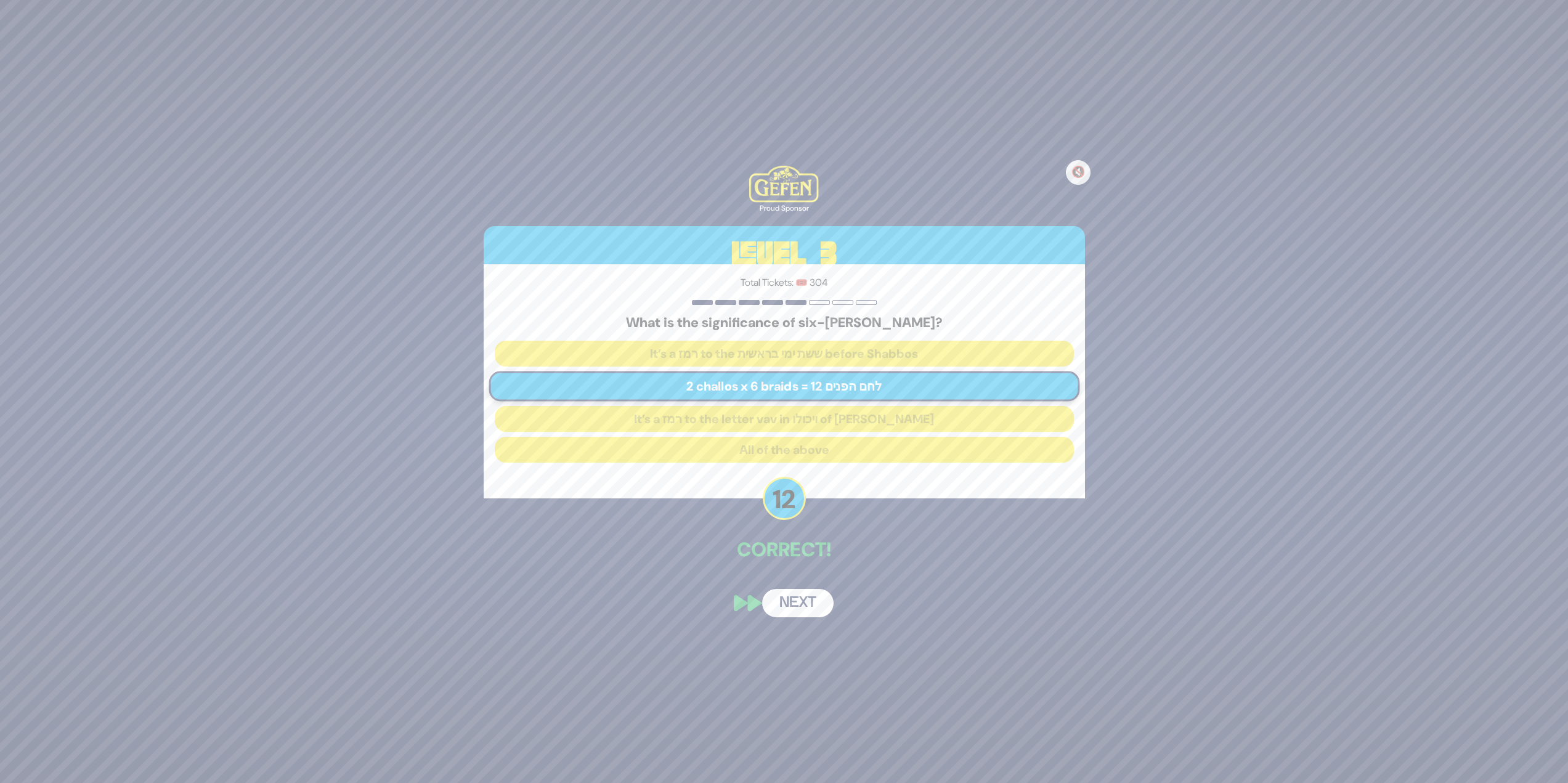
click at [779, 339] on div "🔇 Proud Sponsor Level 3 Total Tickets: 🎟️ 304 What is the significance of six-b…" at bounding box center [784, 391] width 631 height 481
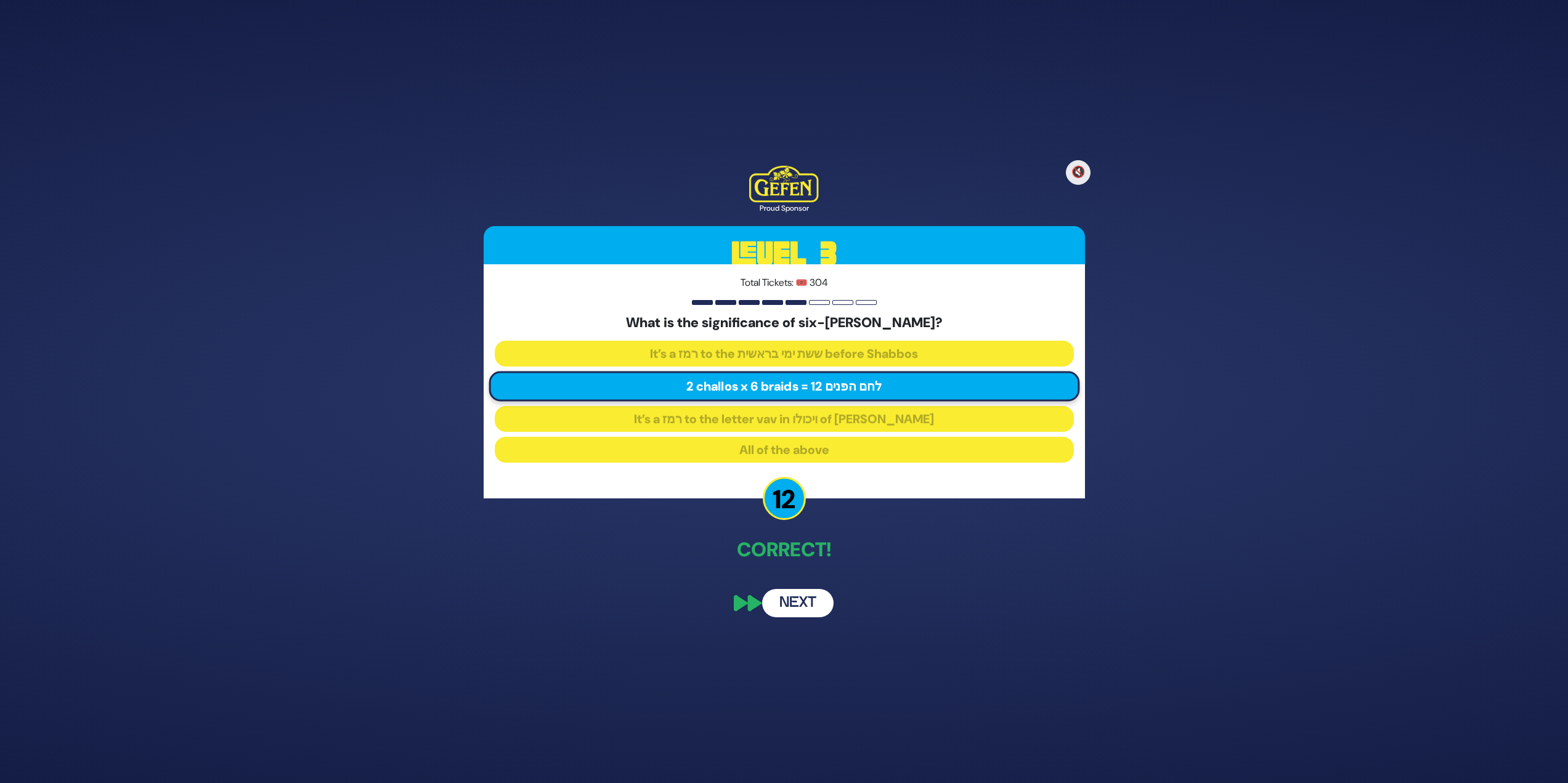
click at [779, 339] on button "Next" at bounding box center [797, 604] width 71 height 29
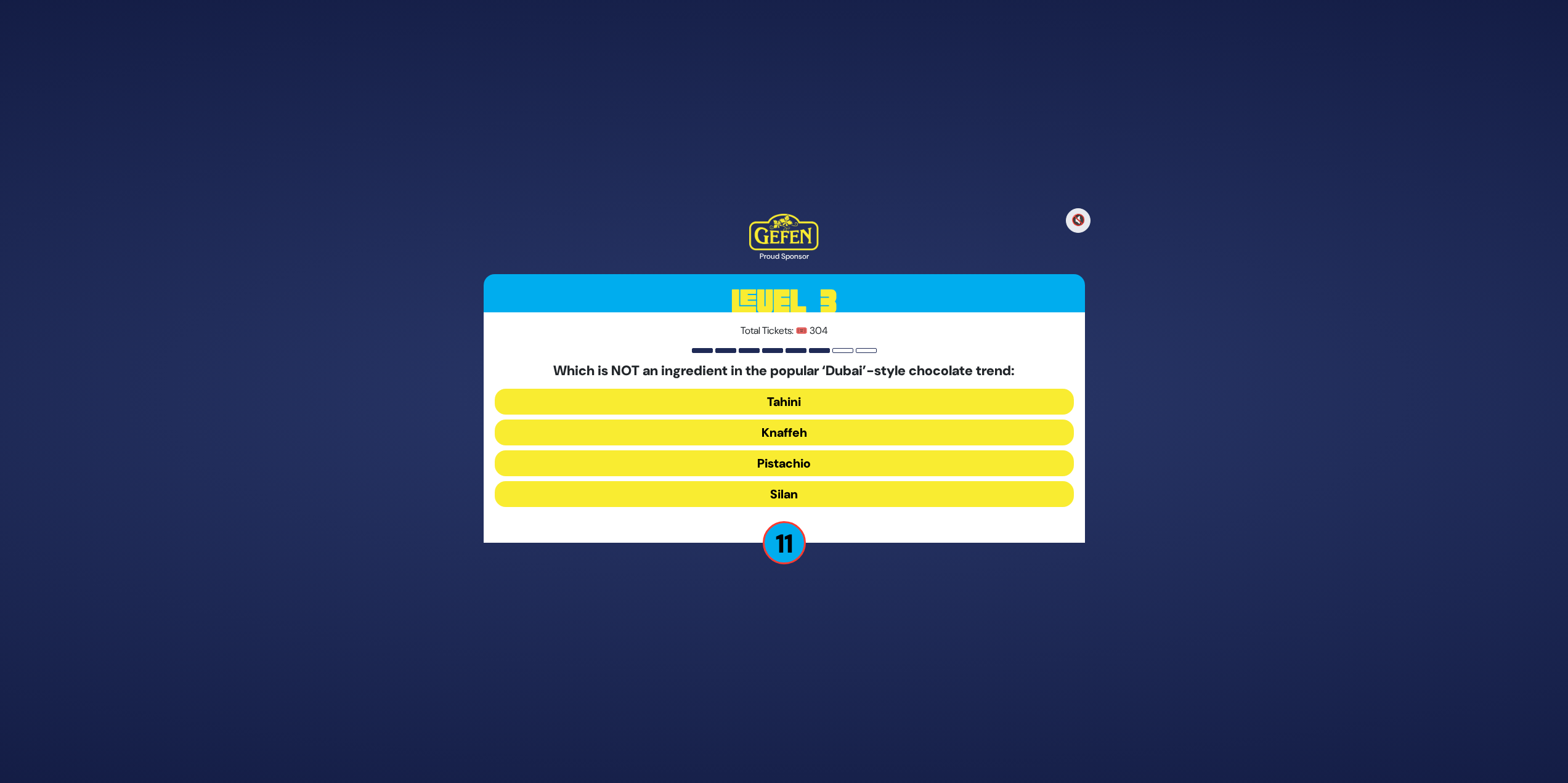
click at [736, 339] on button "Silan" at bounding box center [784, 494] width 579 height 26
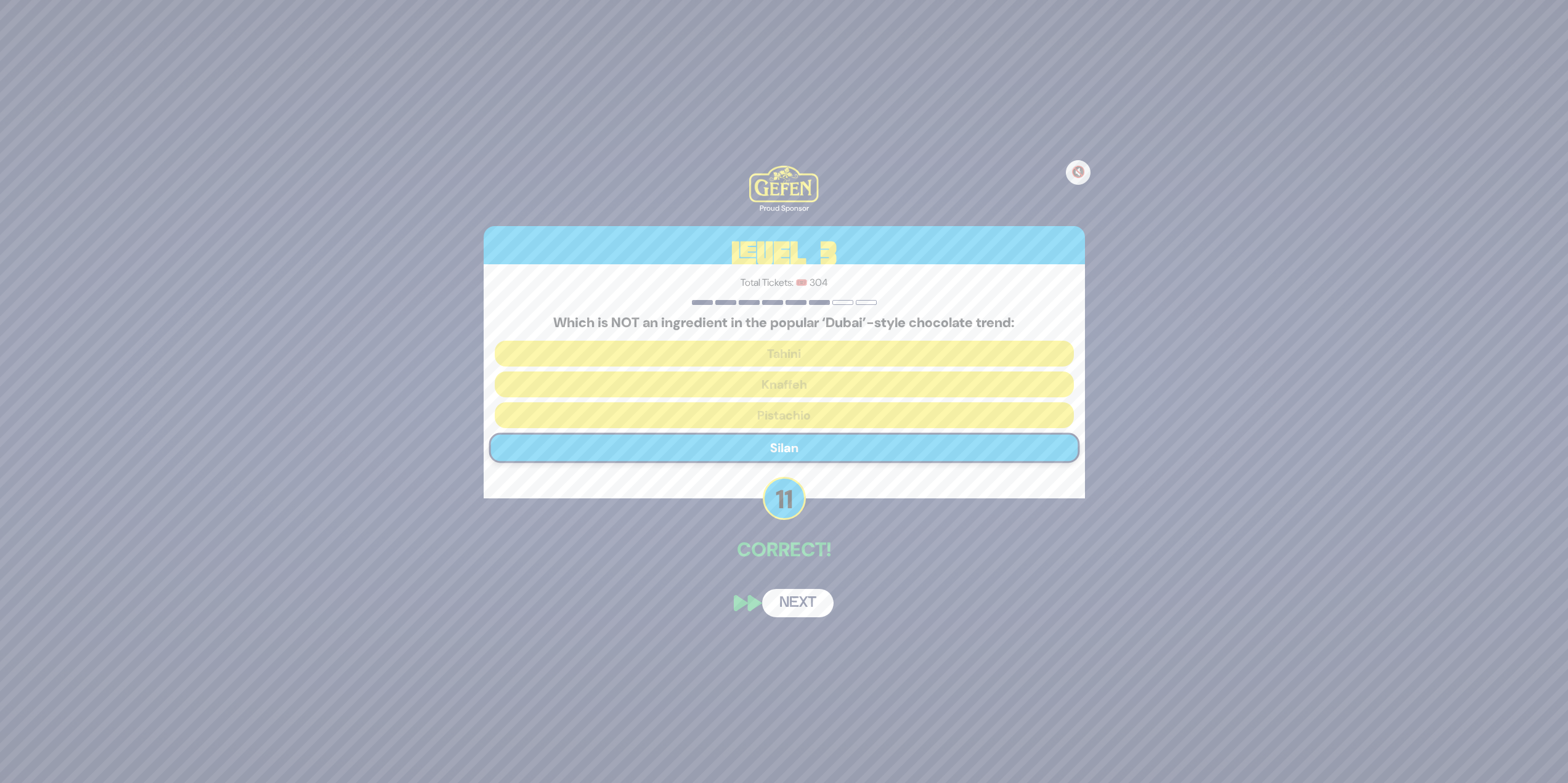
click at [779, 339] on button "Next" at bounding box center [797, 604] width 71 height 29
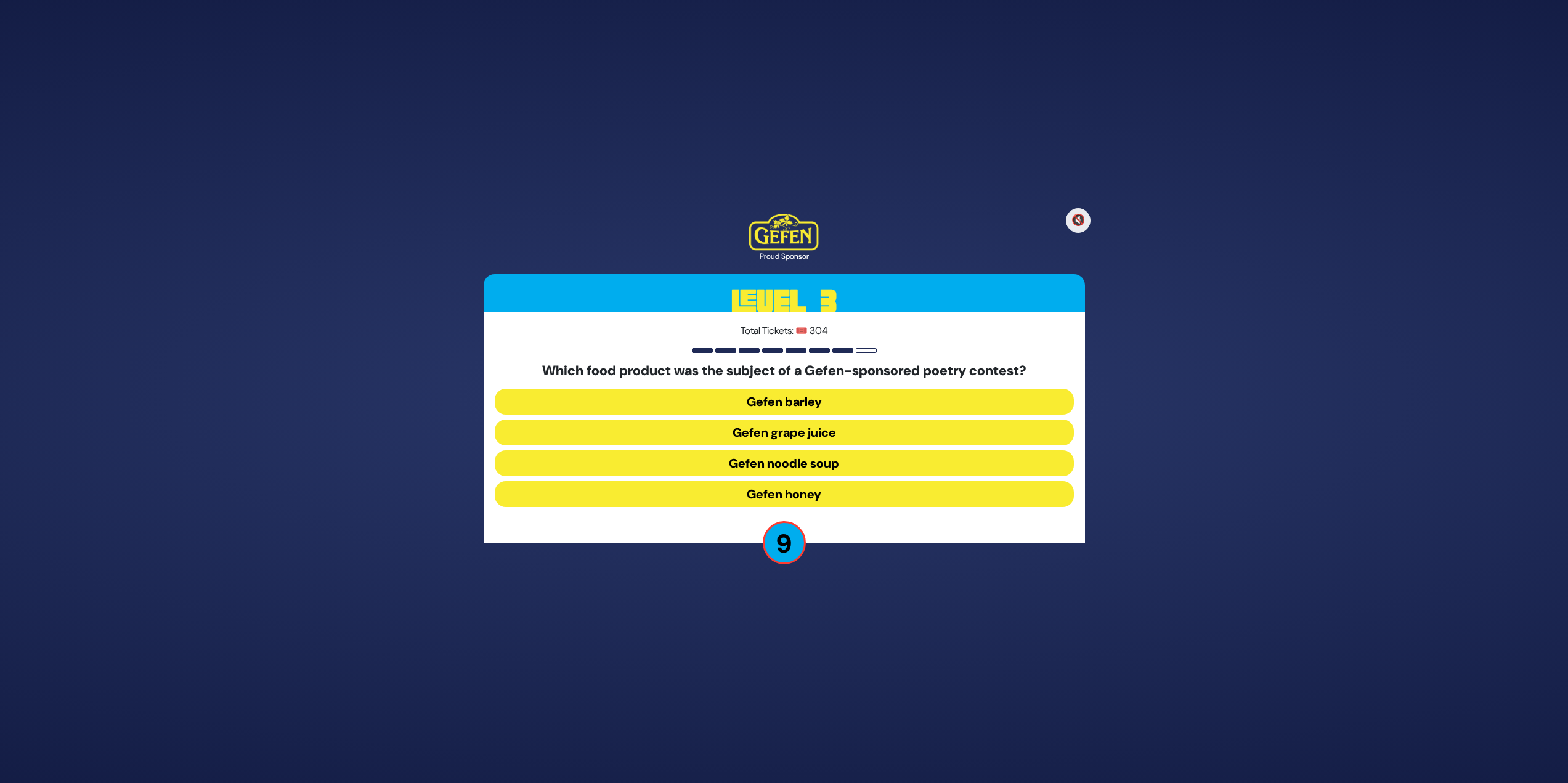
click at [779, 339] on button "Gefen noodle soup" at bounding box center [784, 463] width 579 height 26
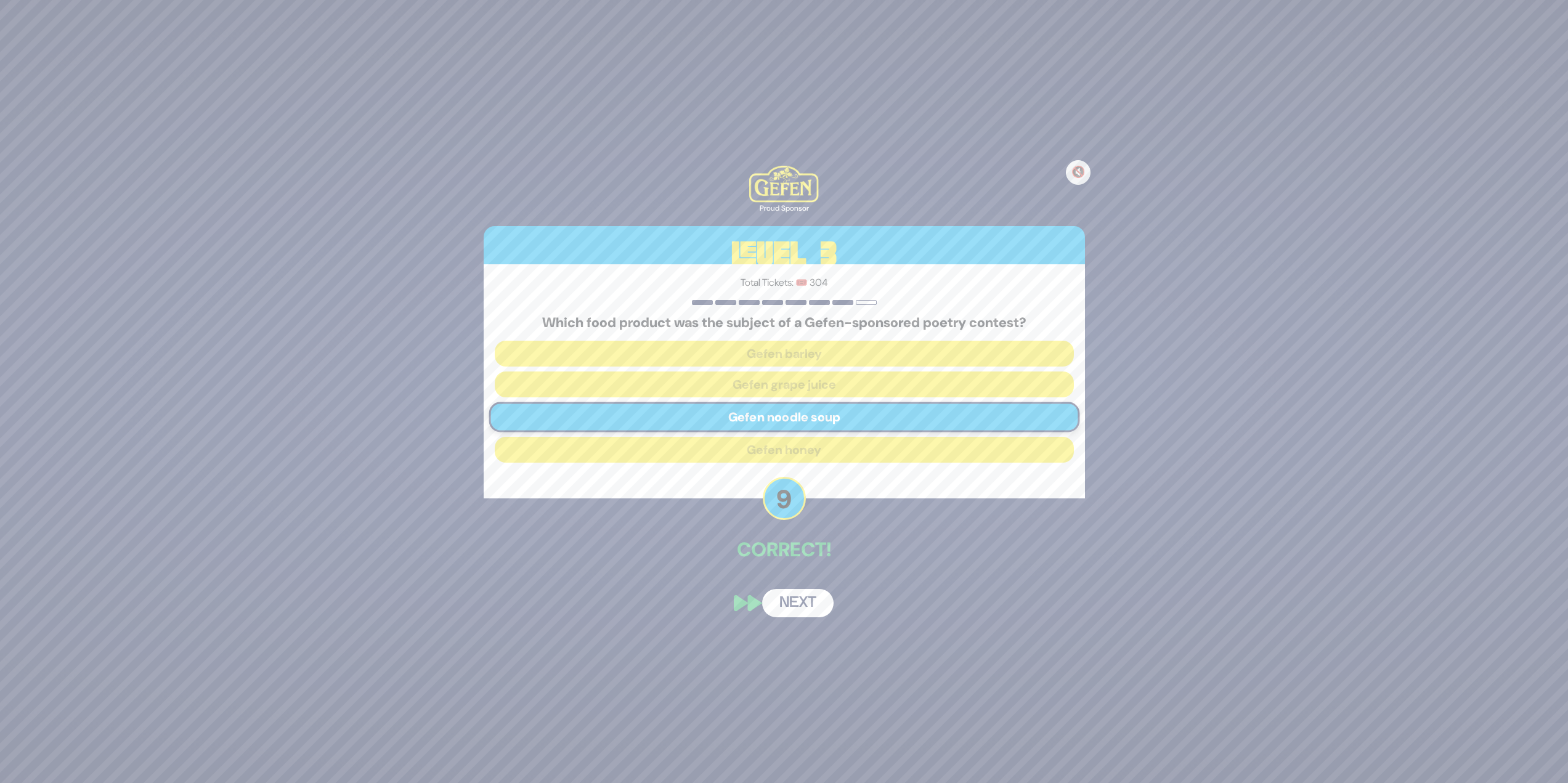
click at [779, 339] on button "Next" at bounding box center [797, 604] width 71 height 29
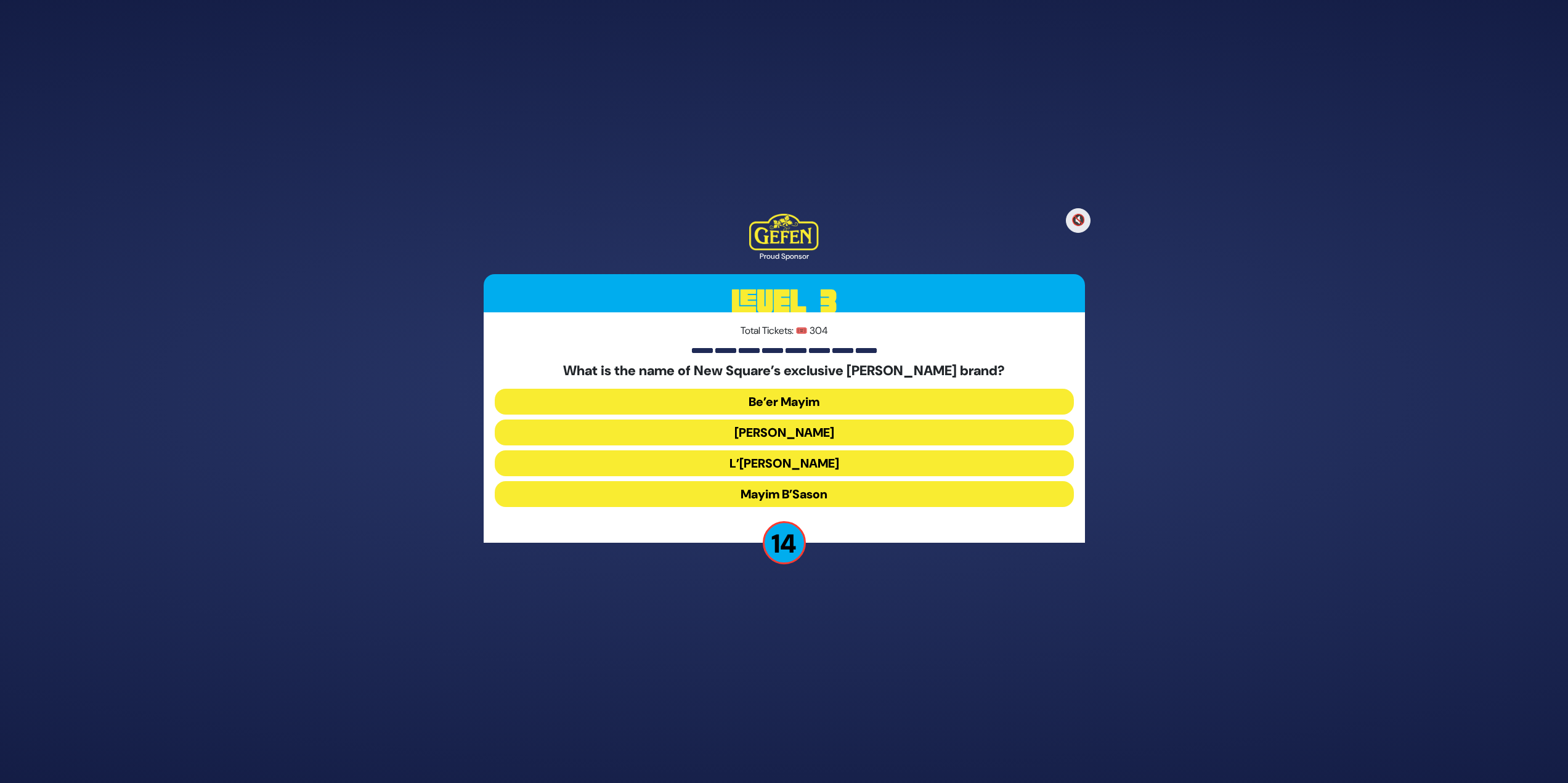
click at [717, 339] on button "Mayim B’Sason" at bounding box center [784, 494] width 579 height 26
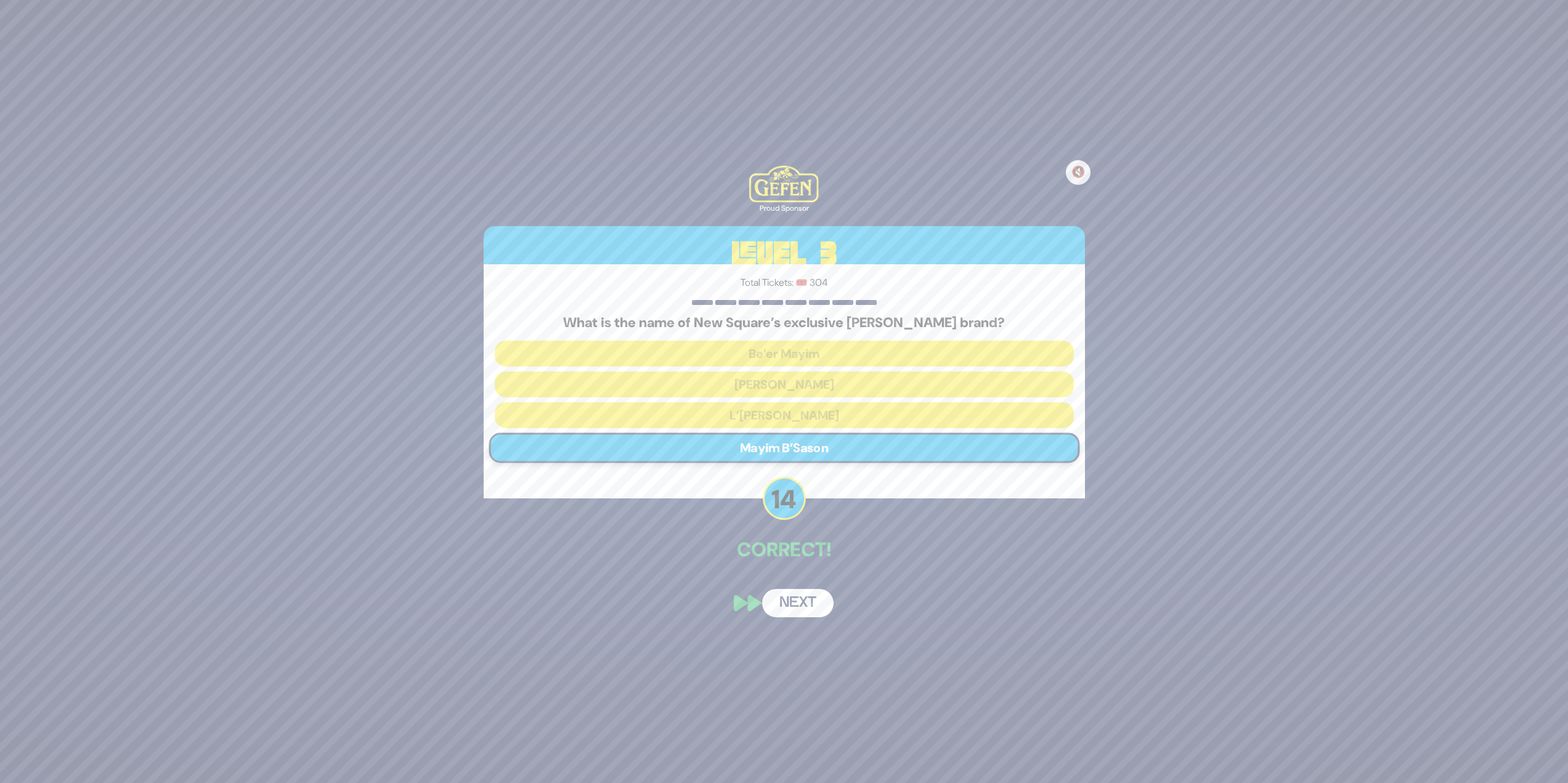
click at [776, 339] on button "Next" at bounding box center [797, 604] width 71 height 29
